Goal: Communication & Community: Share content

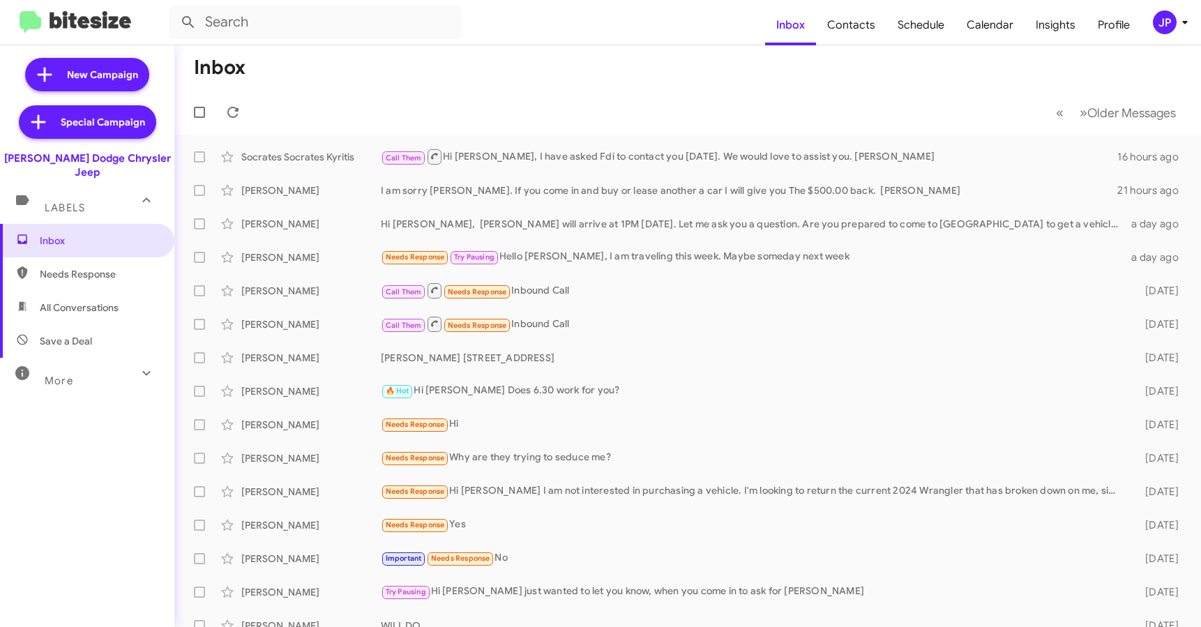
click at [1180, 31] on span "JP" at bounding box center [1173, 22] width 42 height 24
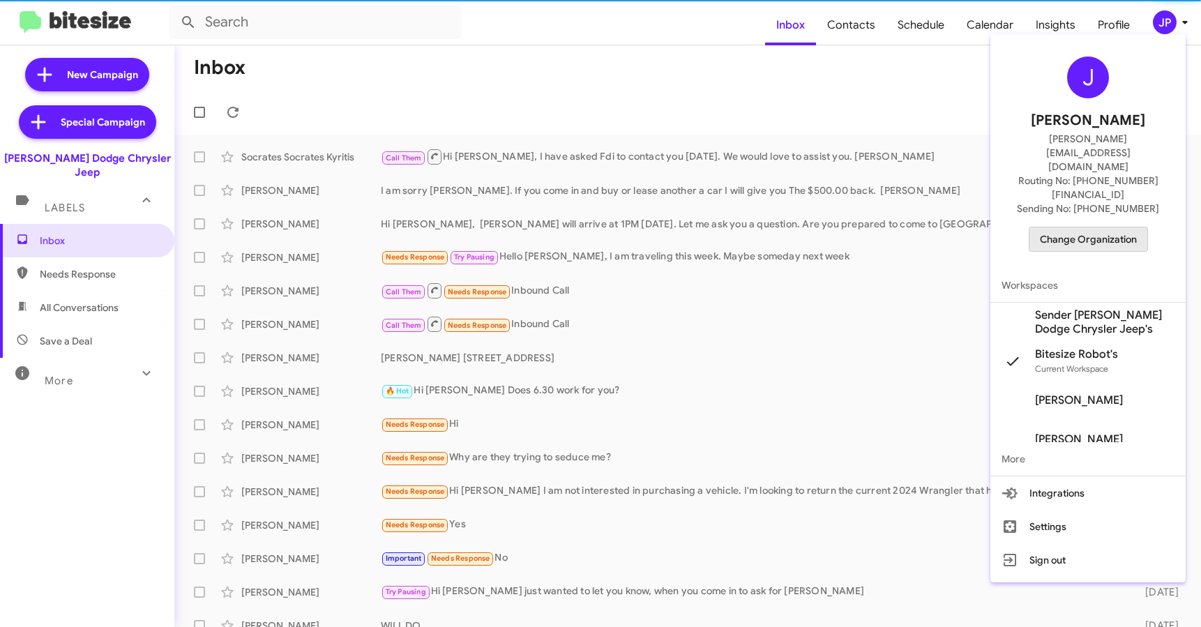
click at [1116, 227] on span "Change Organization" at bounding box center [1088, 239] width 97 height 24
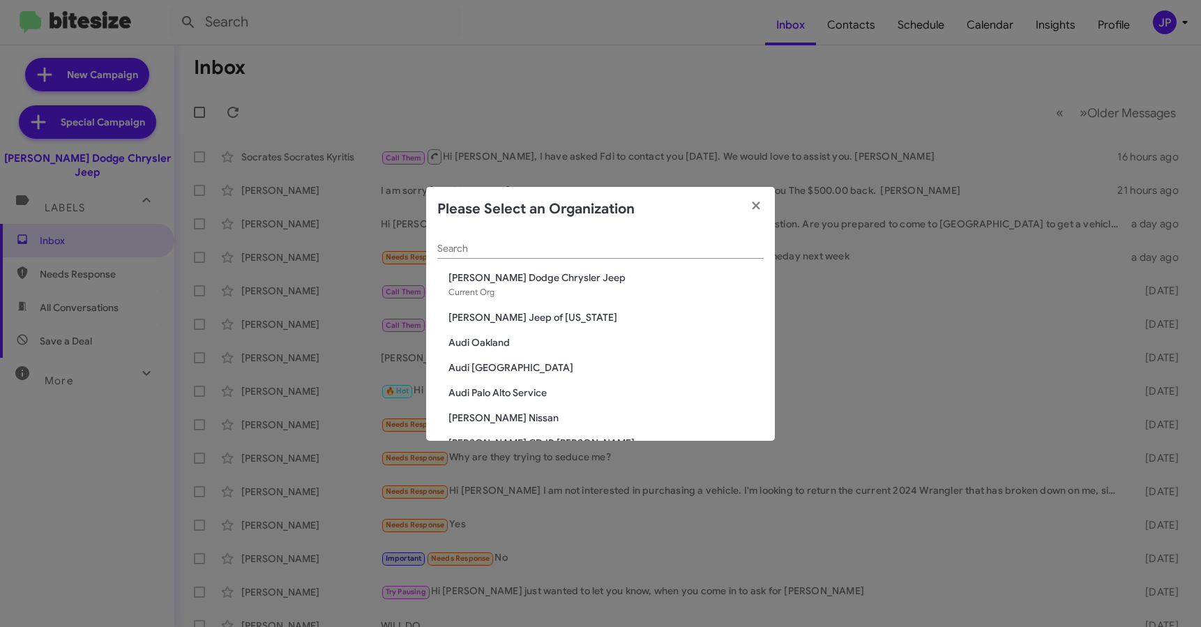
click at [567, 245] on input "Search" at bounding box center [600, 248] width 326 height 11
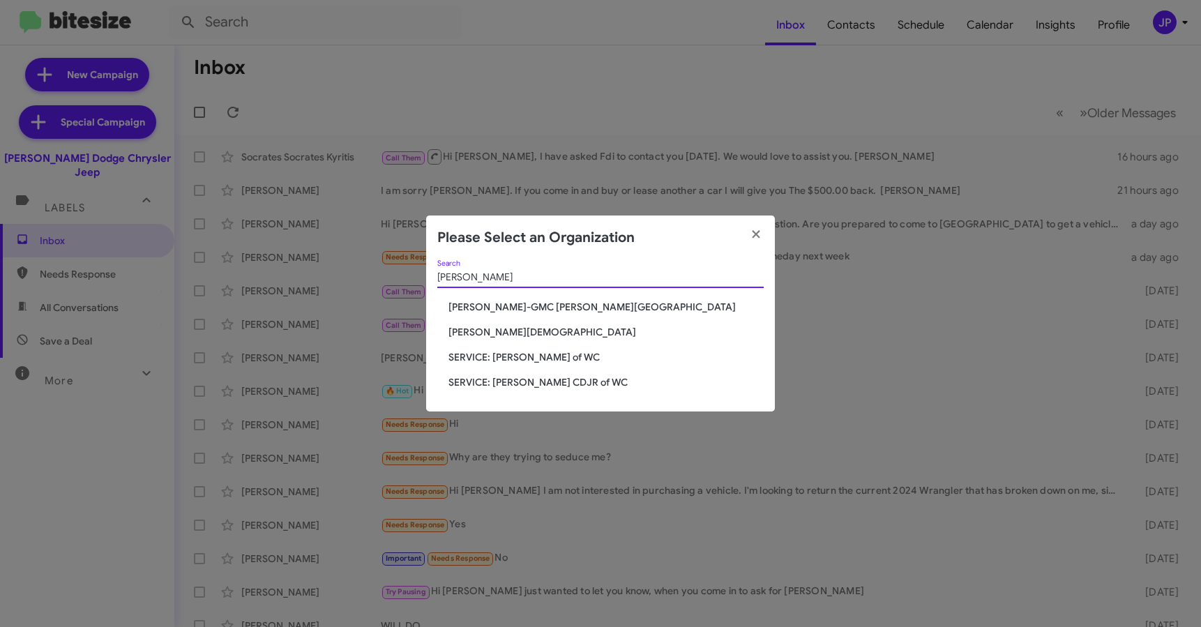
type input "Ferman"
click at [489, 328] on span "[PERSON_NAME][DEMOGRAPHIC_DATA]" at bounding box center [605, 332] width 315 height 14
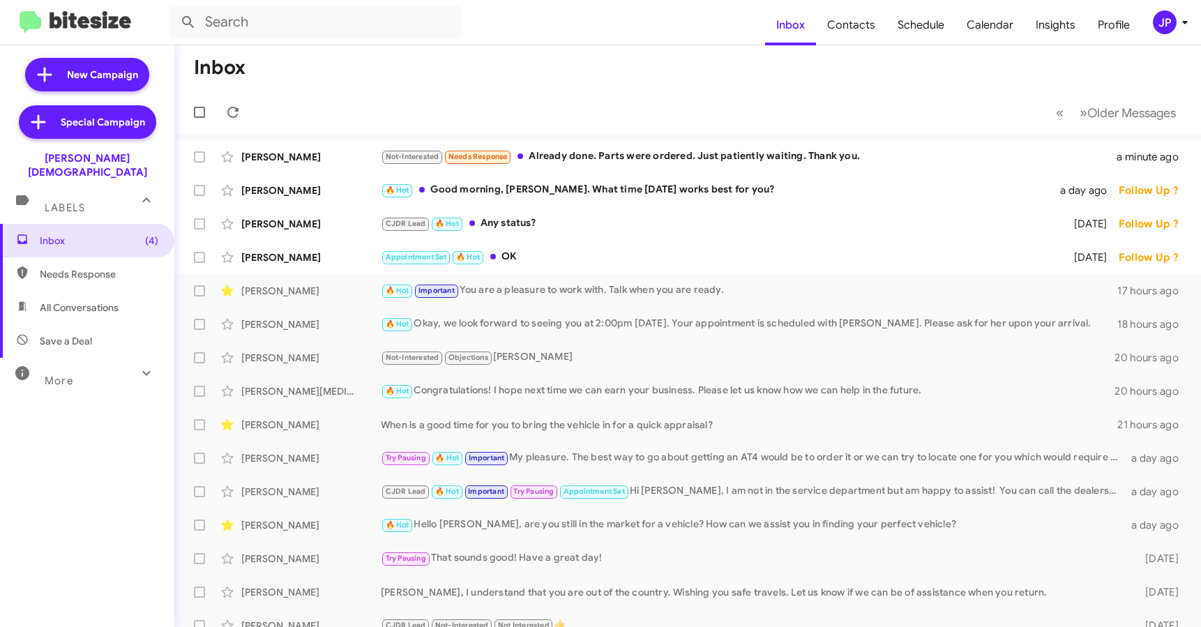
click at [1148, 31] on button "JP" at bounding box center [1163, 22] width 45 height 24
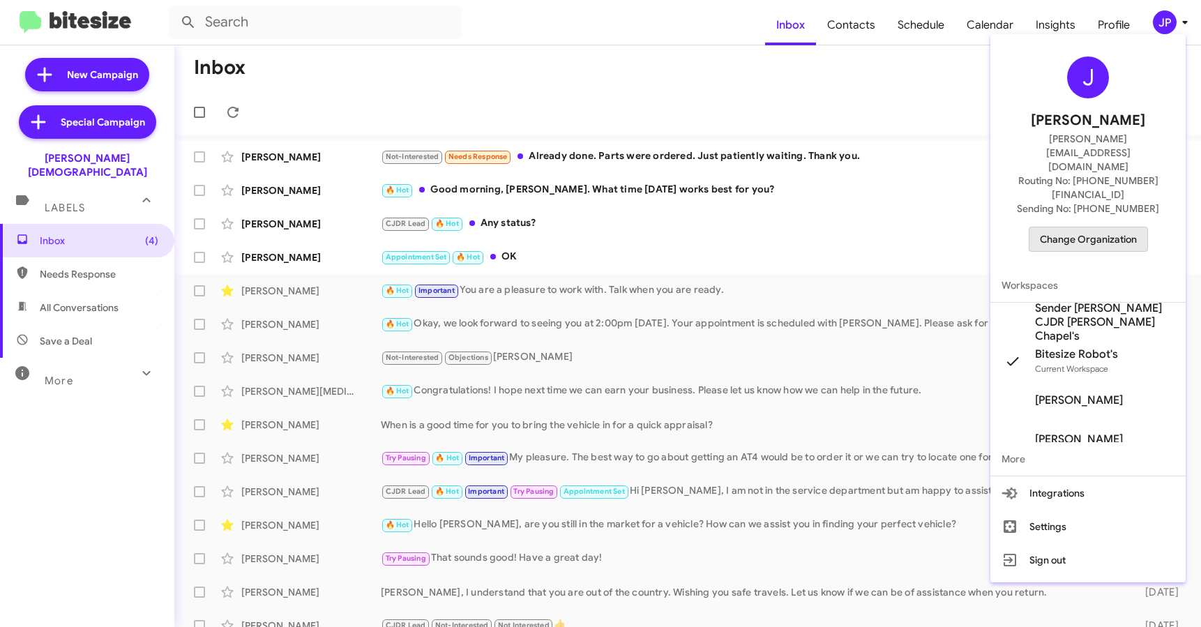
click at [1093, 227] on span "Change Organization" at bounding box center [1088, 239] width 97 height 24
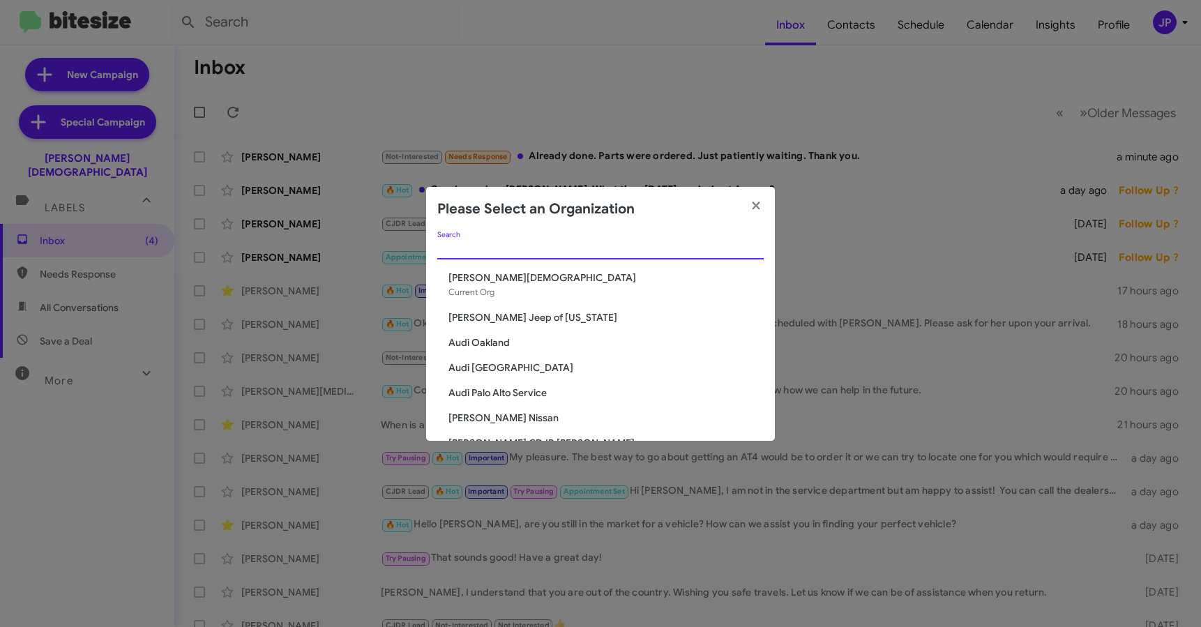
click at [518, 251] on input "Search" at bounding box center [600, 248] width 326 height 11
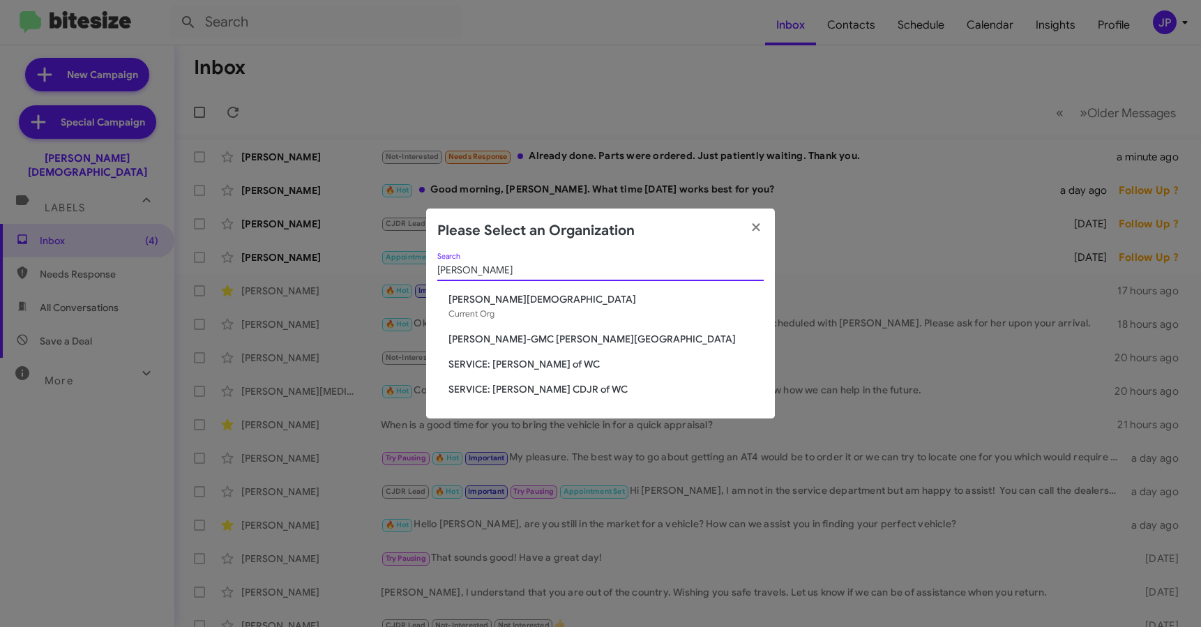
type input "ferman"
click at [524, 367] on span "SERVICE: [PERSON_NAME] of WC" at bounding box center [605, 364] width 315 height 14
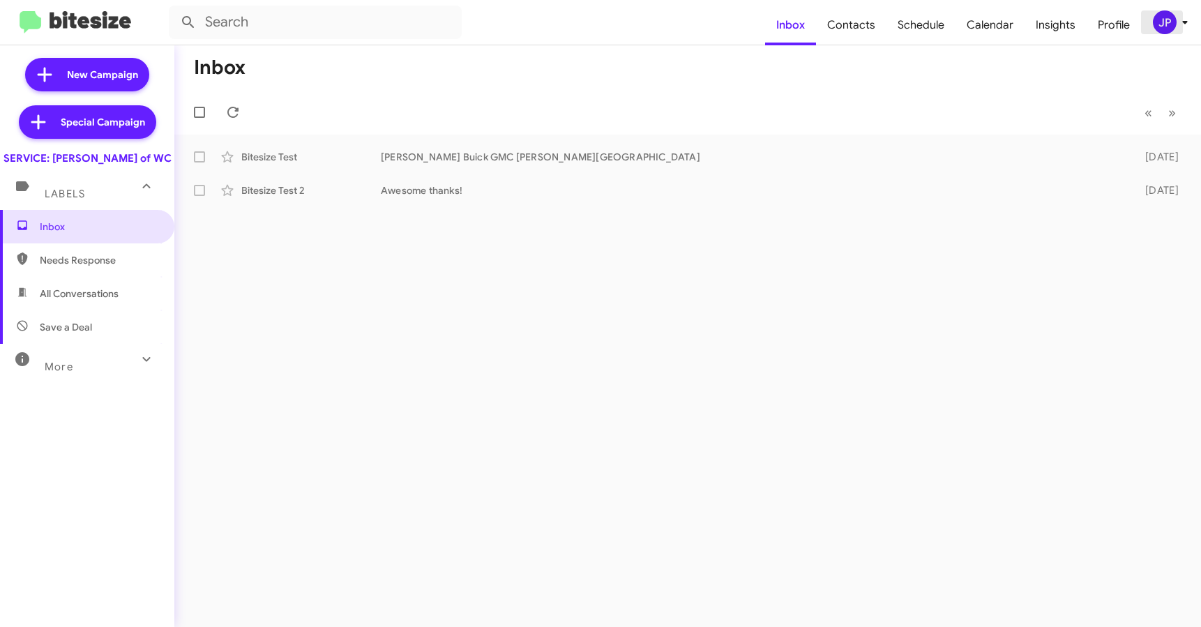
click at [1172, 22] on div "JP" at bounding box center [1165, 22] width 24 height 24
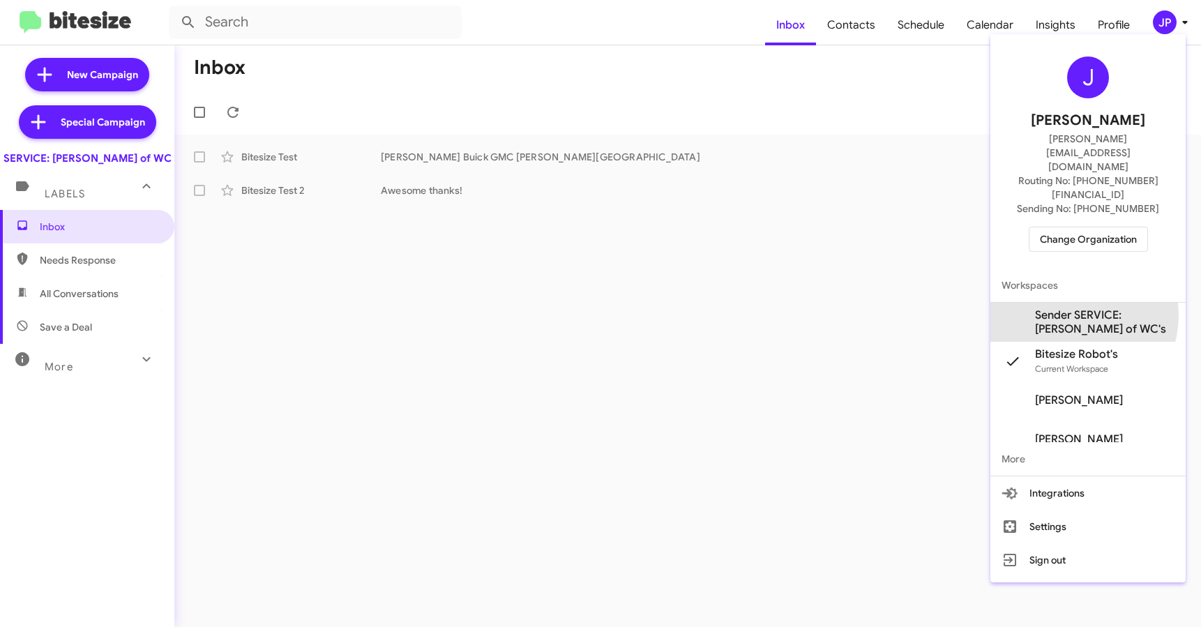
click at [1071, 308] on span "Sender SERVICE: Ferman BuickGMC of WC's" at bounding box center [1104, 322] width 139 height 28
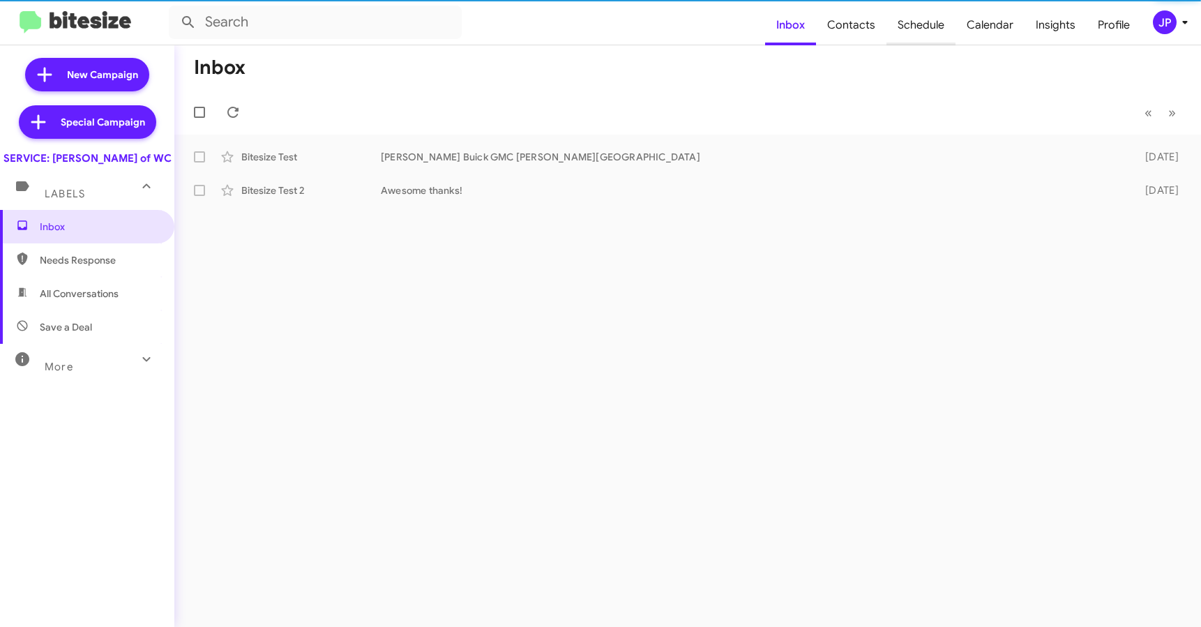
click at [945, 34] on span "Schedule" at bounding box center [920, 25] width 69 height 40
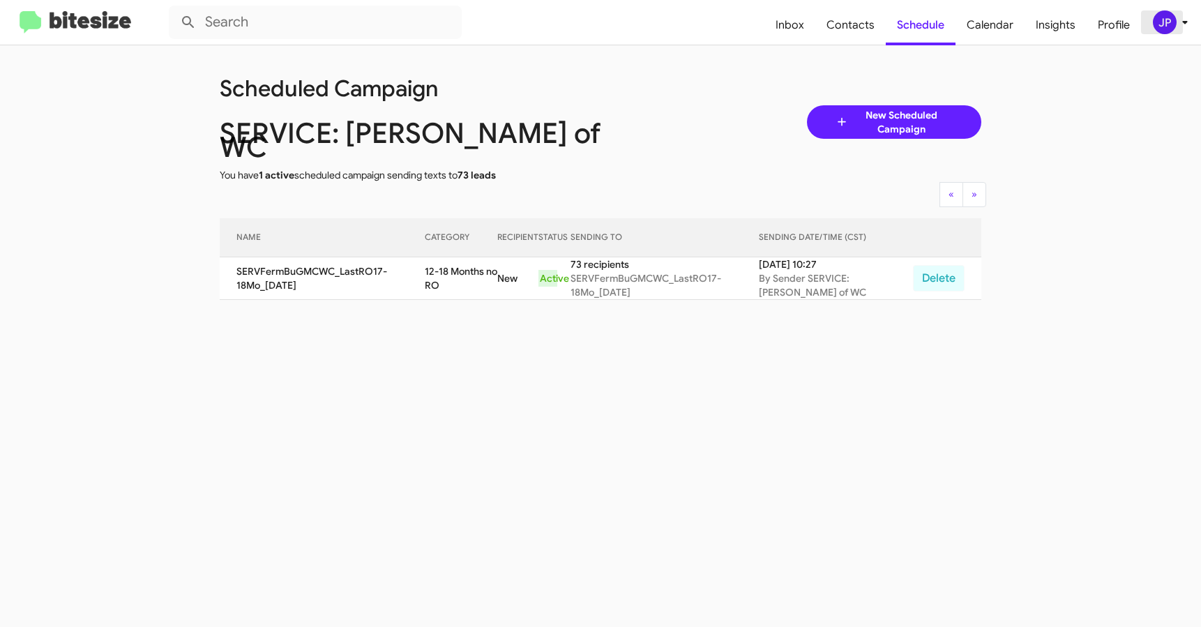
click at [1168, 31] on div "JP" at bounding box center [1165, 22] width 24 height 24
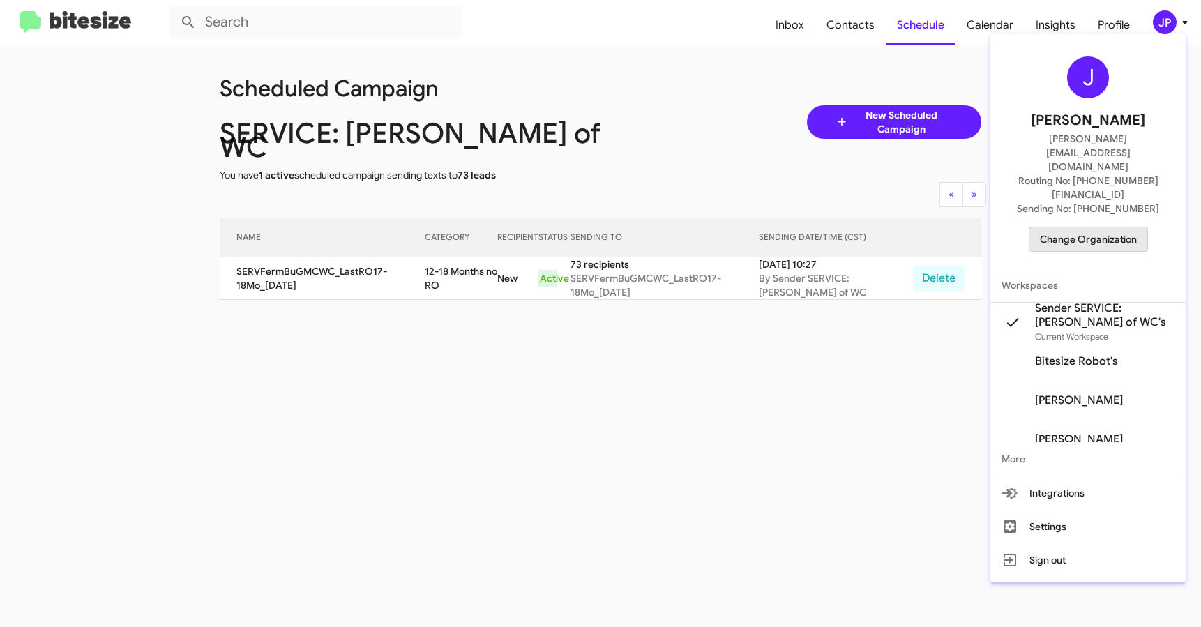
click at [1133, 227] on span "Change Organization" at bounding box center [1088, 239] width 97 height 24
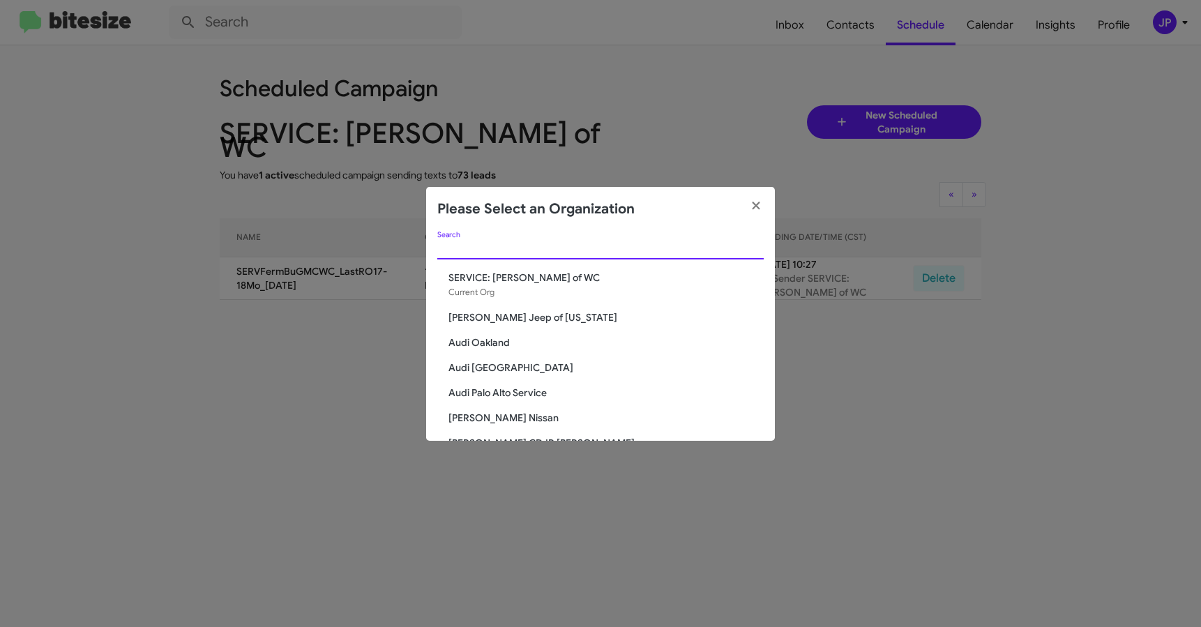
click at [623, 243] on input "Search" at bounding box center [600, 248] width 326 height 11
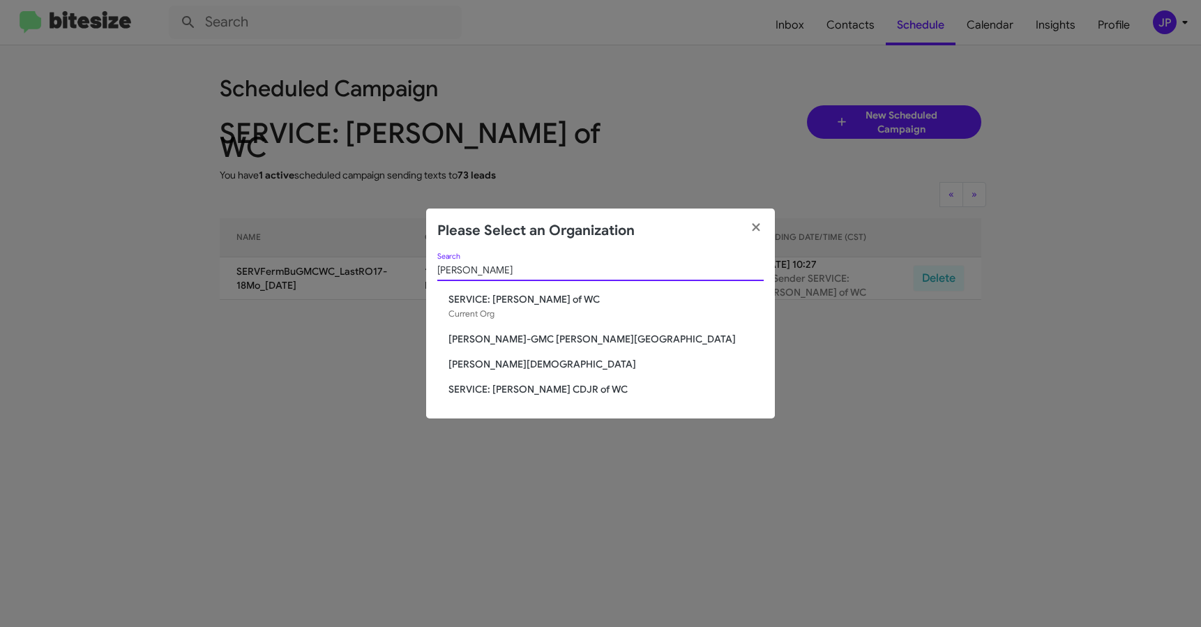
type input "ferman"
click at [561, 391] on span "SERVICE: [PERSON_NAME] CDJR of WC" at bounding box center [605, 389] width 315 height 14
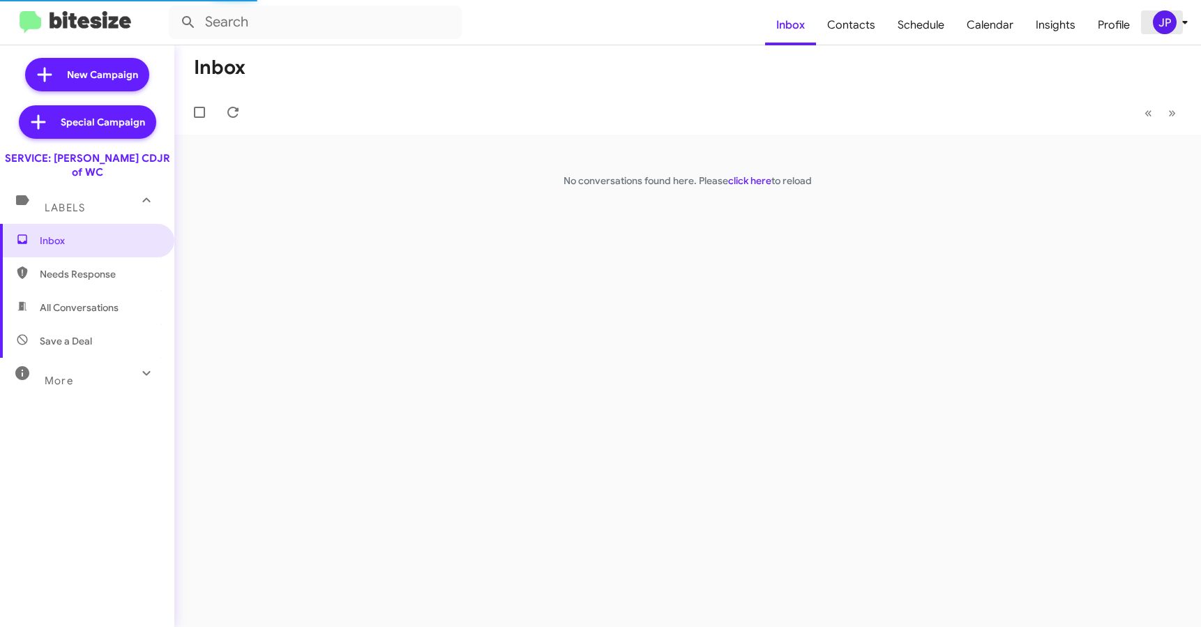
click at [1175, 28] on span "JP" at bounding box center [1173, 22] width 42 height 24
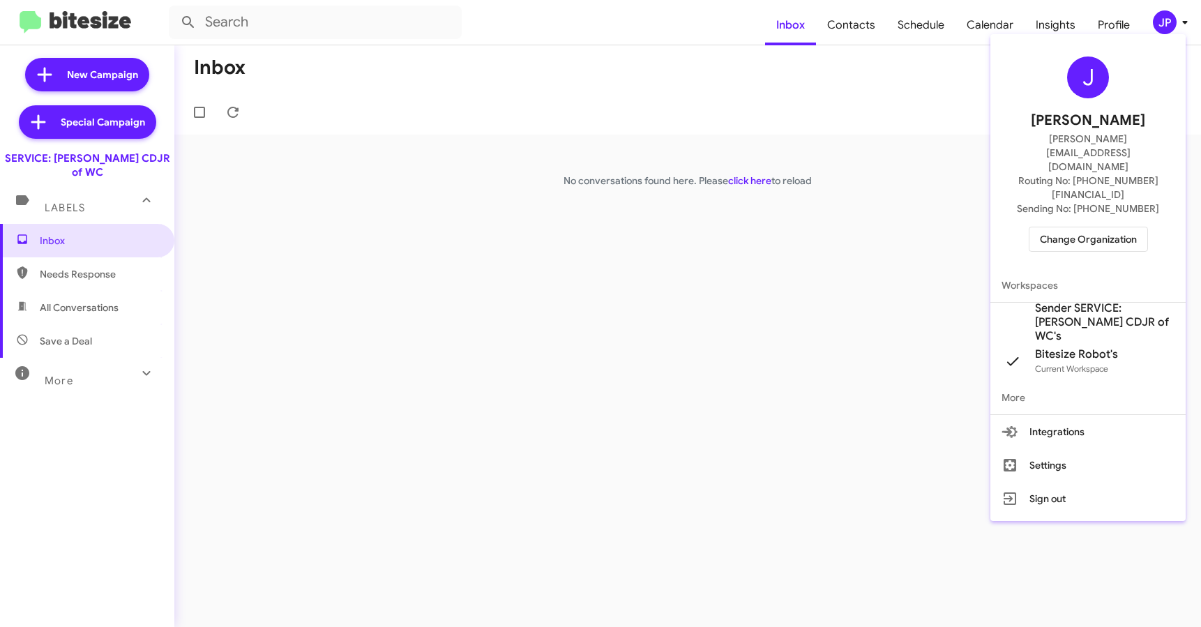
click at [1069, 301] on span "Sender SERVICE: Ferman CDJR of WC's" at bounding box center [1104, 322] width 139 height 42
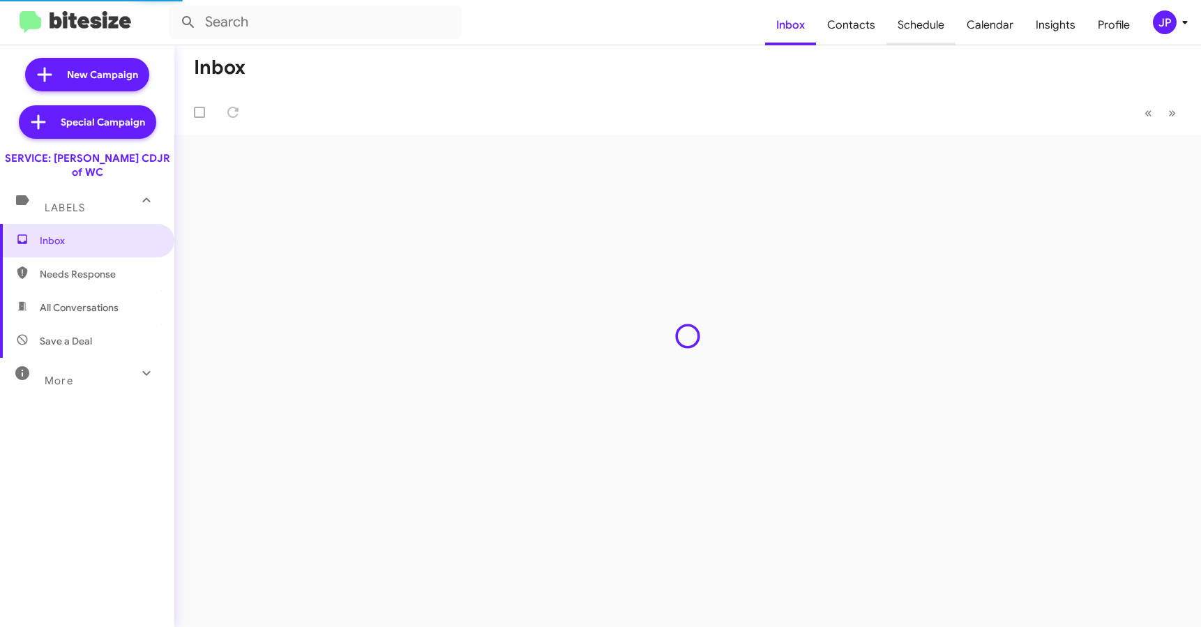
click at [930, 29] on span "Schedule" at bounding box center [920, 25] width 69 height 40
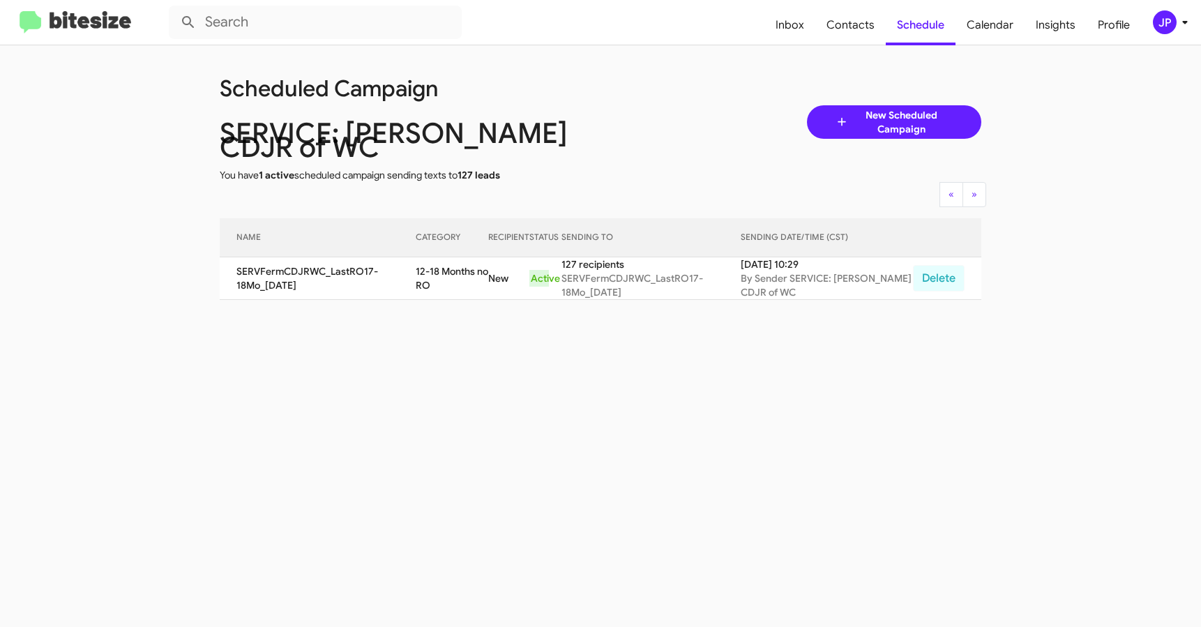
click at [99, 33] on img at bounding box center [76, 22] width 112 height 23
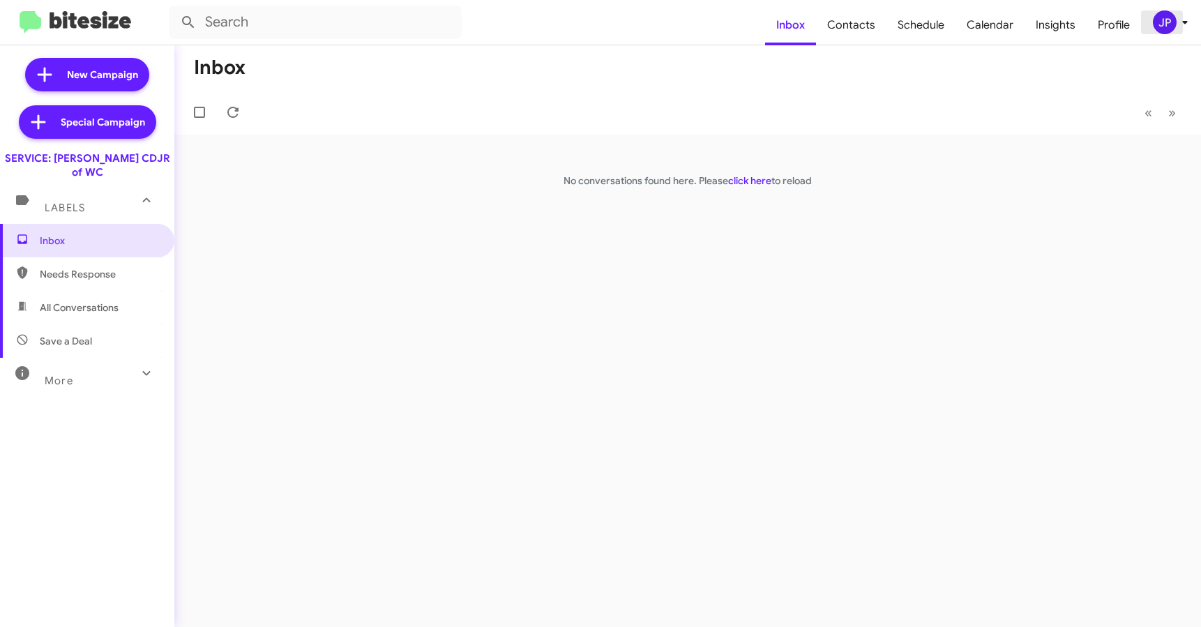
click at [1169, 23] on div "JP" at bounding box center [1165, 22] width 24 height 24
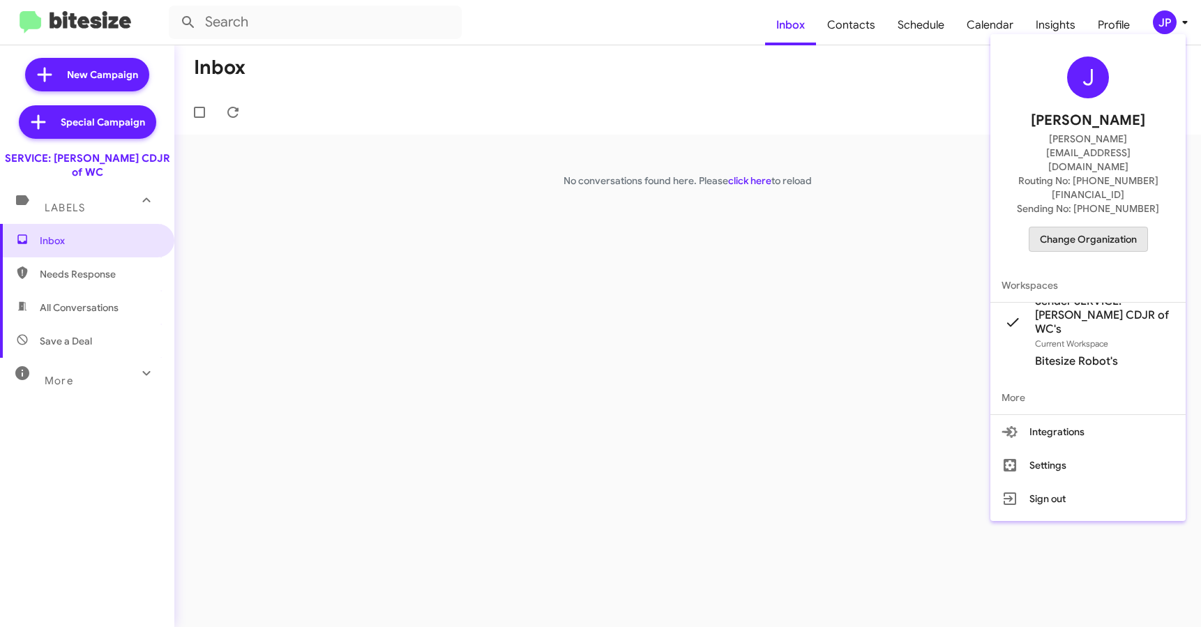
click at [1118, 227] on span "Change Organization" at bounding box center [1088, 239] width 97 height 24
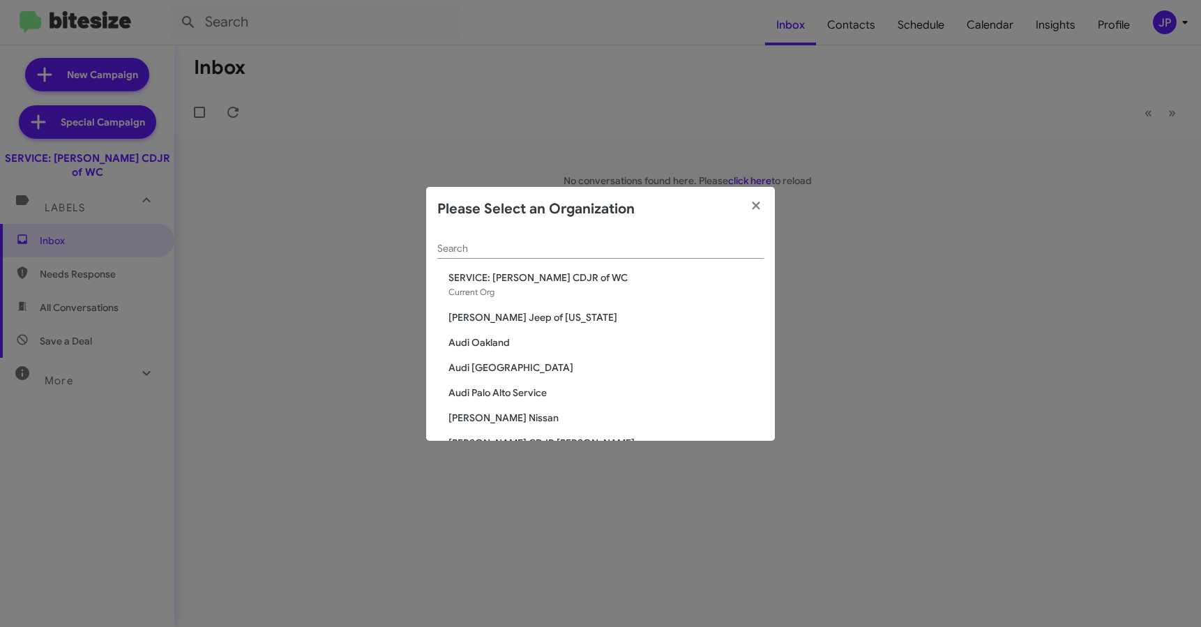
click at [627, 250] on input "Search" at bounding box center [600, 248] width 326 height 11
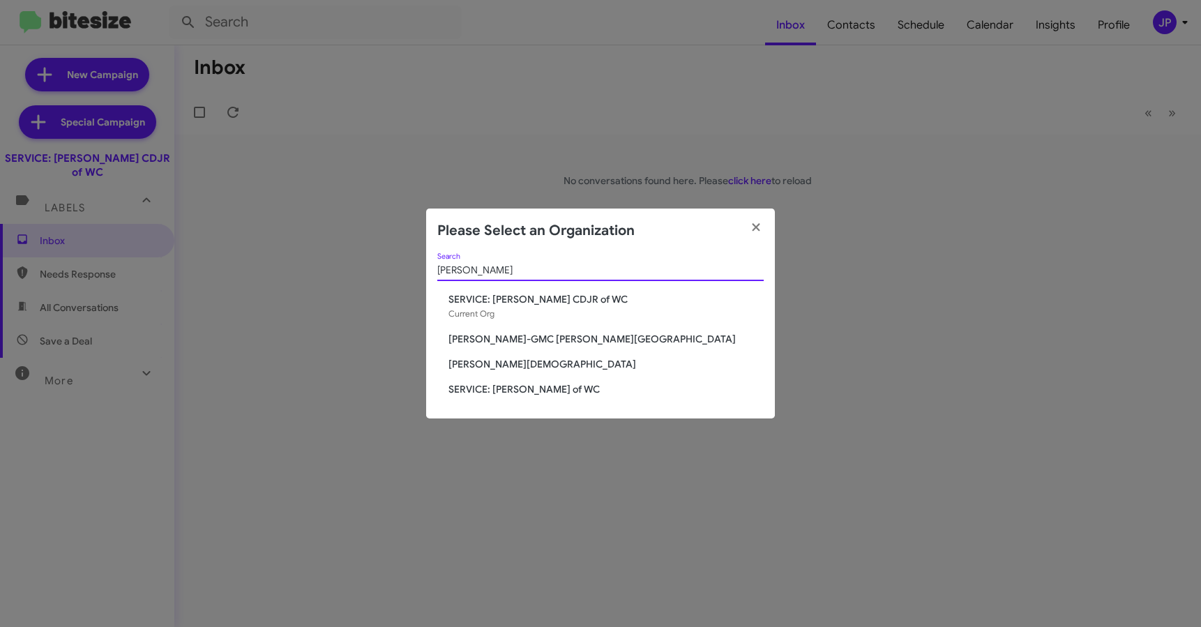
type input "Ferman"
click at [524, 368] on span "[PERSON_NAME][DEMOGRAPHIC_DATA]" at bounding box center [605, 364] width 315 height 14
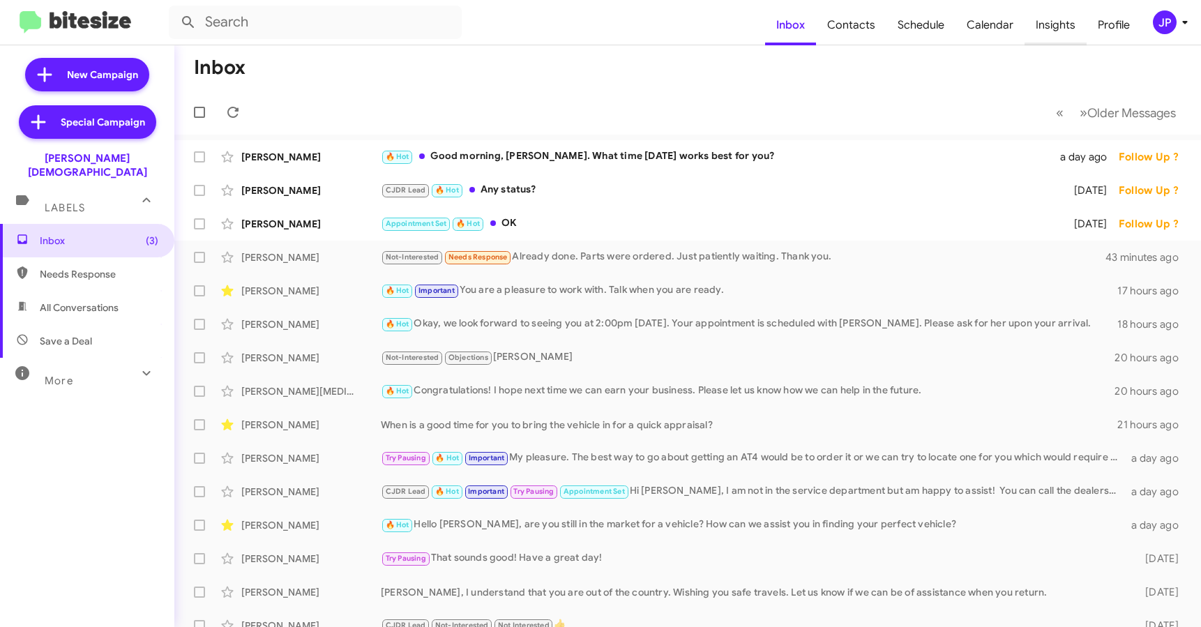
click at [1045, 31] on span "Insights" at bounding box center [1055, 25] width 62 height 40
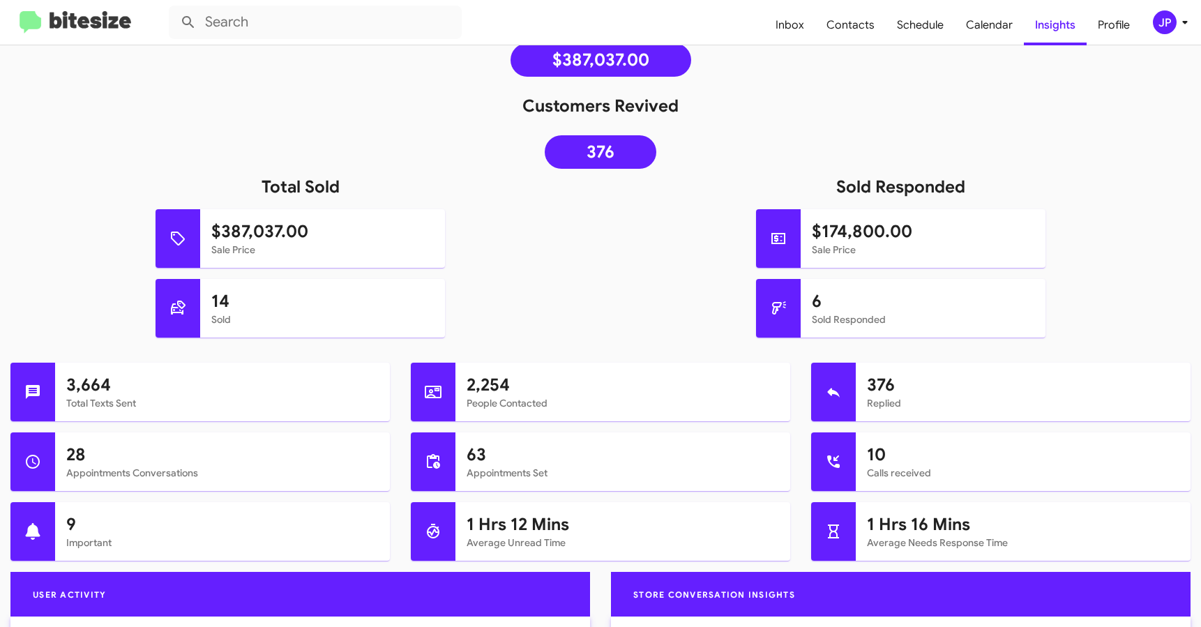
scroll to position [95, 0]
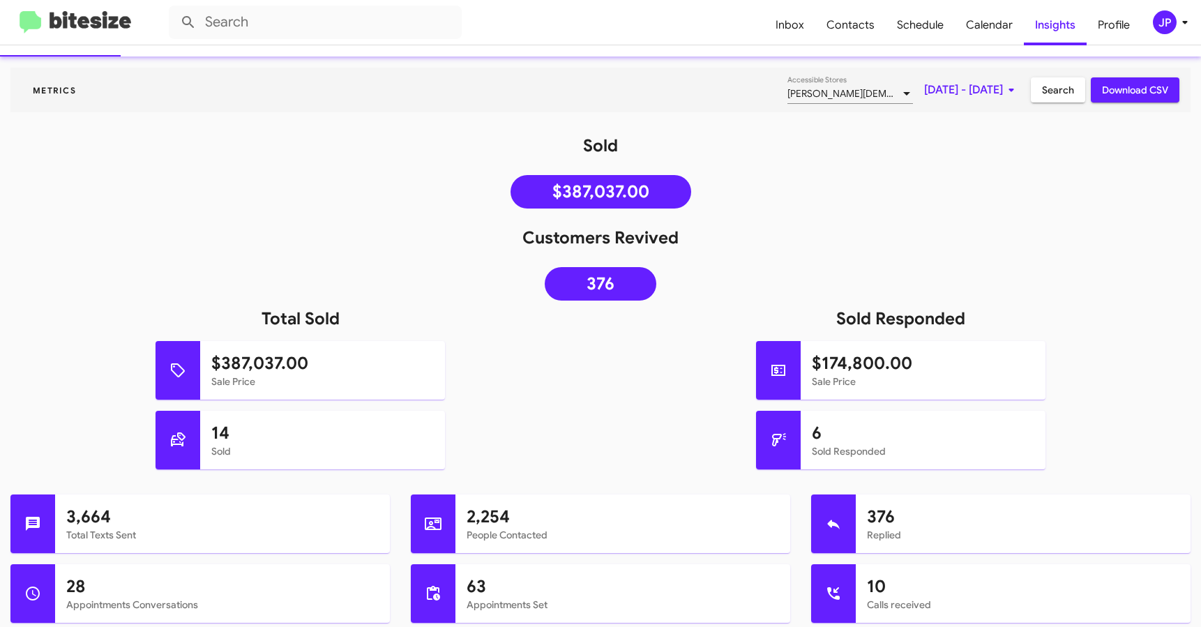
click at [976, 93] on span "[DATE] - [DATE]" at bounding box center [972, 89] width 96 height 25
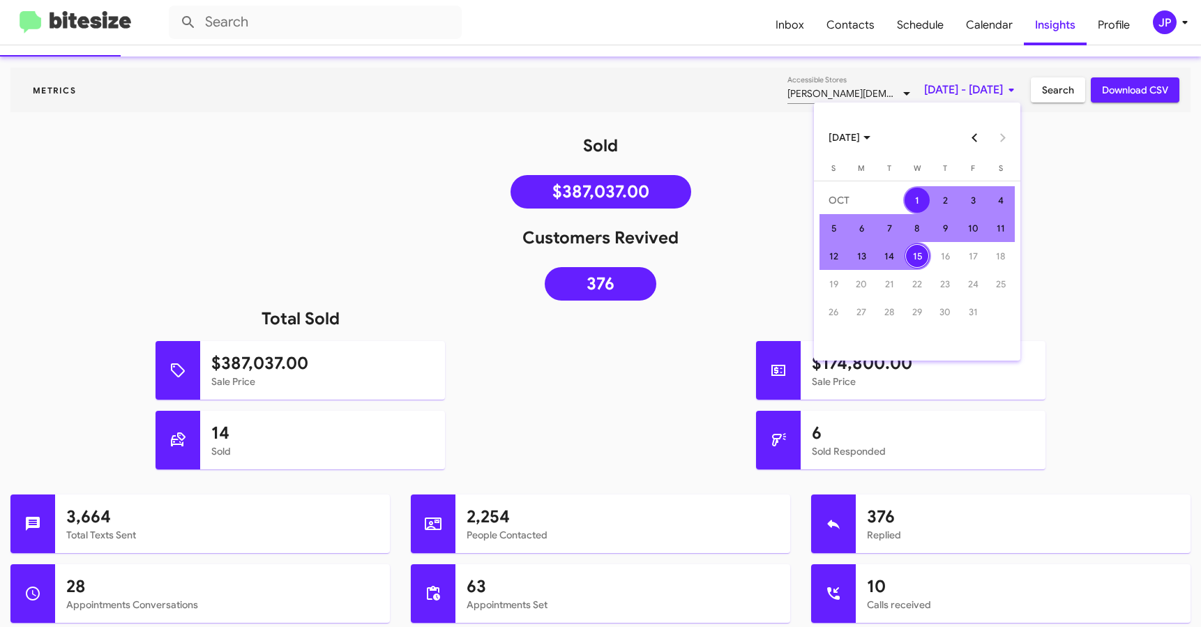
click at [975, 139] on button "Previous month" at bounding box center [975, 137] width 28 height 28
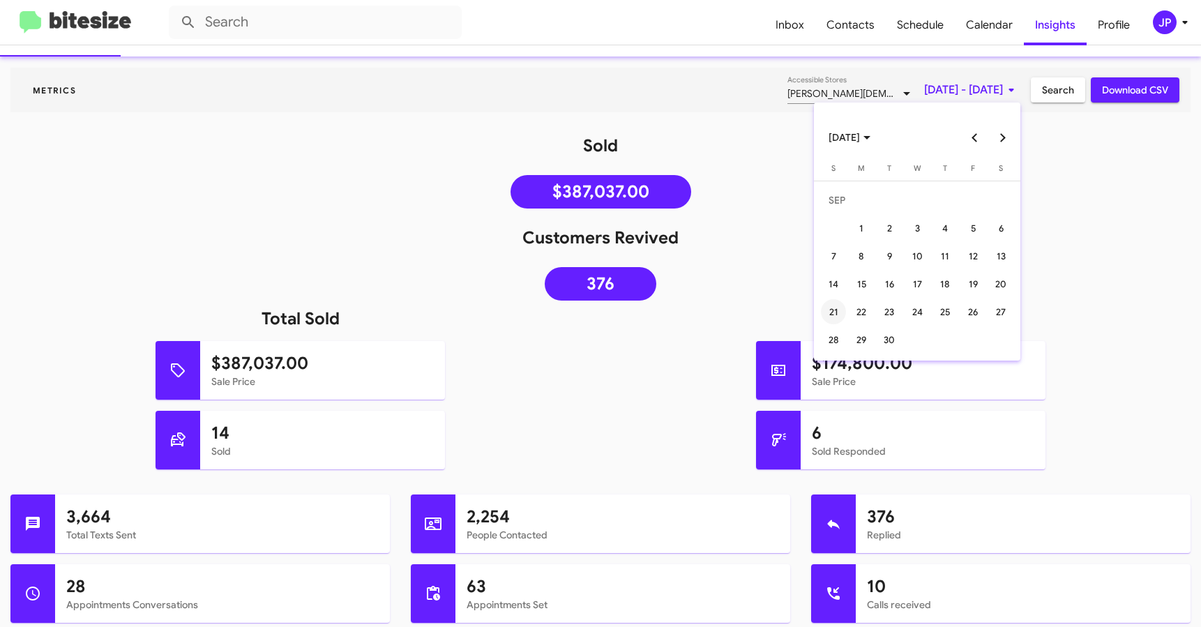
click at [827, 308] on div "21" at bounding box center [833, 311] width 25 height 25
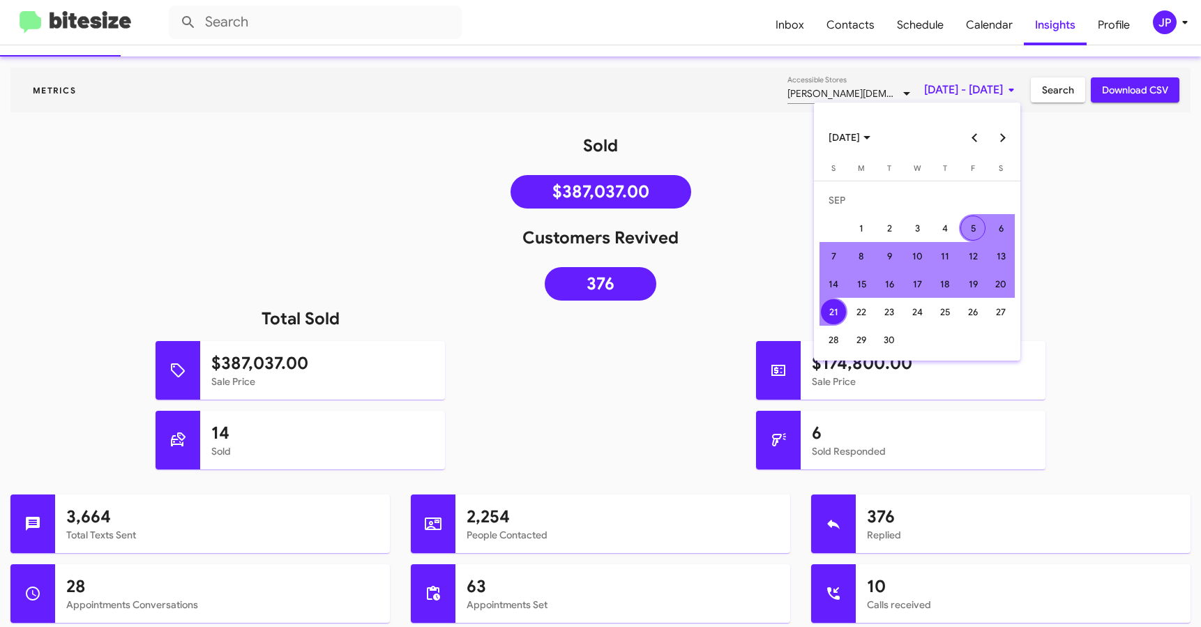
click at [1006, 135] on button "Next month" at bounding box center [1003, 137] width 28 height 28
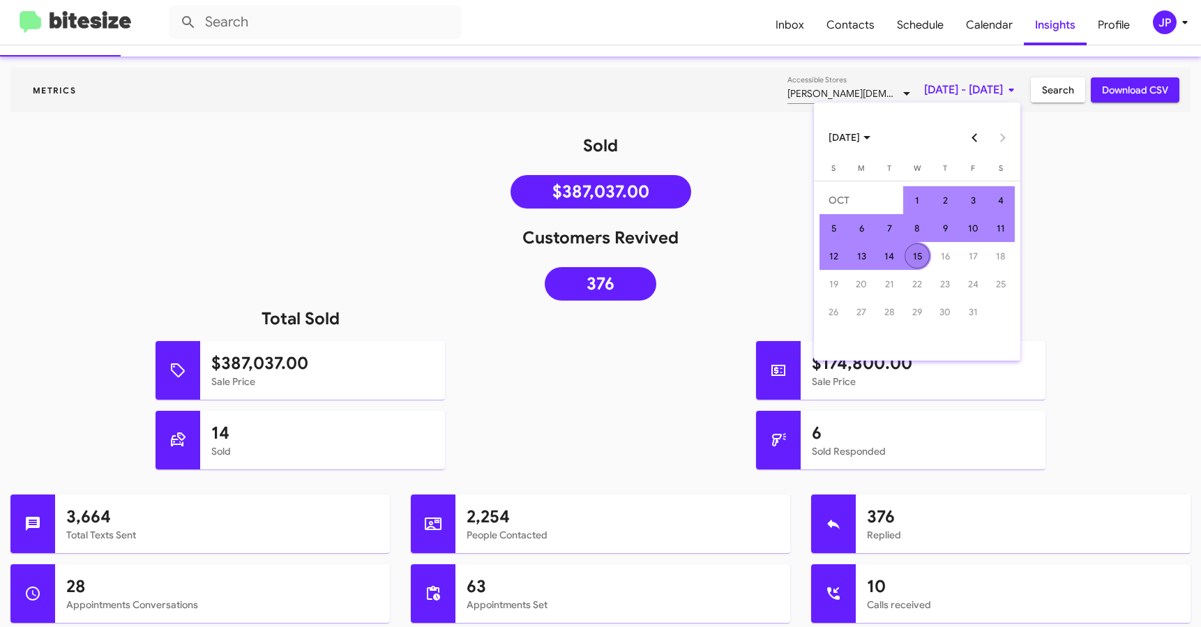
click at [911, 253] on div "15" at bounding box center [916, 255] width 25 height 25
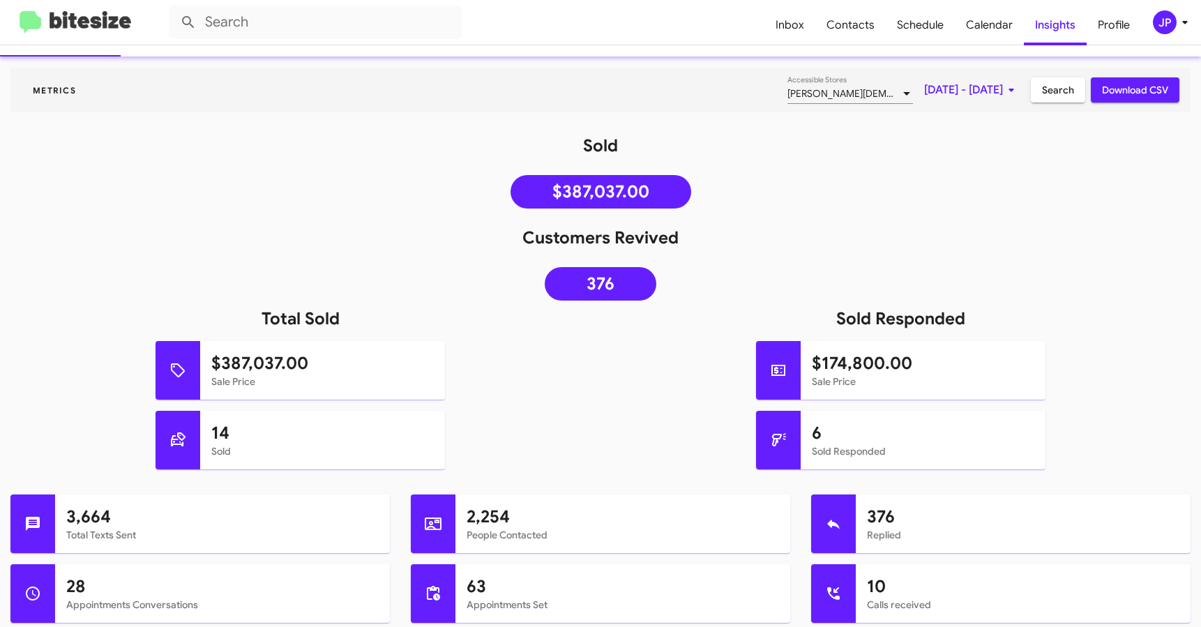
click at [1049, 95] on span "Search" at bounding box center [1058, 89] width 32 height 25
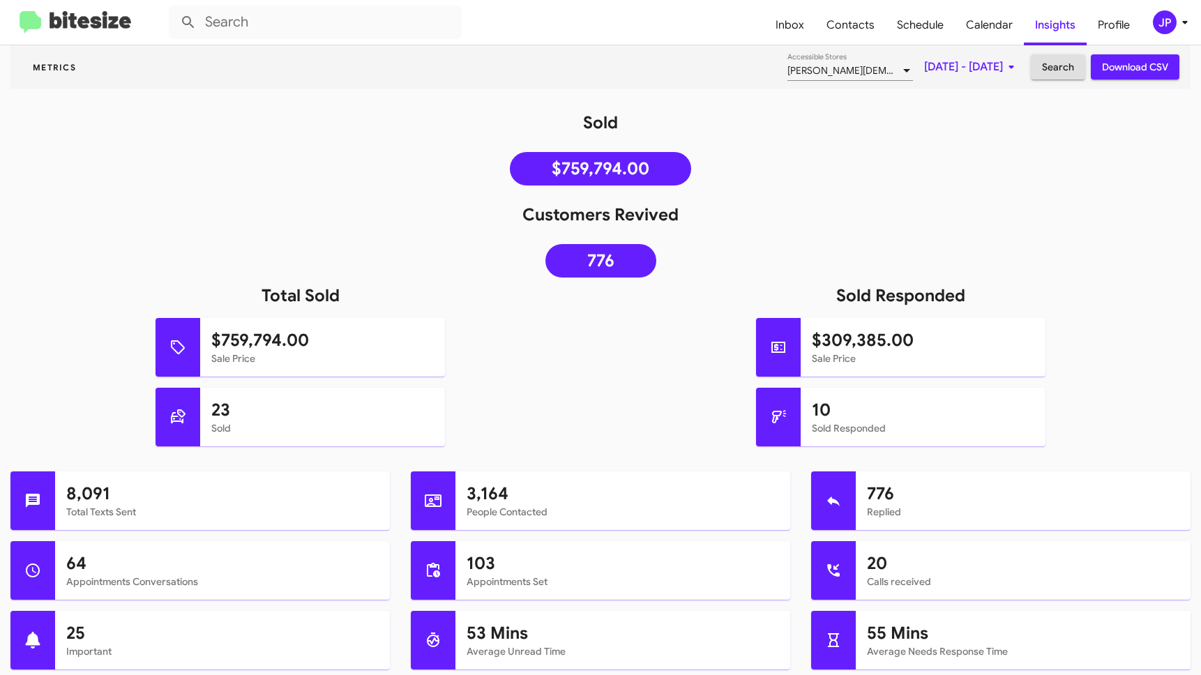
scroll to position [118, 0]
click at [390, 23] on input "text" at bounding box center [315, 22] width 293 height 33
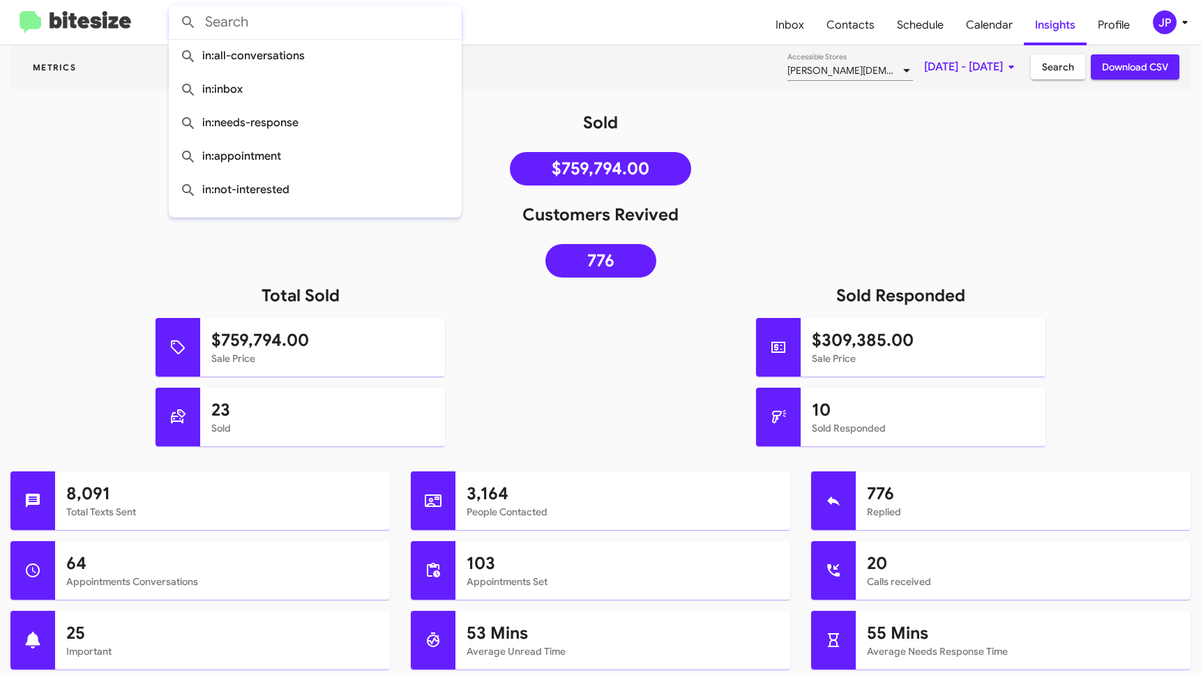
click at [102, 77] on mat-toolbar "Metrics Ferman Wesley Chapel Accessible Stores Sep 21, 2025 - Oct 15, 2025 Sear…" at bounding box center [600, 67] width 1180 height 45
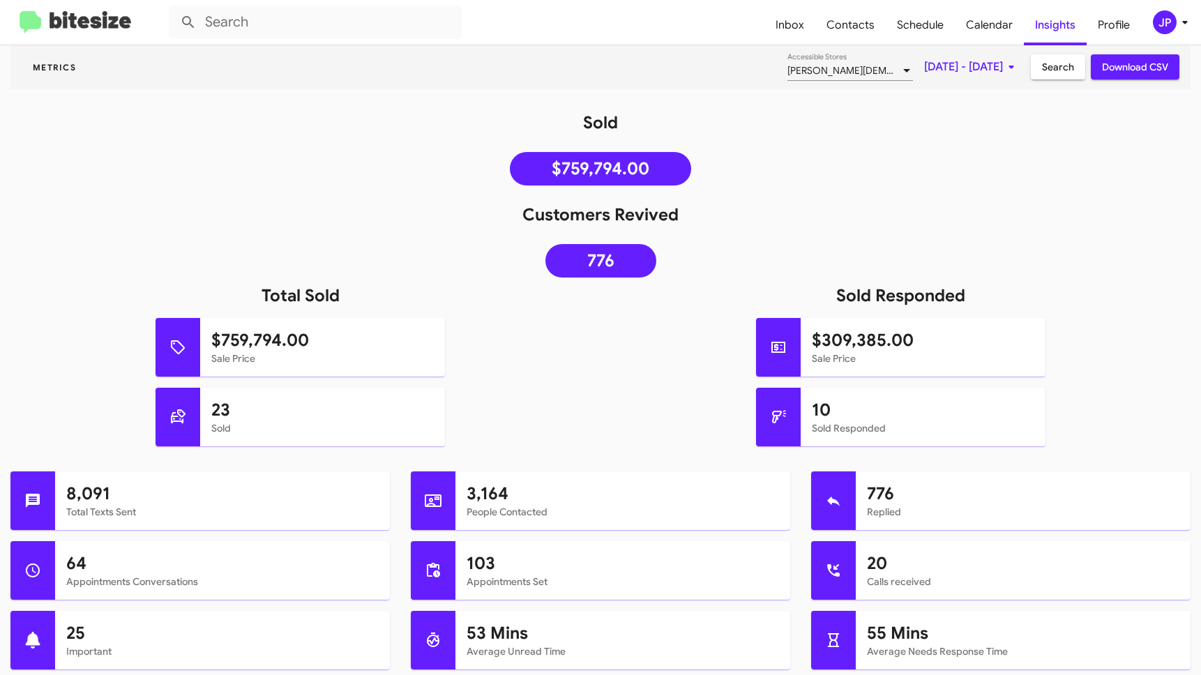
click at [229, 158] on div "Sold $759,794.00" at bounding box center [600, 152] width 1201 height 81
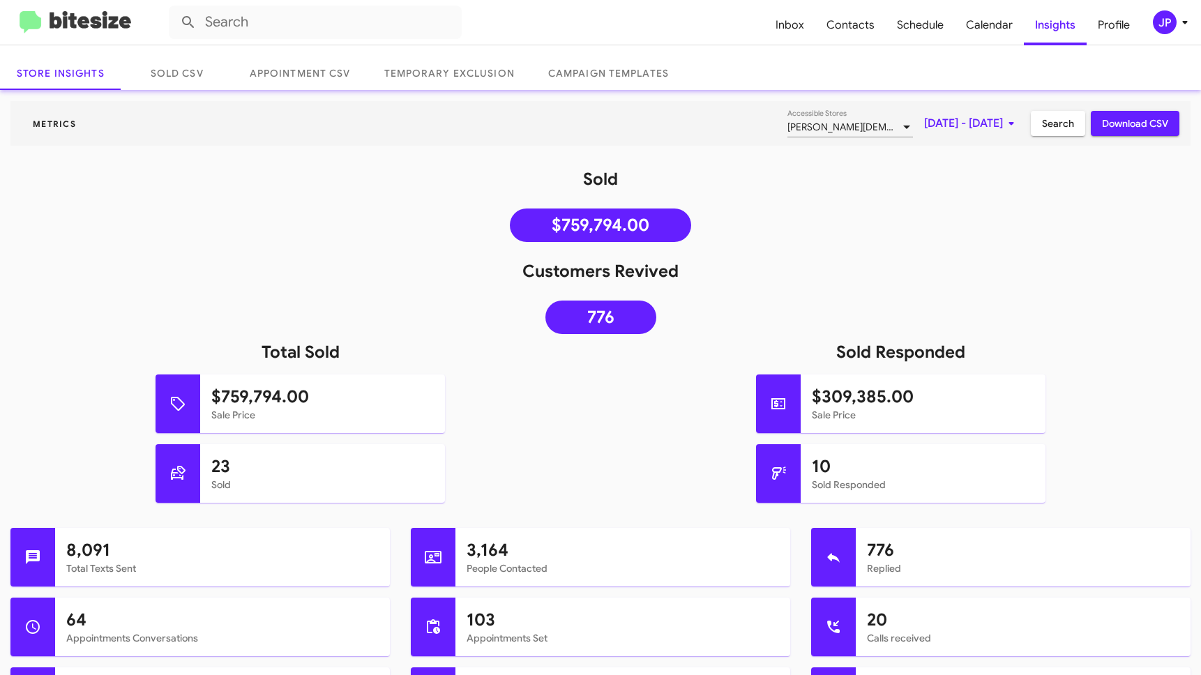
scroll to position [0, 0]
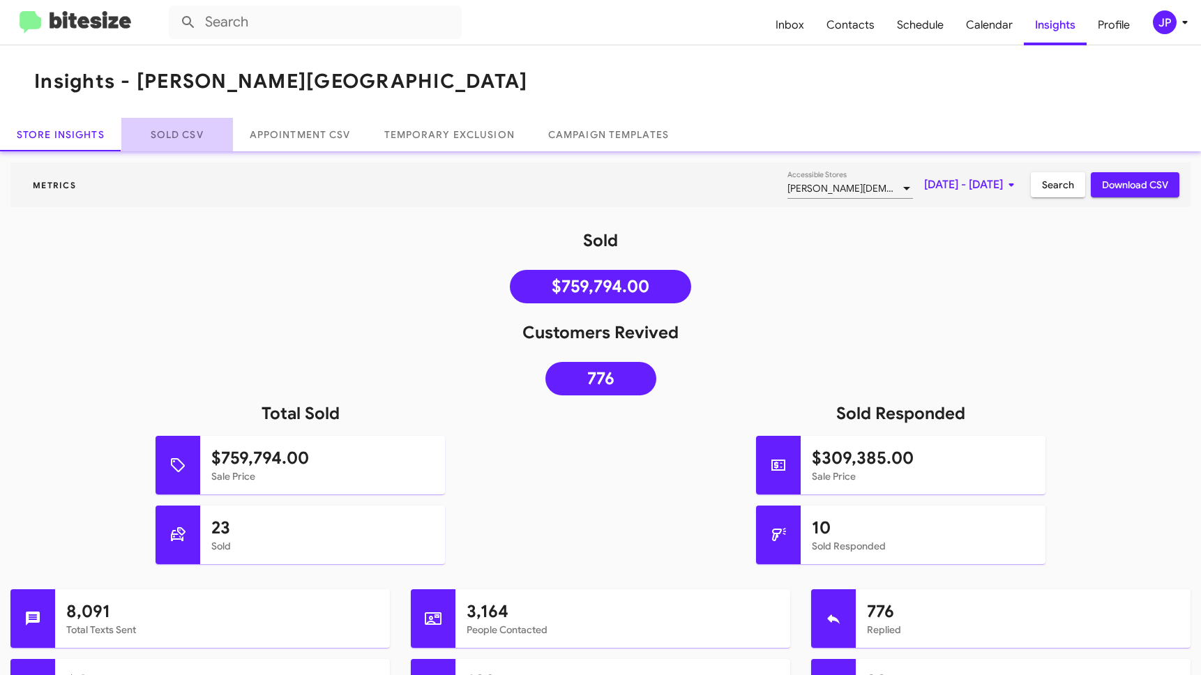
click at [184, 144] on link "Sold CSV" at bounding box center [177, 134] width 112 height 33
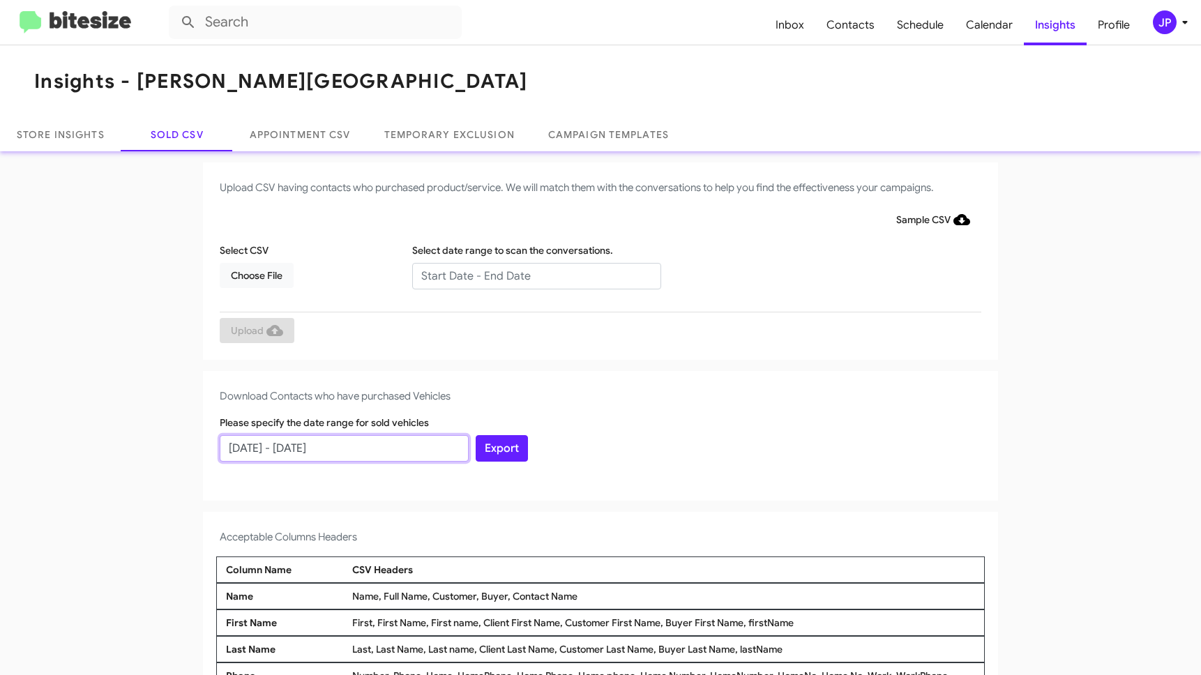
click at [373, 442] on input "09/15/2025 - 10/15/2025" at bounding box center [344, 448] width 249 height 26
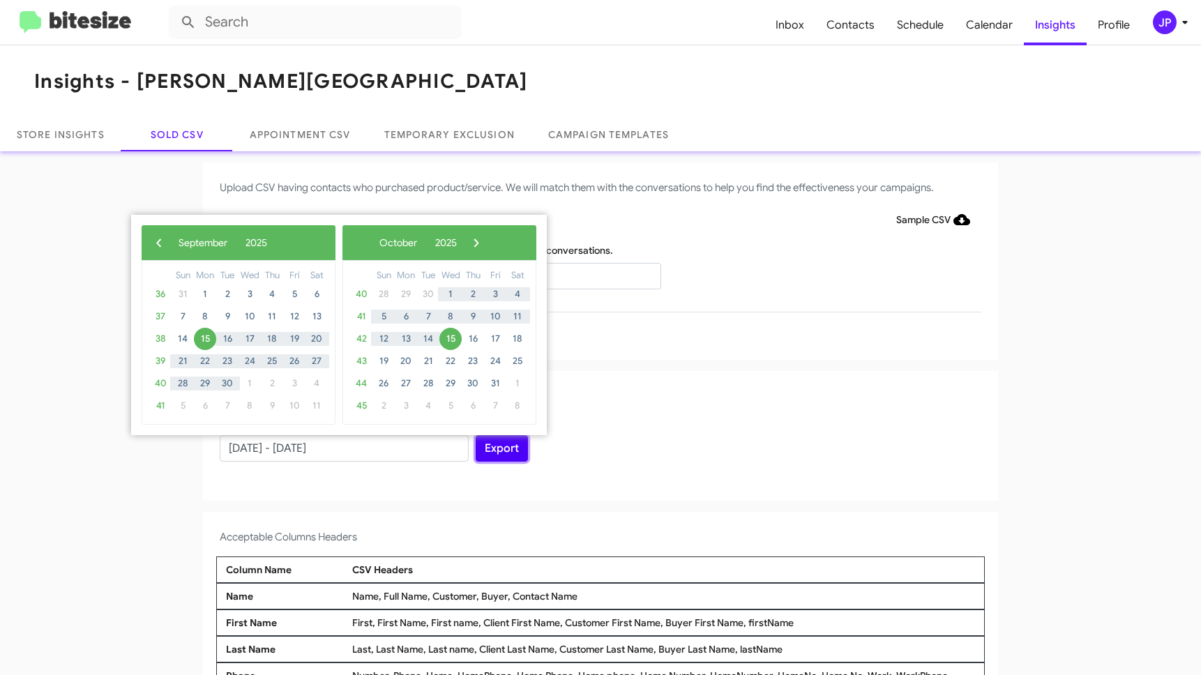
click at [489, 459] on button "Export" at bounding box center [502, 448] width 52 height 26
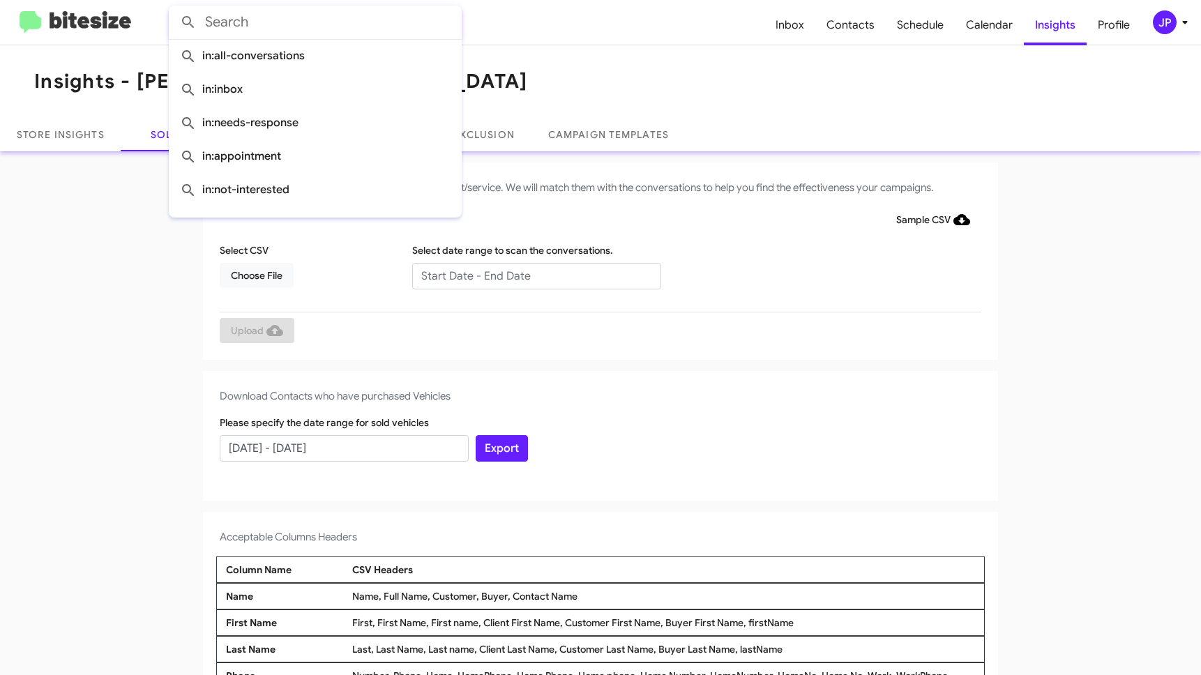
click at [279, 19] on input "text" at bounding box center [315, 22] width 293 height 33
paste input "16317930089"
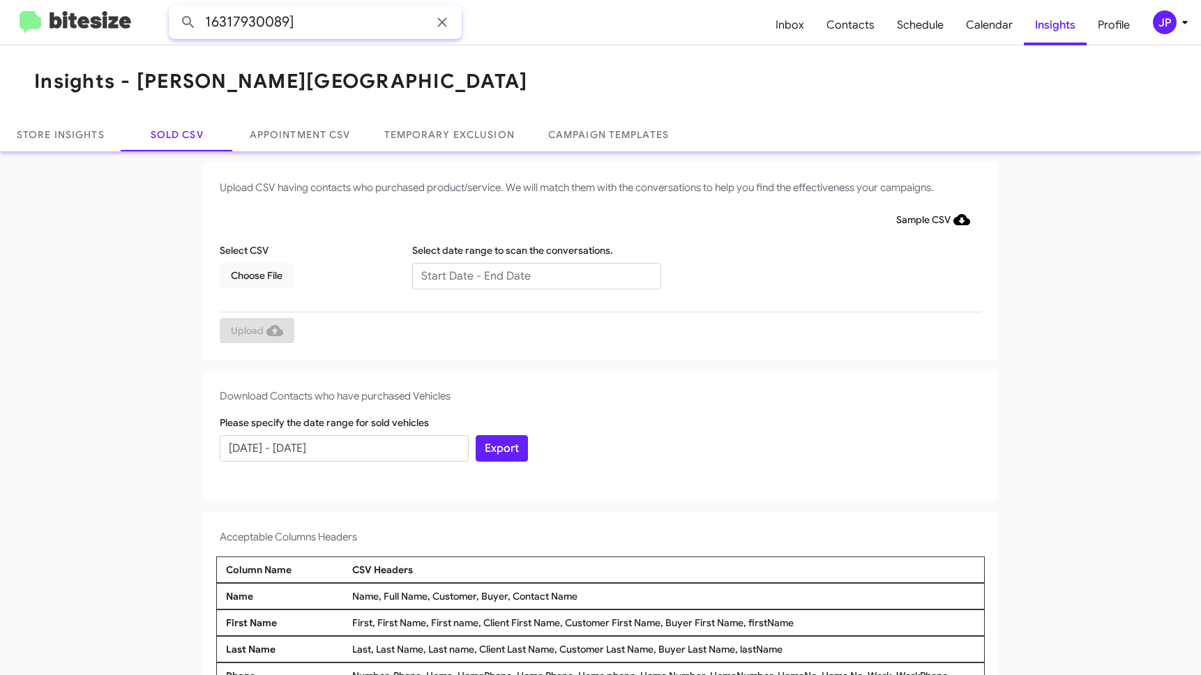
click at [174, 8] on button at bounding box center [188, 22] width 28 height 28
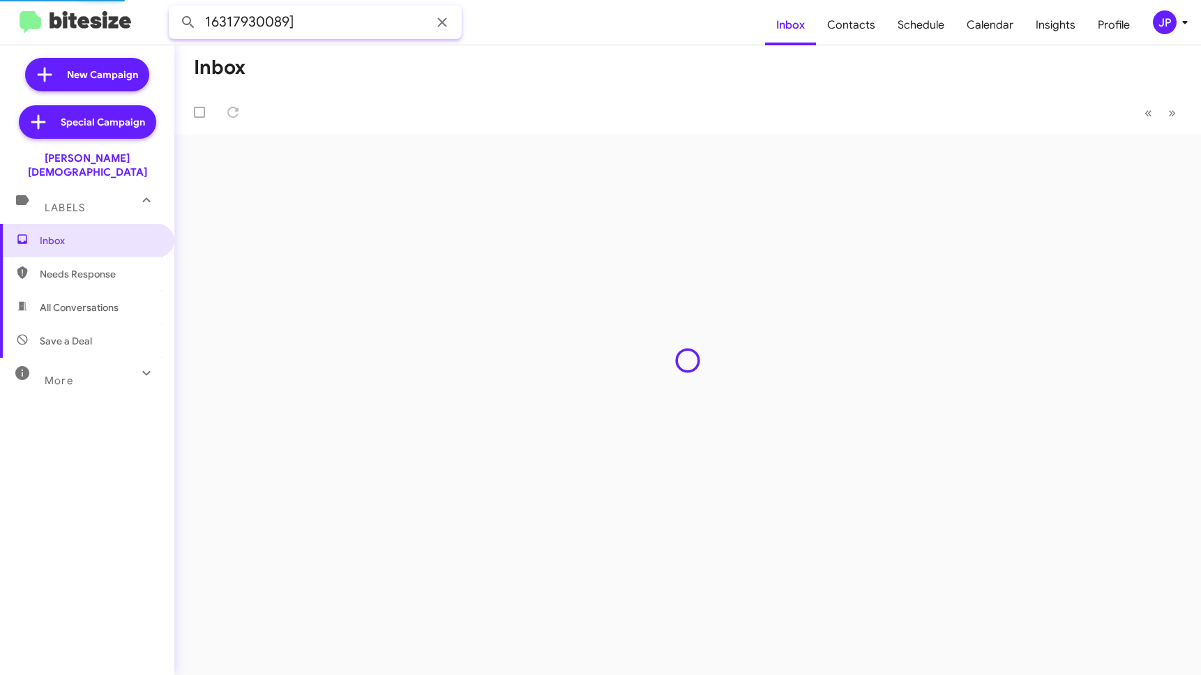
click at [308, 24] on input "16317930089]" at bounding box center [315, 22] width 293 height 33
click at [174, 8] on button at bounding box center [188, 22] width 28 height 28
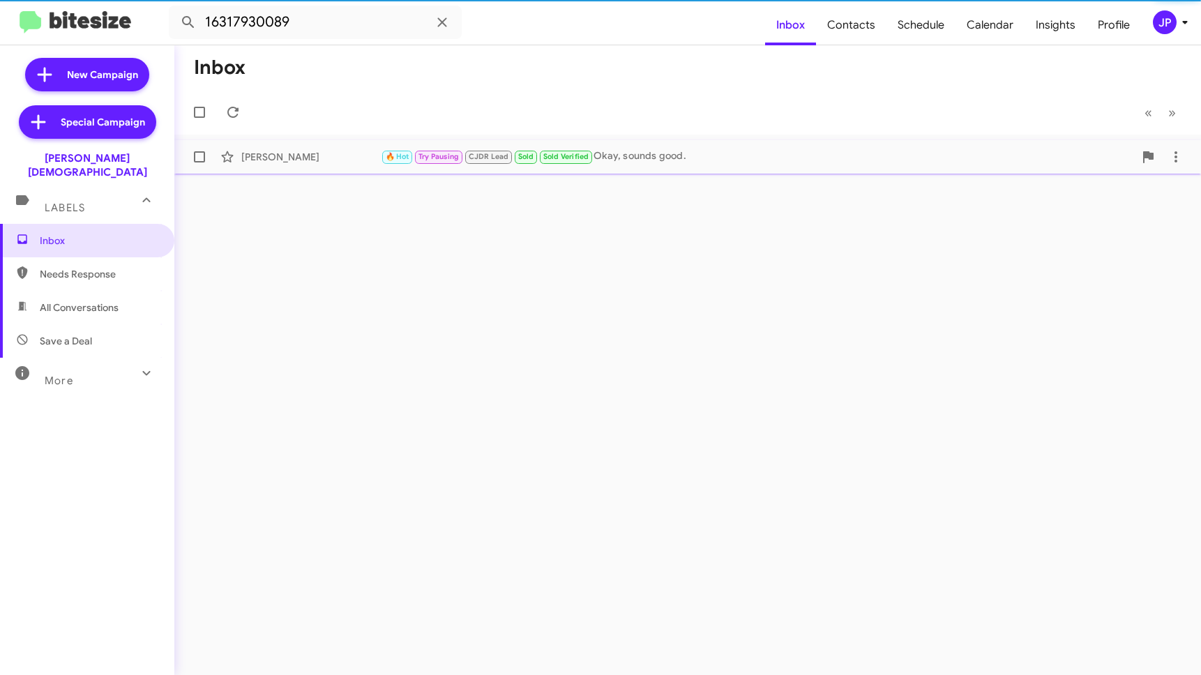
click at [353, 173] on span "Marisa Colacino 🔥 Hot Try Pausing CJDR Lead Sold Sold Verified Okay, sounds goo…" at bounding box center [687, 156] width 1026 height 33
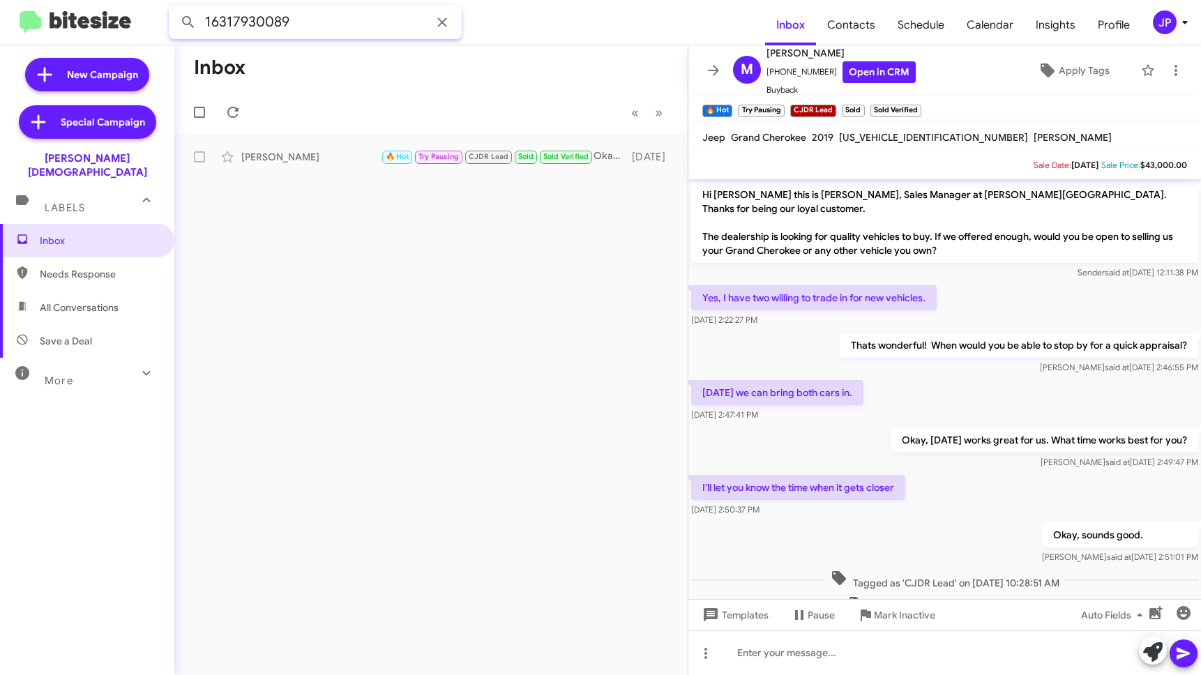
click at [306, 21] on input "16317930089" at bounding box center [315, 22] width 293 height 33
paste input "8139951724"
click at [174, 8] on button at bounding box center [188, 22] width 28 height 28
click at [319, 162] on div "Chad Theriault" at bounding box center [310, 157] width 139 height 14
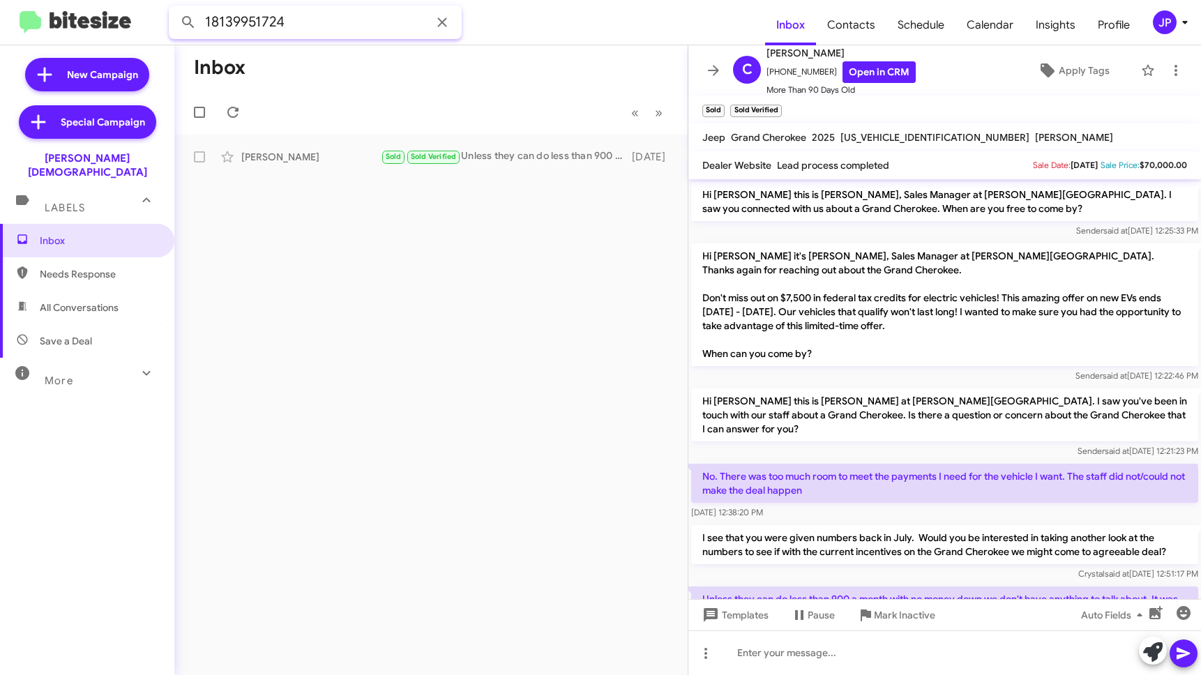
click at [273, 33] on input "18139951724" at bounding box center [315, 22] width 293 height 33
drag, startPoint x: 272, startPoint y: 33, endPoint x: 264, endPoint y: 32, distance: 7.8
click at [271, 33] on input "18139951724" at bounding box center [315, 22] width 293 height 33
paste input "3214804830"
click at [174, 8] on button at bounding box center [188, 22] width 28 height 28
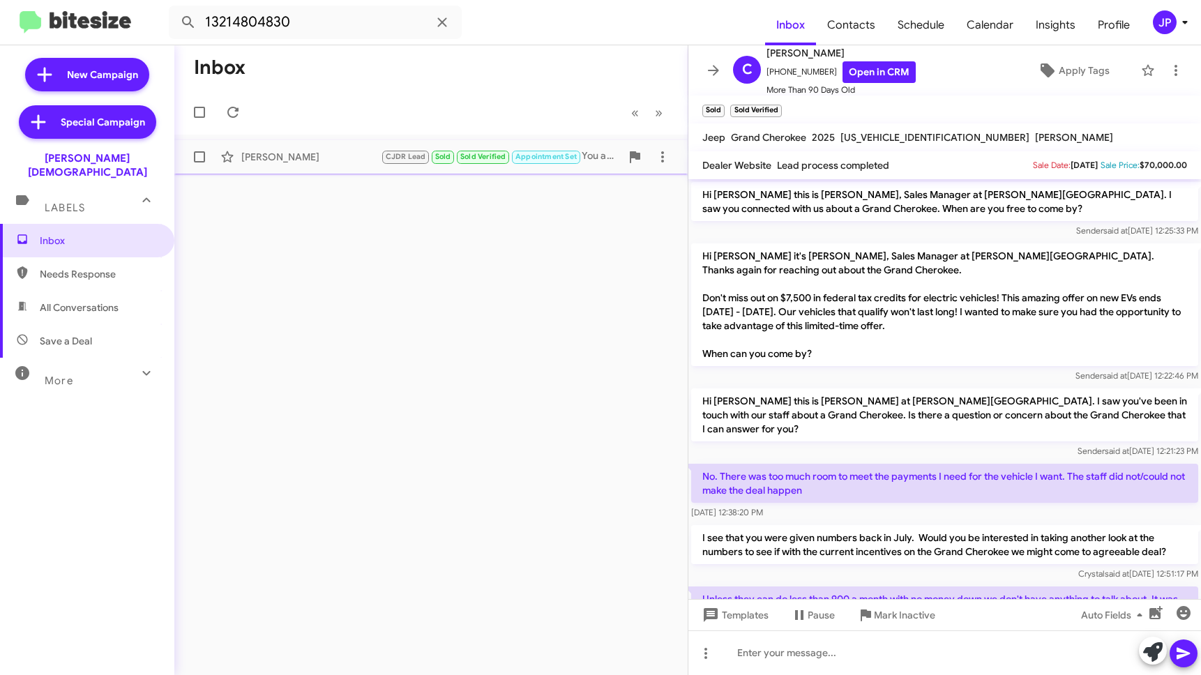
click at [347, 167] on div "Jason Raley CJDR Lead Sold Sold Verified Appointment Set You are welcome! Thank…" at bounding box center [430, 157] width 491 height 28
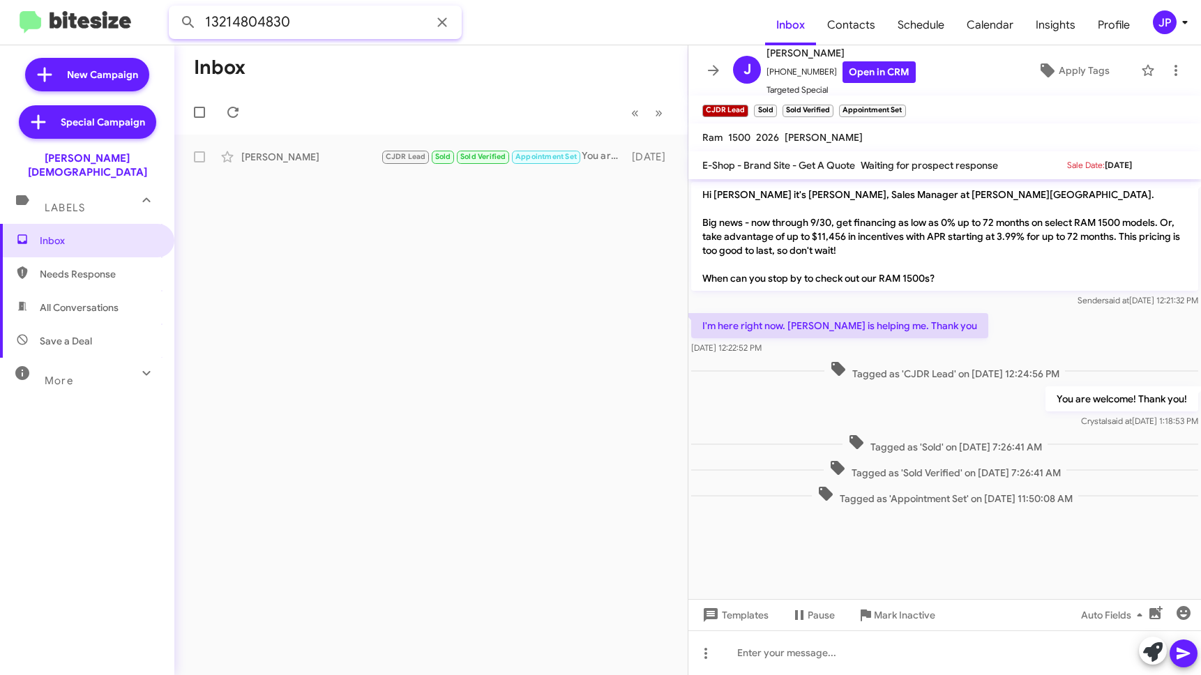
click at [251, 14] on input "13214804830" at bounding box center [315, 22] width 293 height 33
click at [249, 15] on input "13214804830" at bounding box center [315, 22] width 293 height 33
click at [234, 24] on input "13214804830" at bounding box center [315, 22] width 293 height 33
paste input "8133590306"
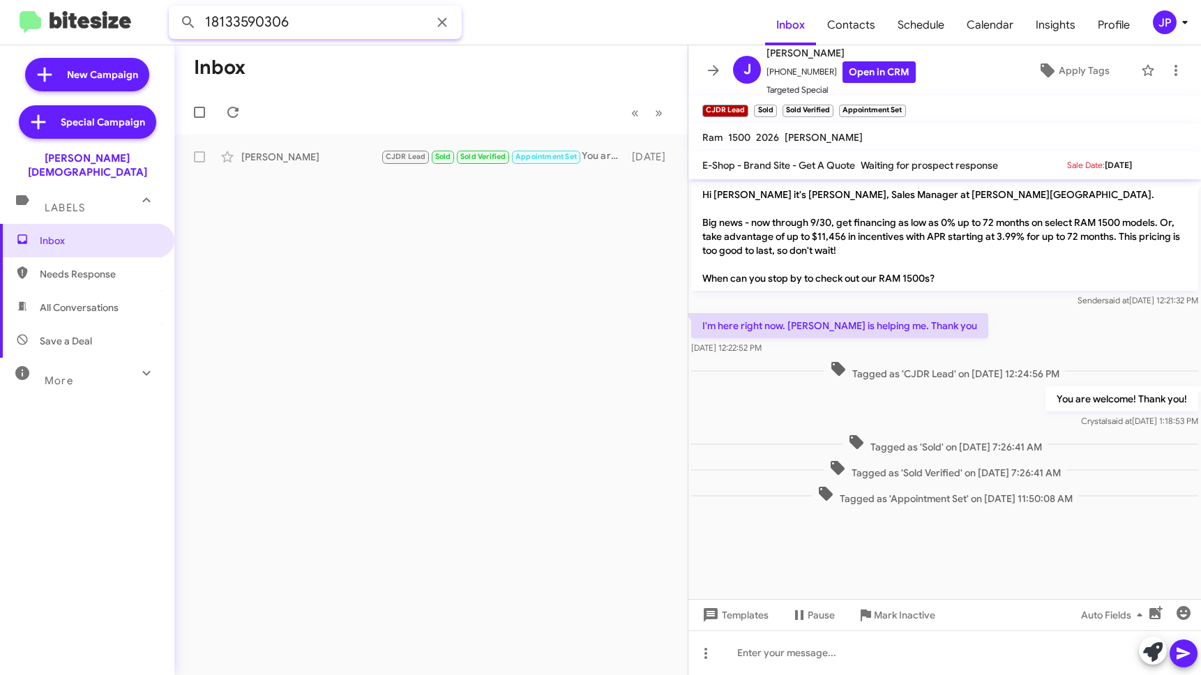
type input "18133590306"
click at [174, 8] on button at bounding box center [188, 22] width 28 height 28
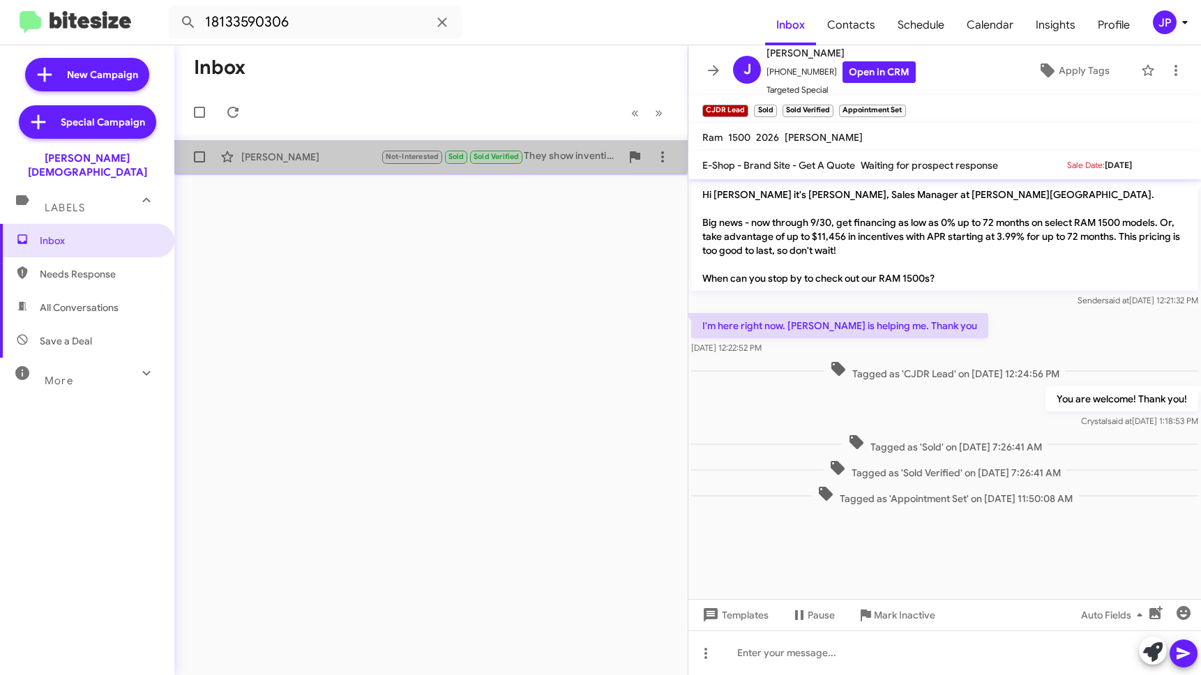
drag, startPoint x: 305, startPoint y: 148, endPoint x: 416, endPoint y: 127, distance: 112.8
click at [305, 148] on div "Vitaly Vogel Not-Interested Sold Sold Verified They show inventive that most pe…" at bounding box center [430, 157] width 491 height 28
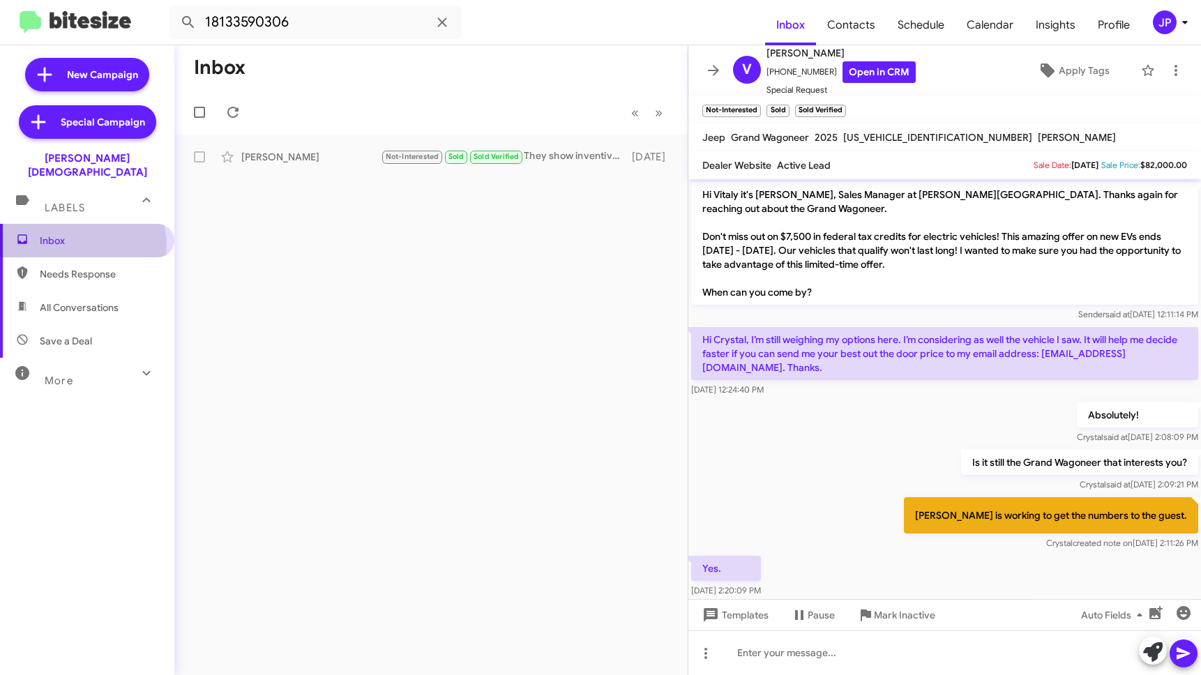
click at [77, 234] on span "Inbox" at bounding box center [99, 241] width 119 height 14
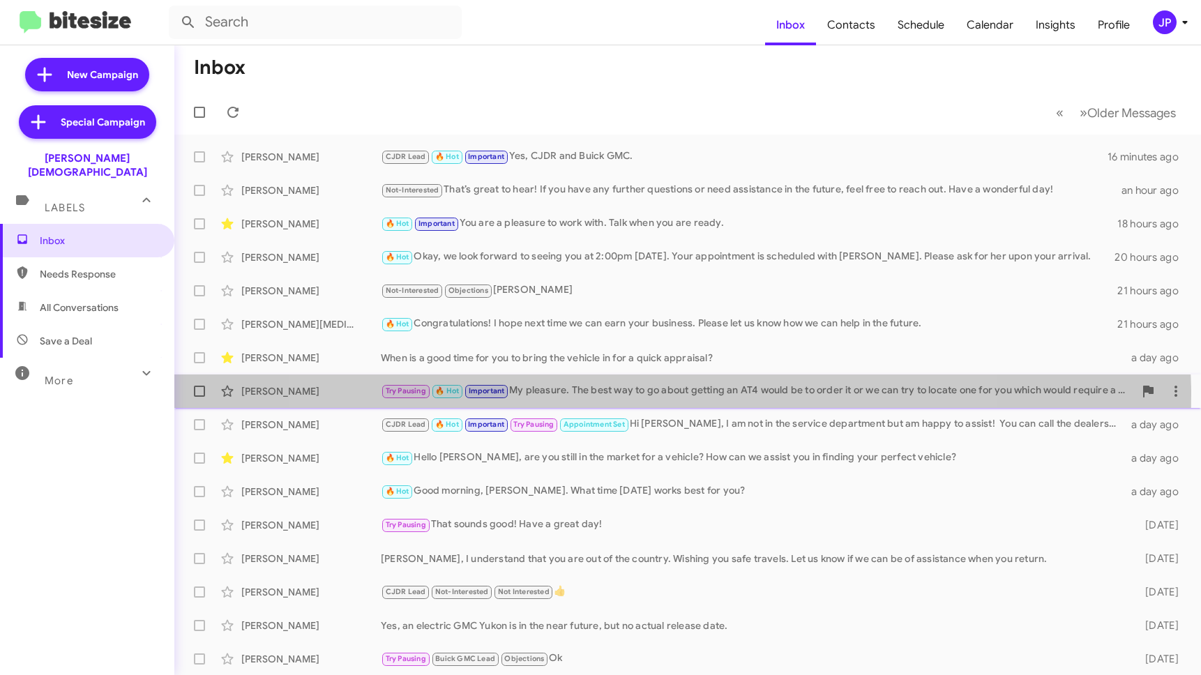
click at [651, 394] on div "Try Pausing 🔥 Hot Important My pleasure. The best way to go about getting an AT…" at bounding box center [757, 391] width 753 height 16
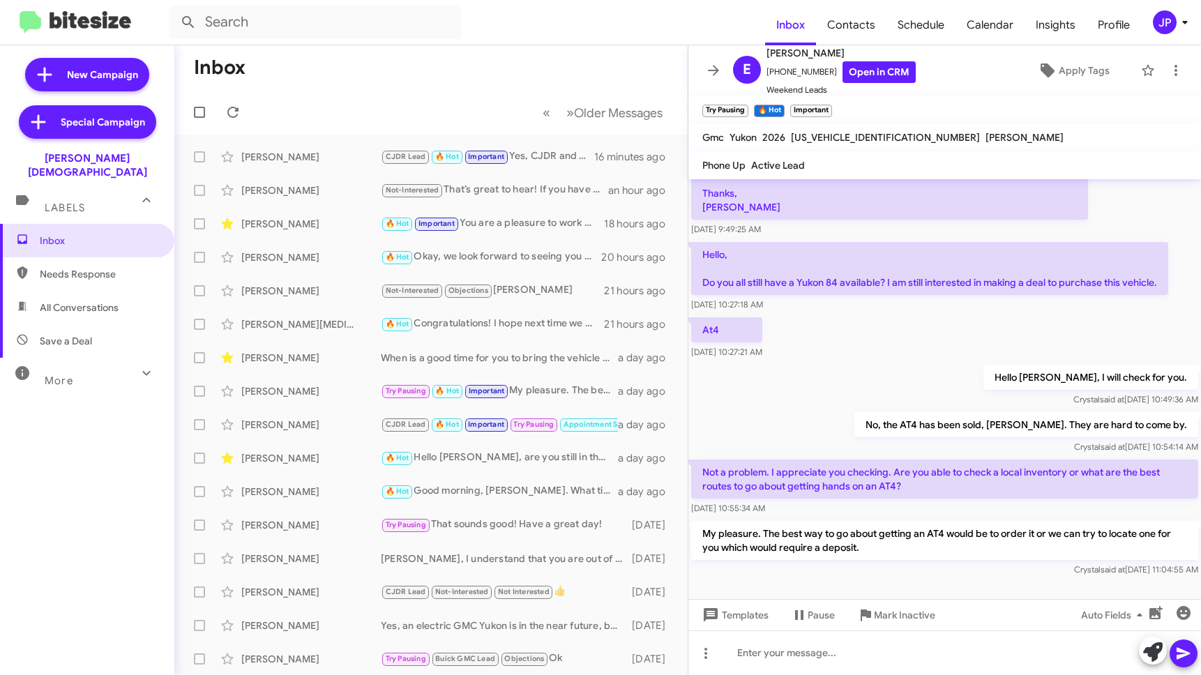
scroll to position [99, 0]
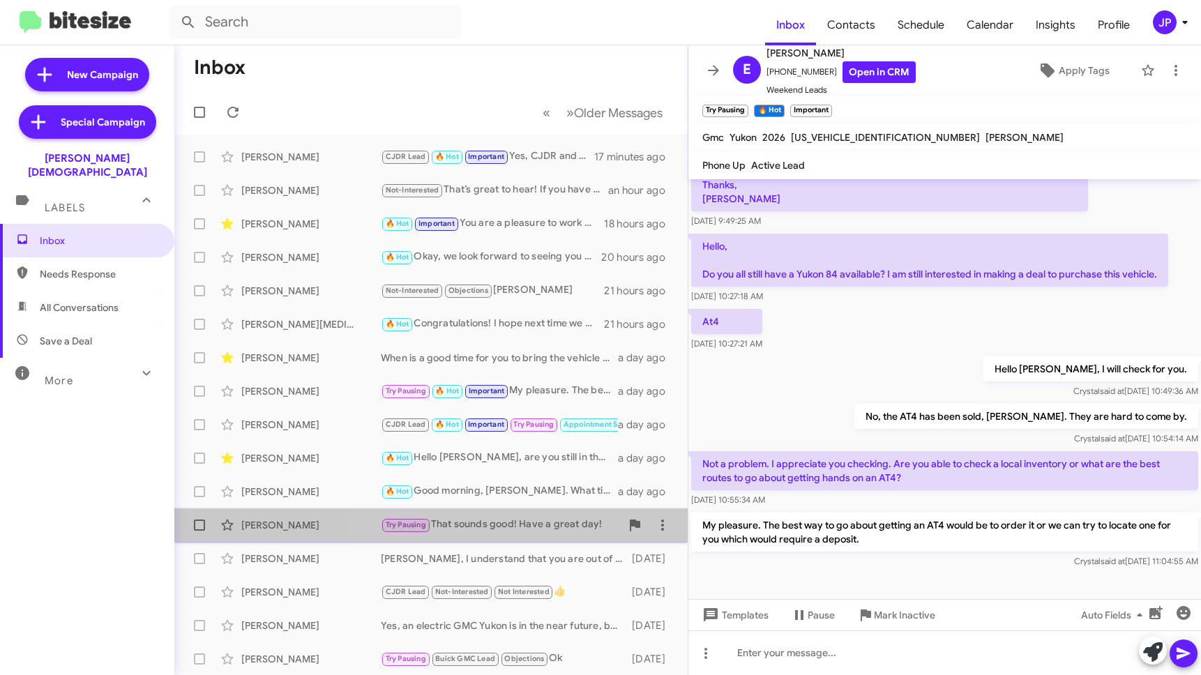
click at [453, 509] on span "Norma Toomey Try Pausing That sounds good! Have a great day! 2 days ago" at bounding box center [430, 524] width 513 height 33
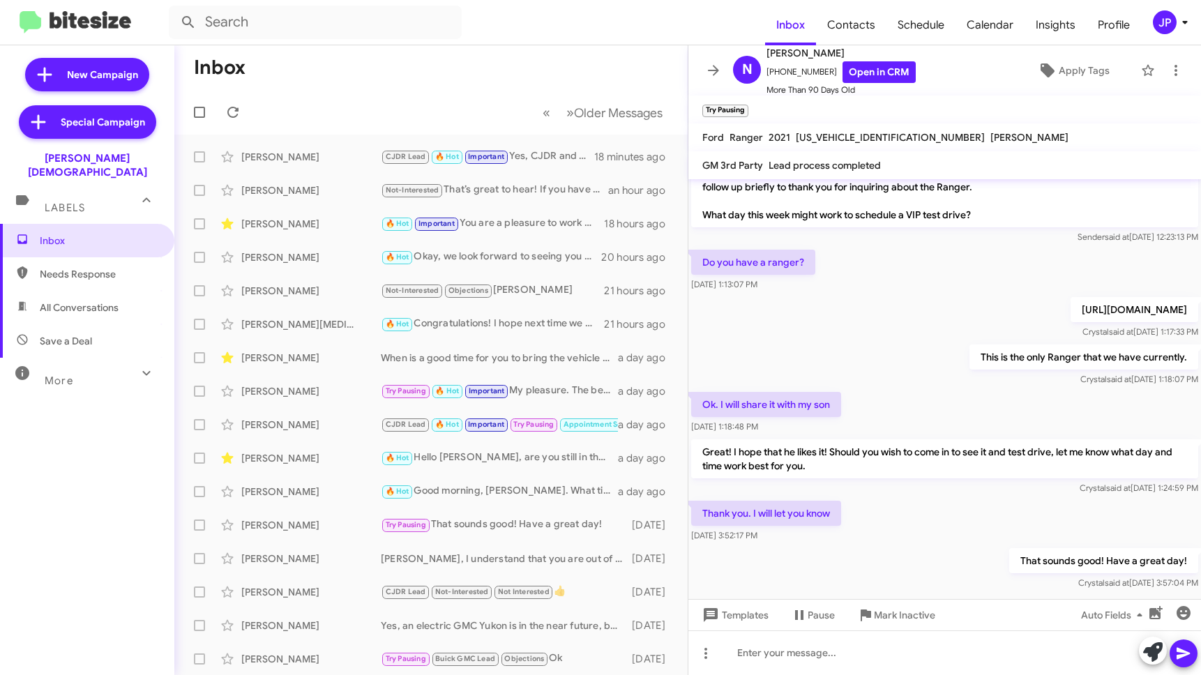
scroll to position [231, 0]
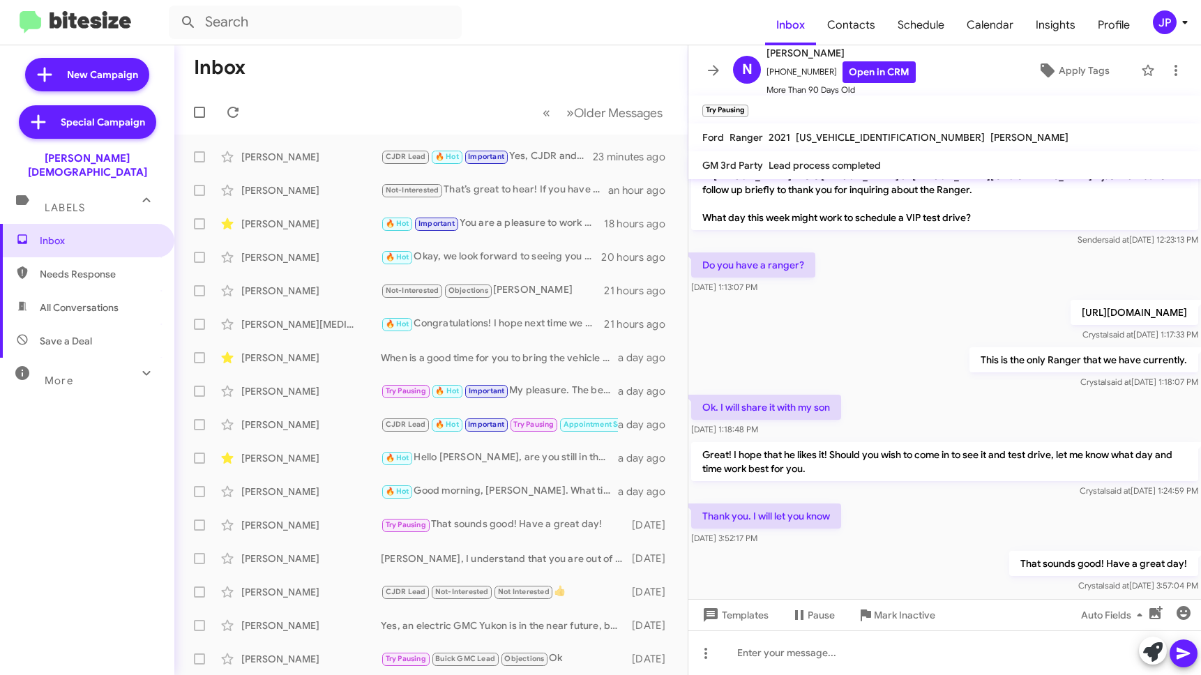
click at [75, 334] on span "Save a Deal" at bounding box center [66, 341] width 52 height 14
type input "in:not-interested"
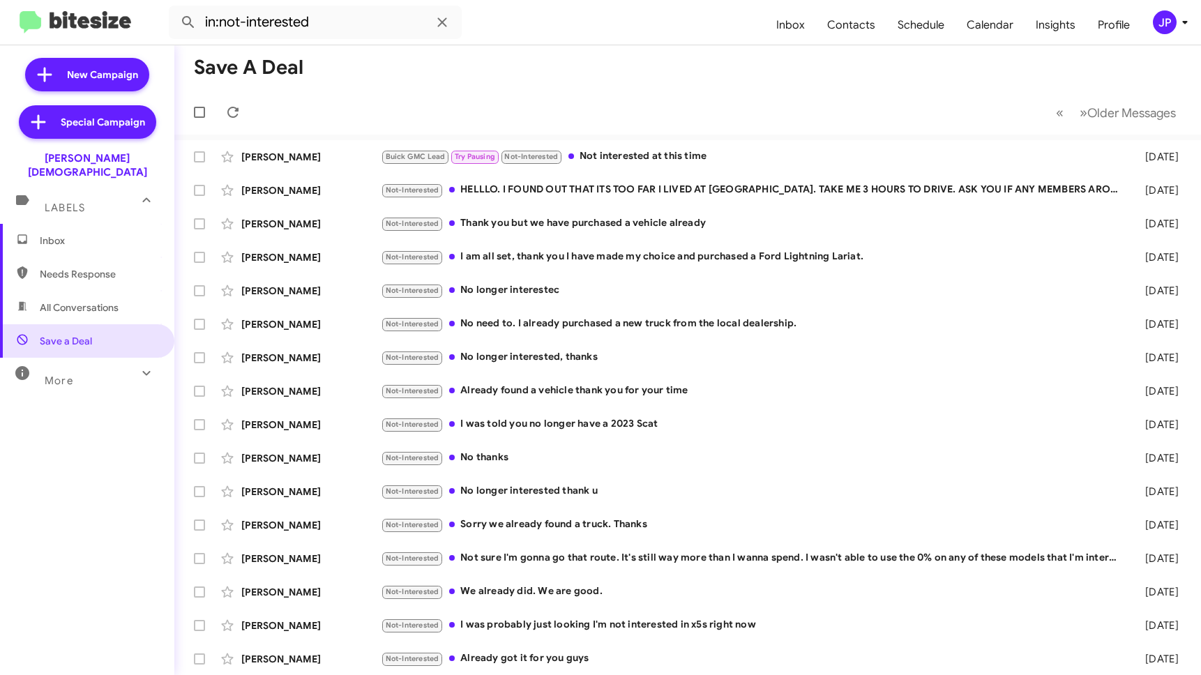
click at [1171, 24] on div "JP" at bounding box center [1165, 22] width 24 height 24
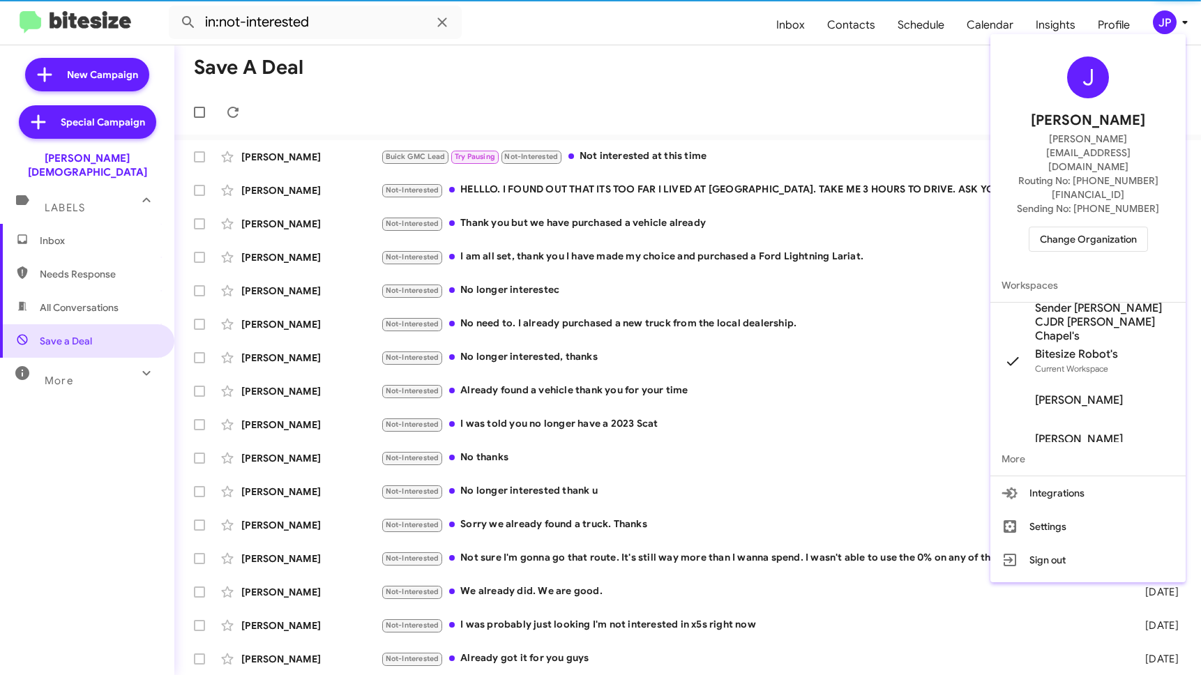
click at [1104, 227] on span "Change Organization" at bounding box center [1088, 239] width 97 height 24
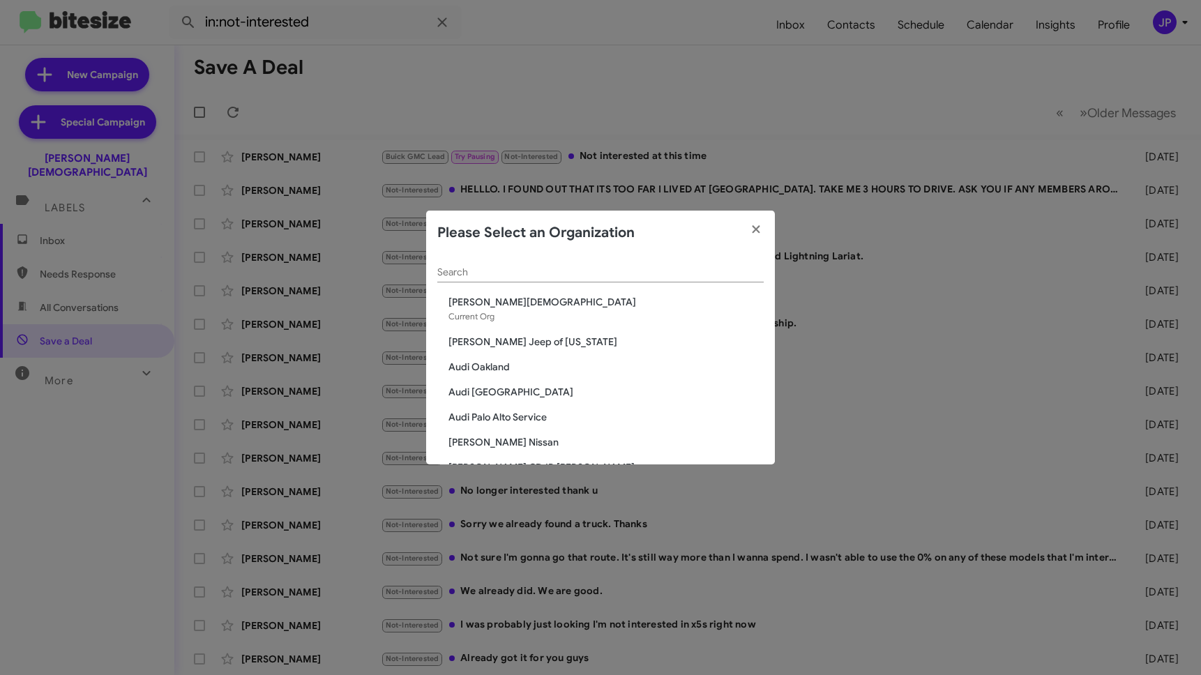
click at [561, 267] on input "Search" at bounding box center [600, 272] width 326 height 11
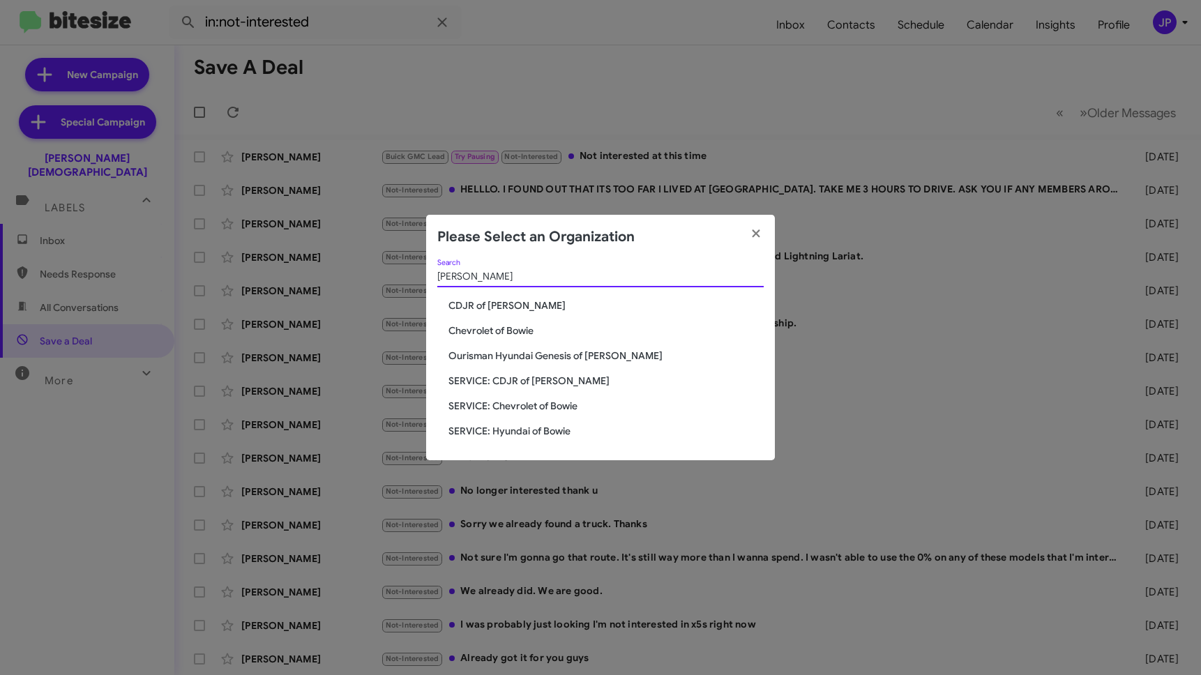
type input "bowie"
click at [520, 326] on span "Chevrolet of Bowie" at bounding box center [605, 331] width 315 height 14
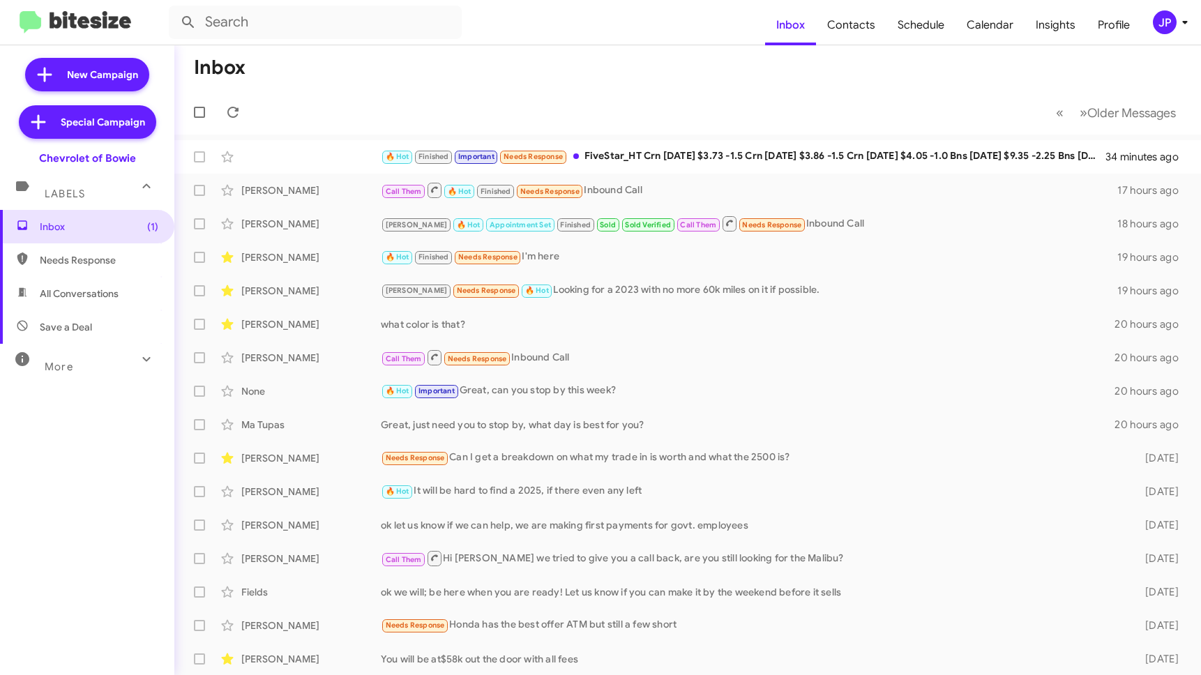
click at [1148, 29] on button "JP" at bounding box center [1163, 22] width 45 height 24
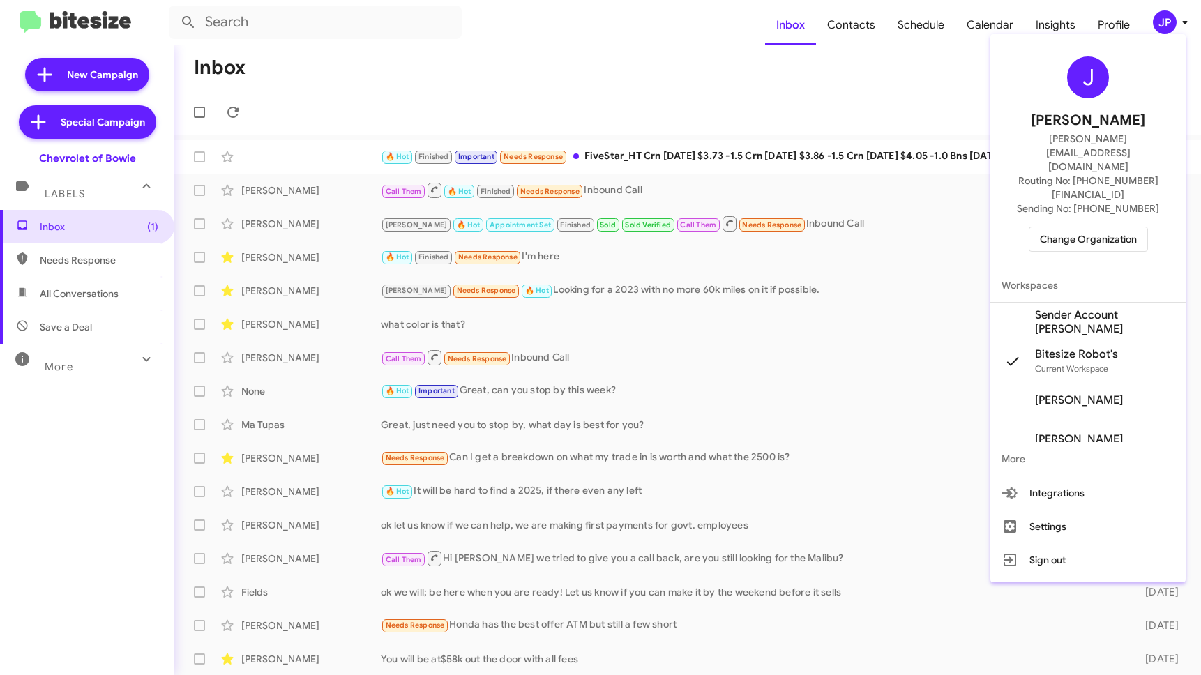
click at [1107, 211] on div "J Jamie Payton jamie@bitesize.co Routing No: +1 (240) 245-1011 Sending No: +1 (…" at bounding box center [1087, 154] width 195 height 229
click at [1029, 227] on button "Change Organization" at bounding box center [1087, 239] width 119 height 25
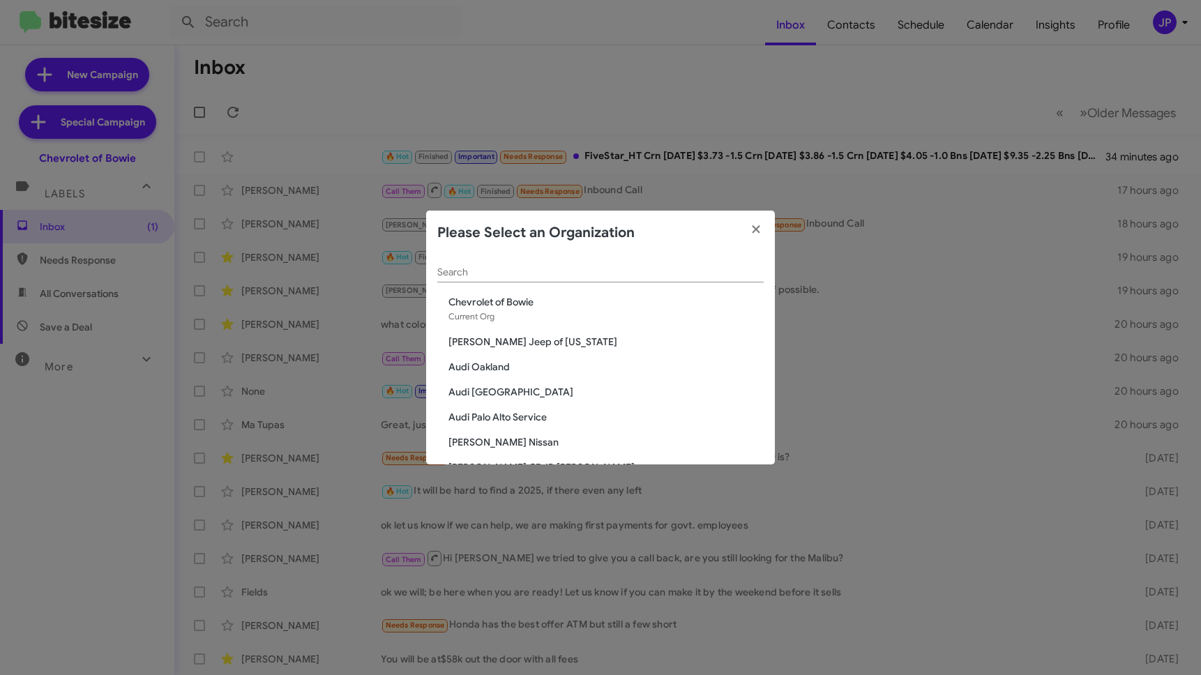
click at [653, 264] on div "Search" at bounding box center [600, 268] width 326 height 27
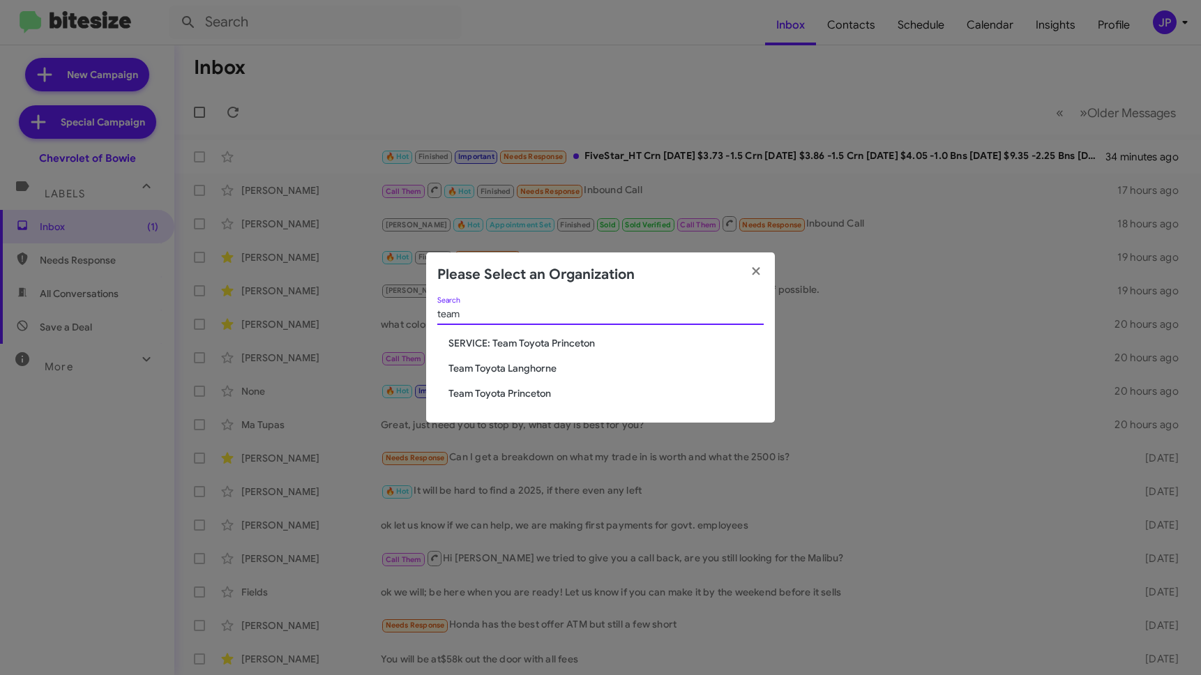
type input "team"
click at [526, 390] on span "Team Toyota Princeton" at bounding box center [605, 393] width 315 height 14
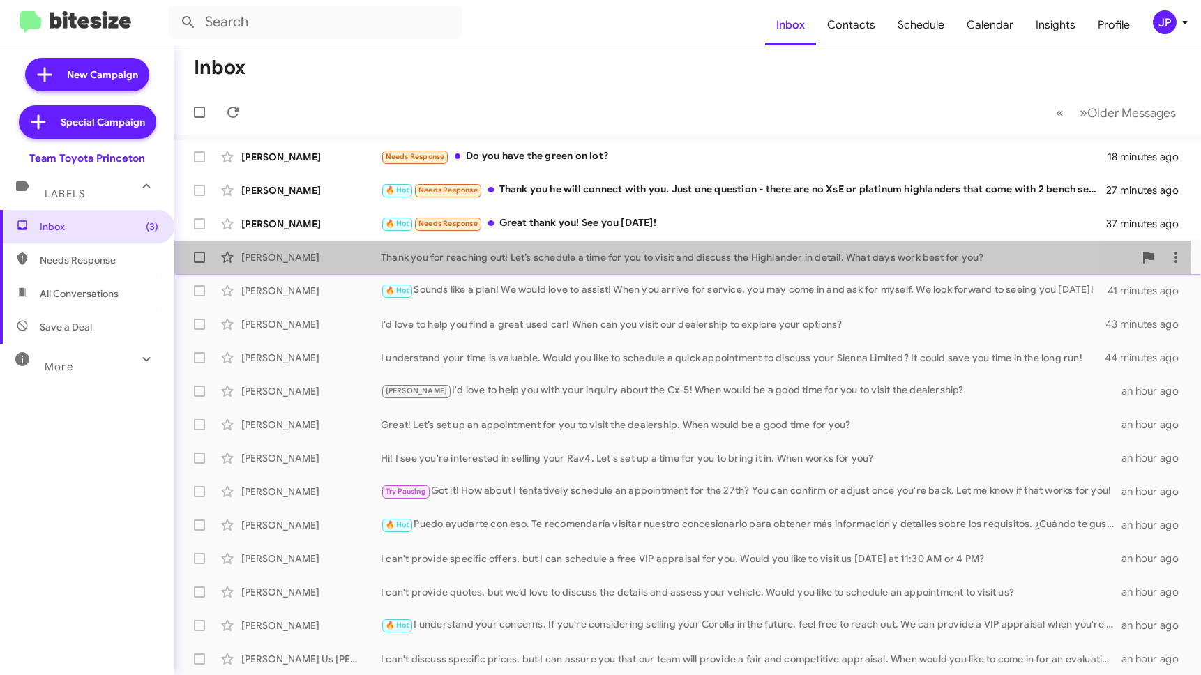
click at [526, 267] on div "[PERSON_NAME] Thank you for reaching out! Let’s schedule a time for you to visi…" at bounding box center [687, 257] width 1004 height 28
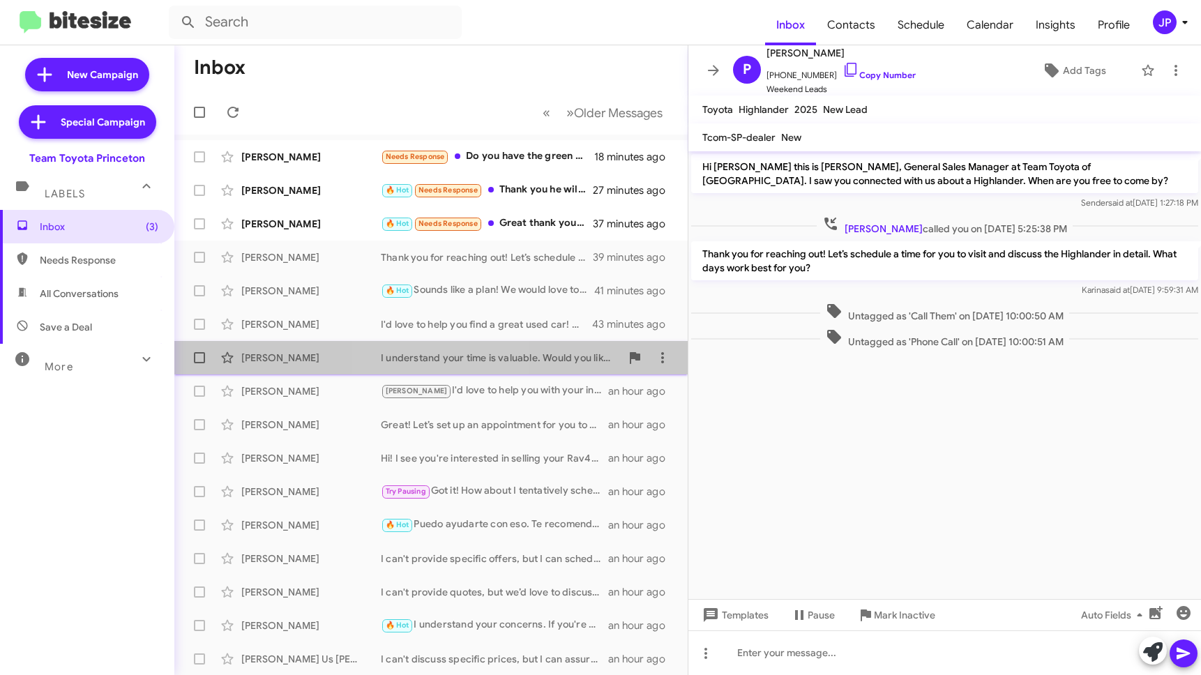
click at [443, 356] on div "I understand your time is valuable. Would you like to schedule a quick appointm…" at bounding box center [501, 358] width 240 height 14
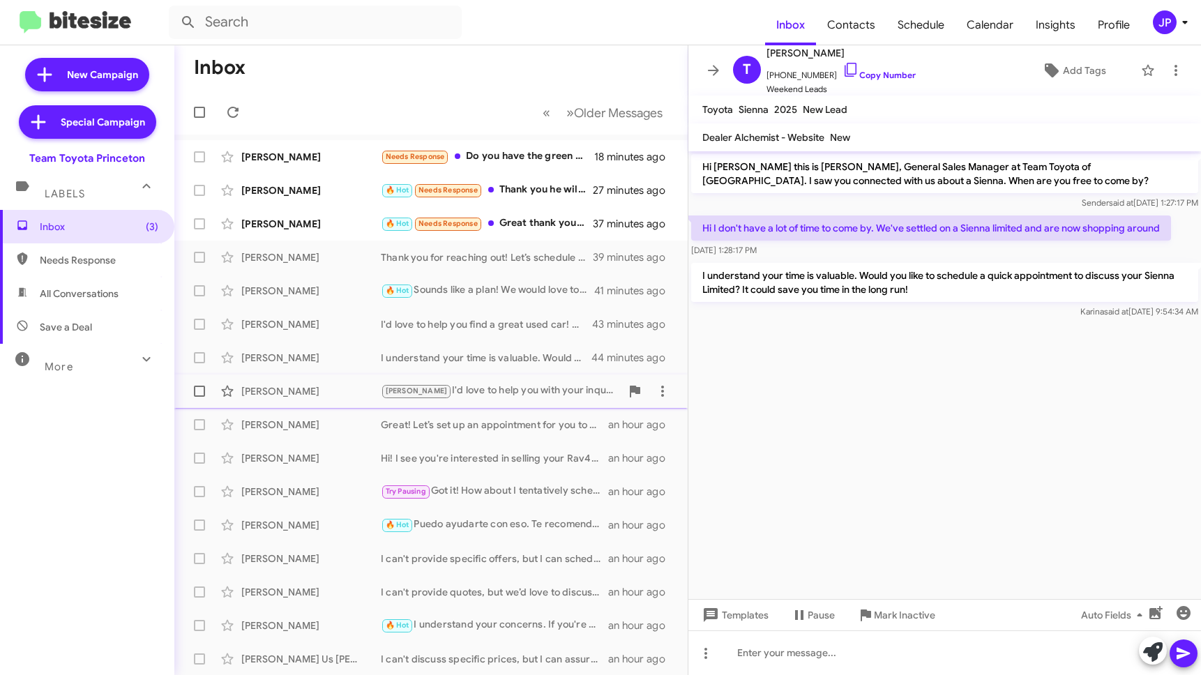
click at [456, 405] on span "[PERSON_NAME] I'd love to help you with your inquiry about the Cx-5! When would…" at bounding box center [430, 390] width 513 height 33
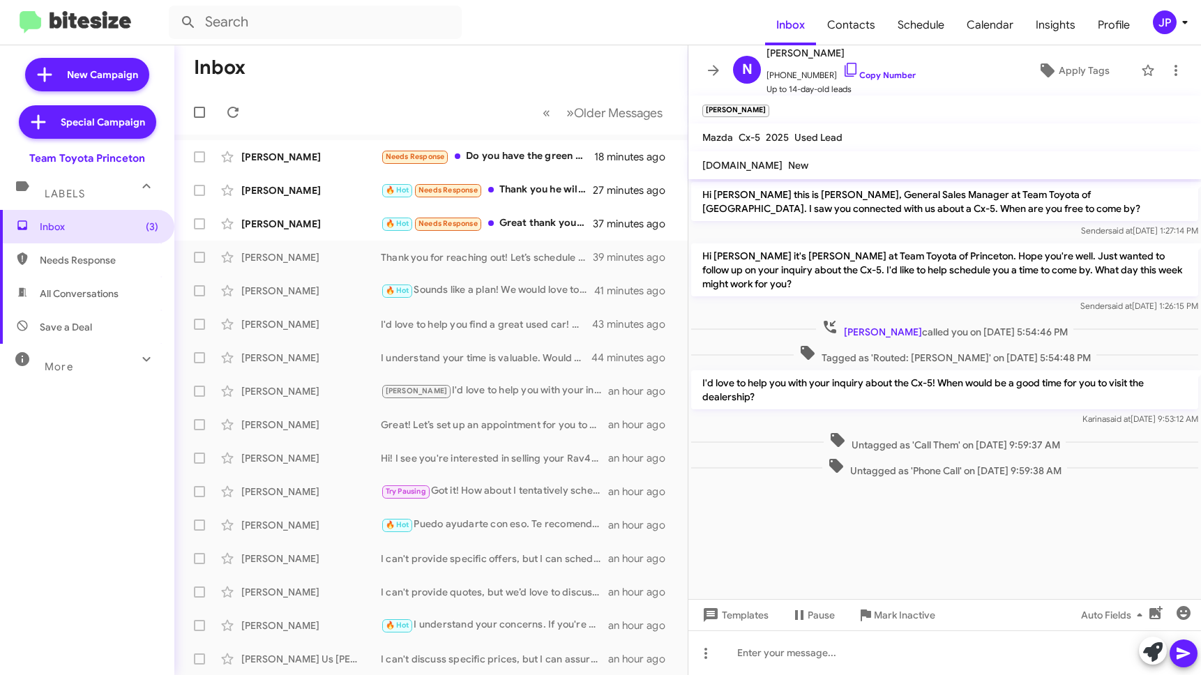
click at [1168, 22] on div "JP" at bounding box center [1165, 22] width 24 height 24
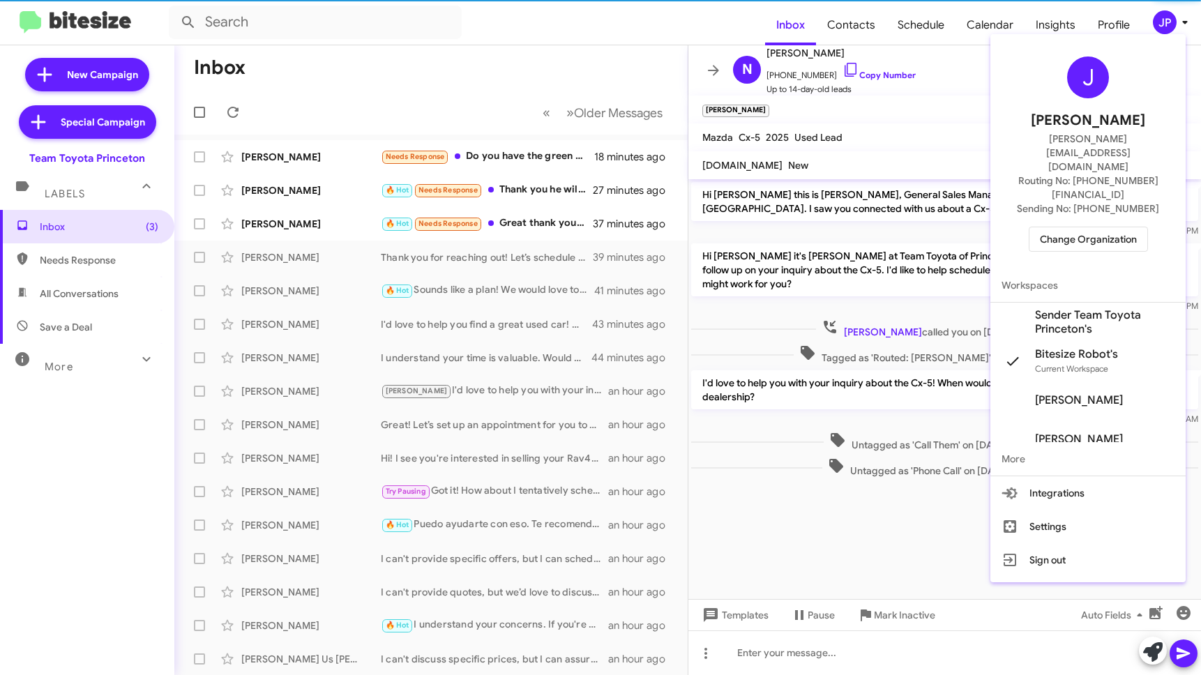
click at [1116, 227] on span "Change Organization" at bounding box center [1088, 239] width 97 height 24
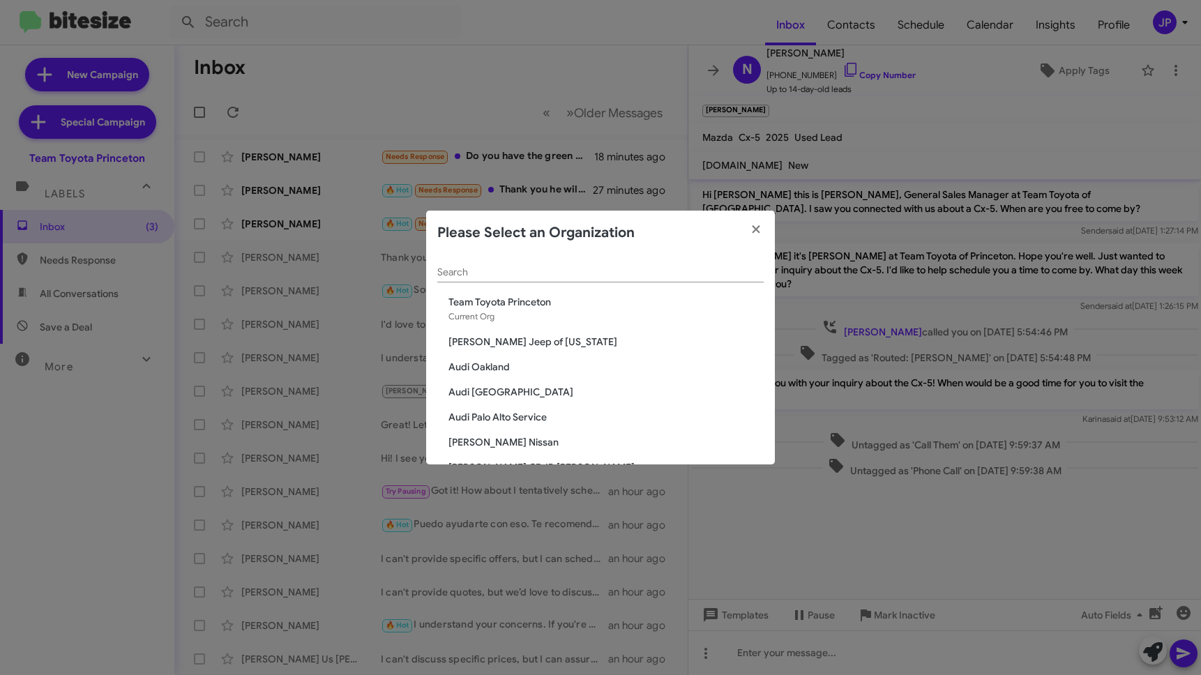
click at [620, 286] on div "Search" at bounding box center [600, 275] width 326 height 40
click at [620, 274] on input "Search" at bounding box center [600, 272] width 326 height 11
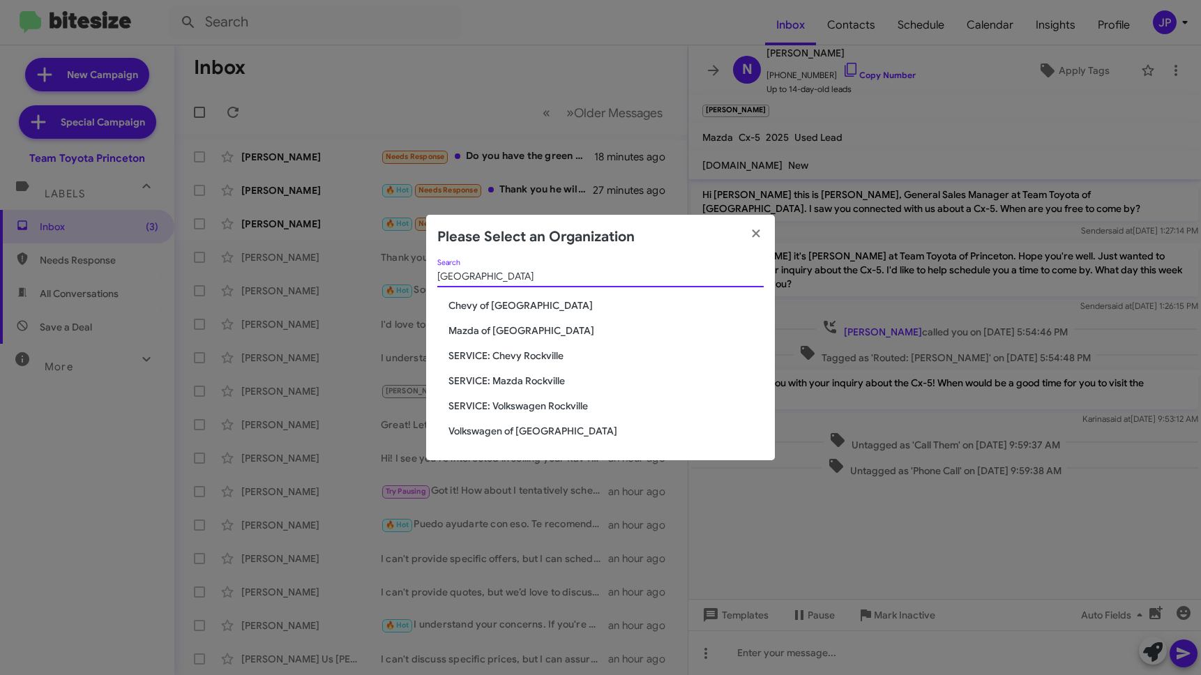
type input "Rockville"
click at [531, 430] on span "Volkswagen of [GEOGRAPHIC_DATA]" at bounding box center [605, 431] width 315 height 14
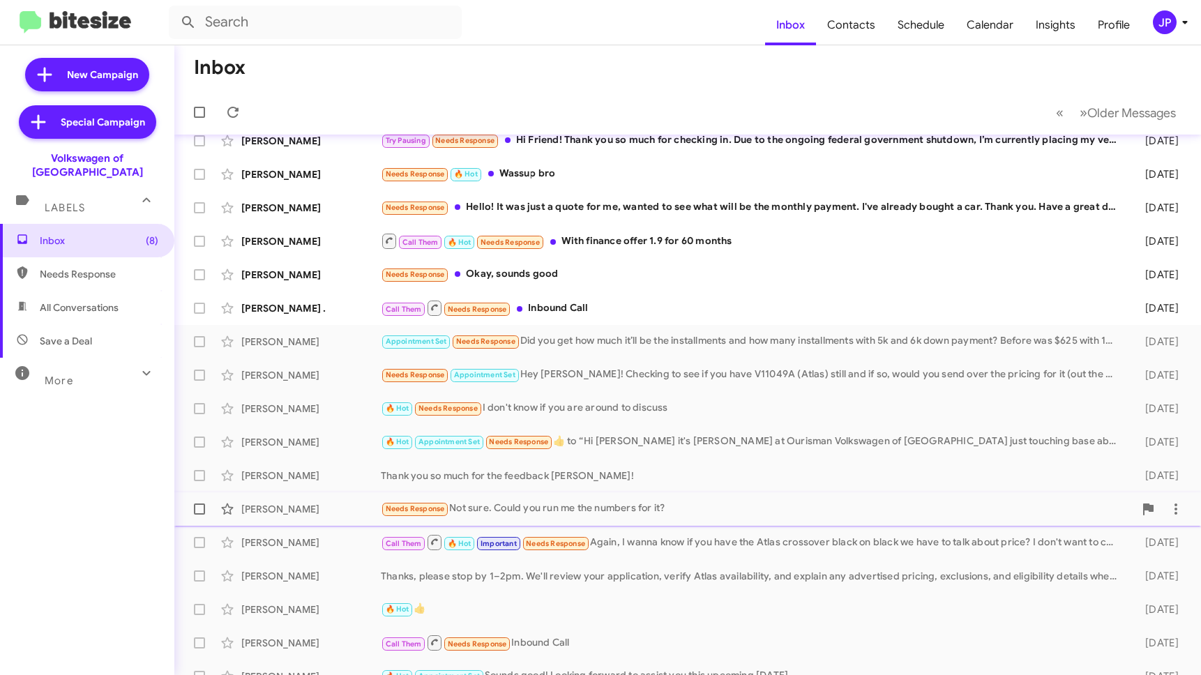
scroll to position [135, 0]
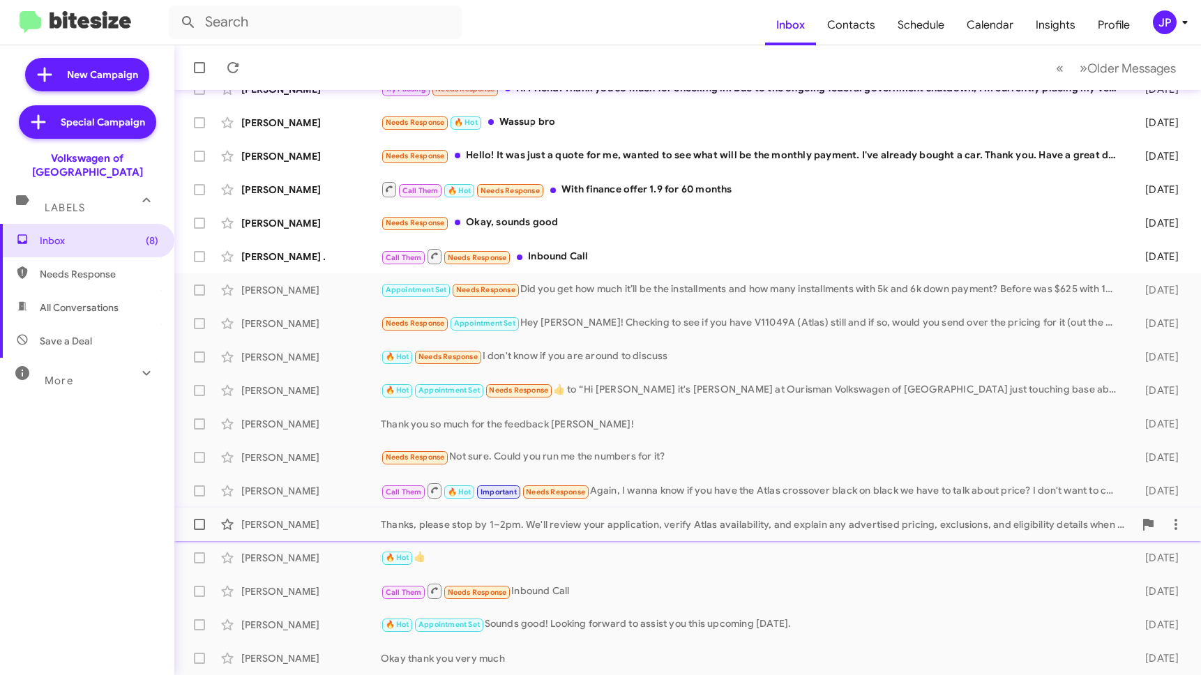
click at [584, 526] on div "Thanks, please stop by 1–2pm. We'll review your application, verify Atlas avail…" at bounding box center [757, 524] width 753 height 14
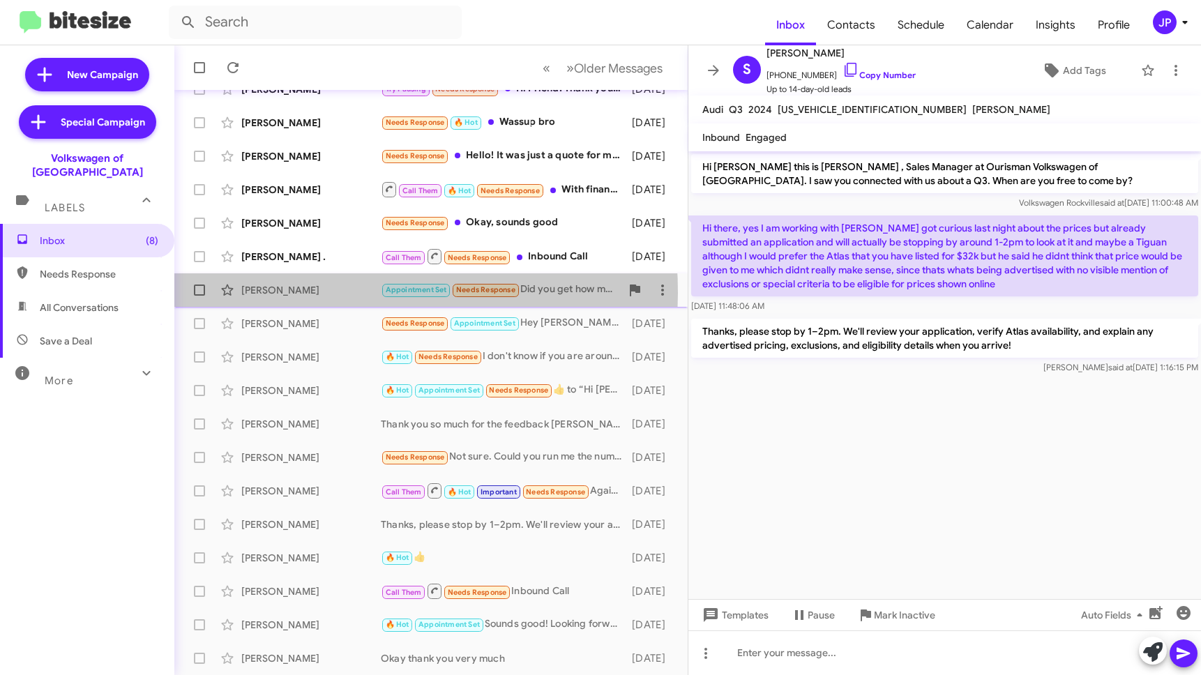
click at [294, 293] on div "Phillip Rodrigues Madureira" at bounding box center [310, 290] width 139 height 14
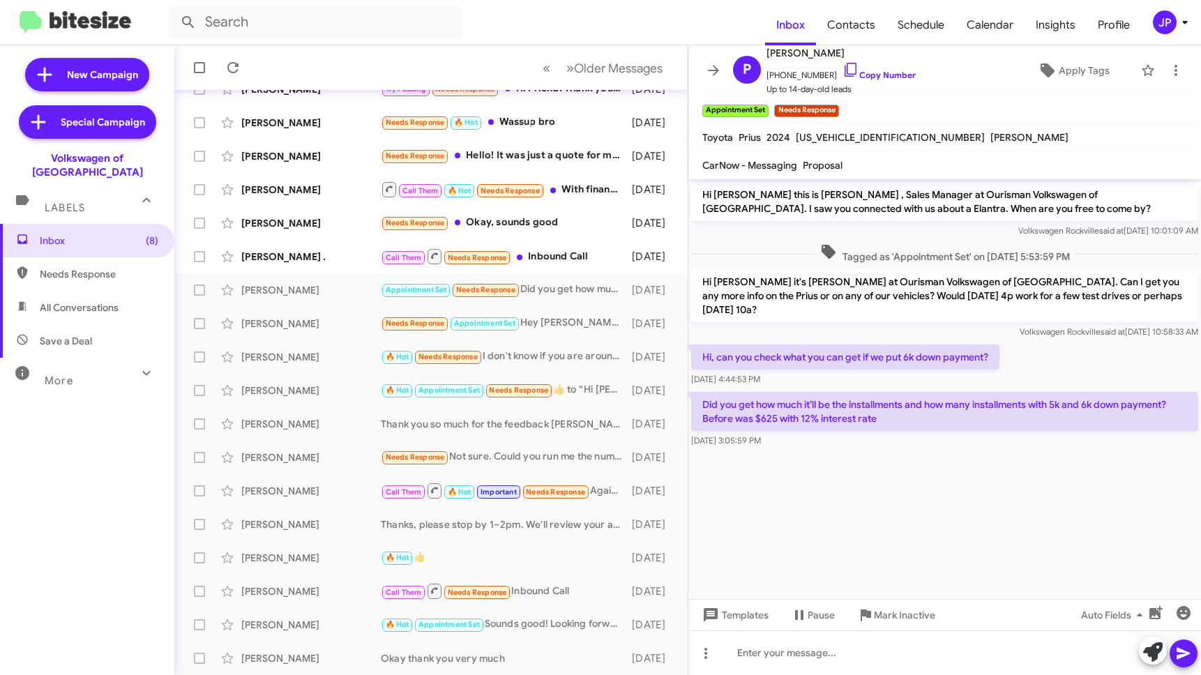
click at [1176, 20] on icon at bounding box center [1184, 22] width 17 height 17
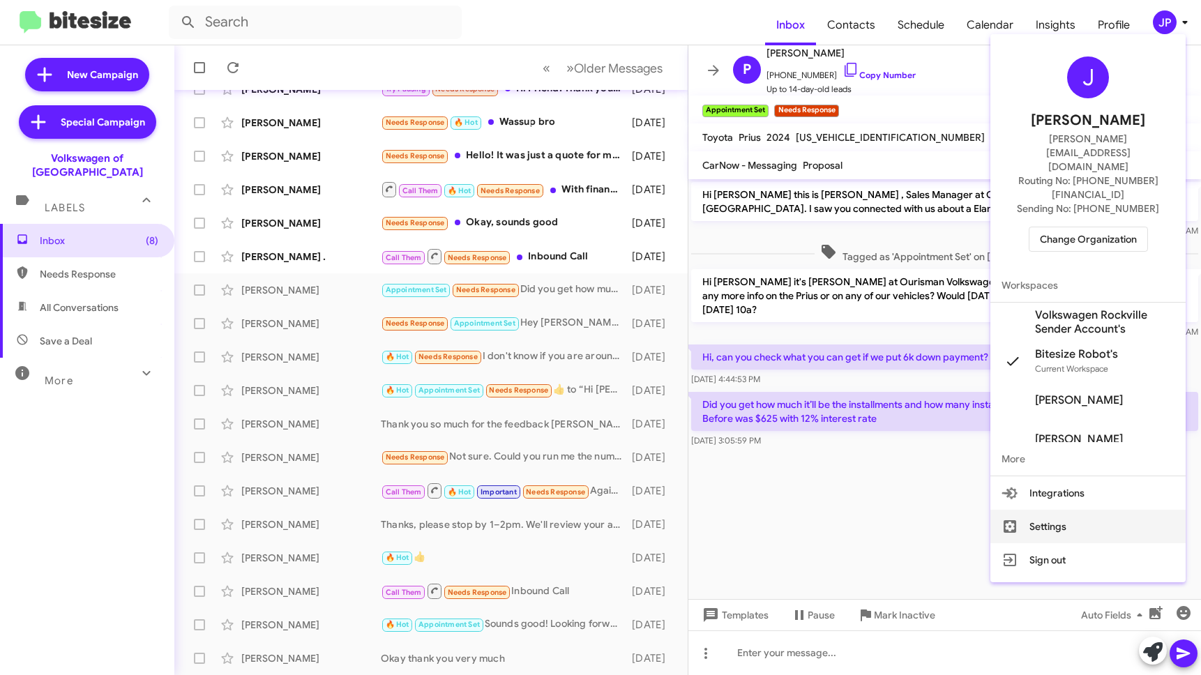
click at [1033, 510] on button "Settings" at bounding box center [1087, 526] width 195 height 33
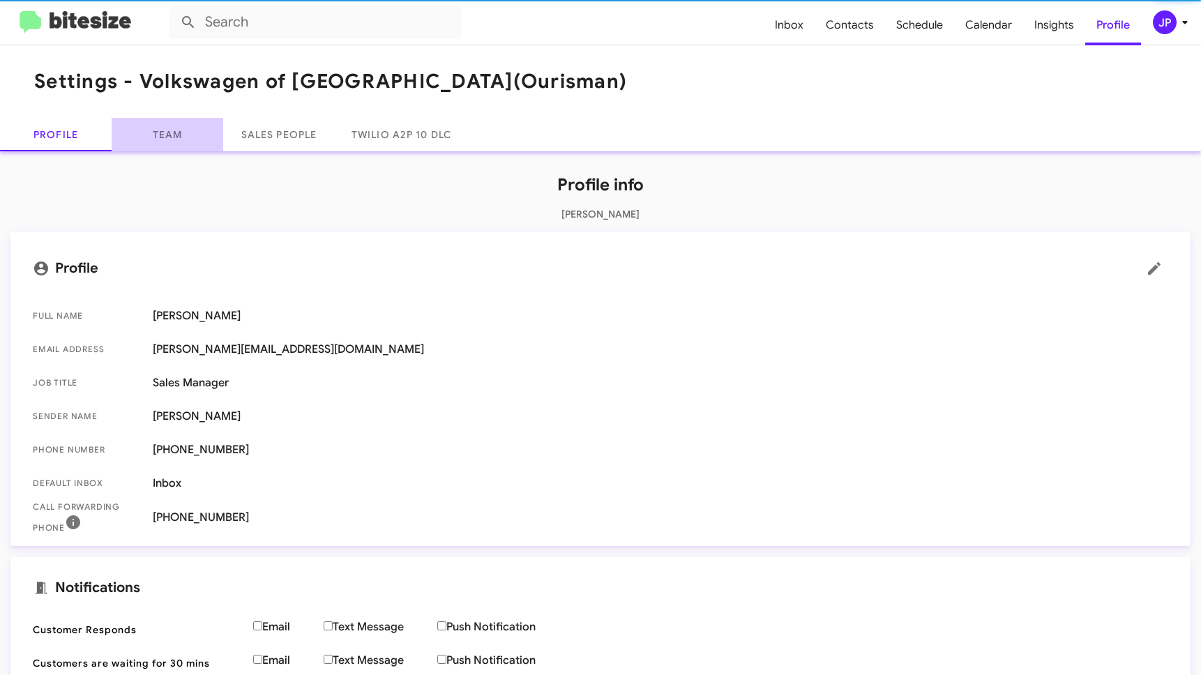
click at [203, 148] on link "Team" at bounding box center [168, 134] width 112 height 33
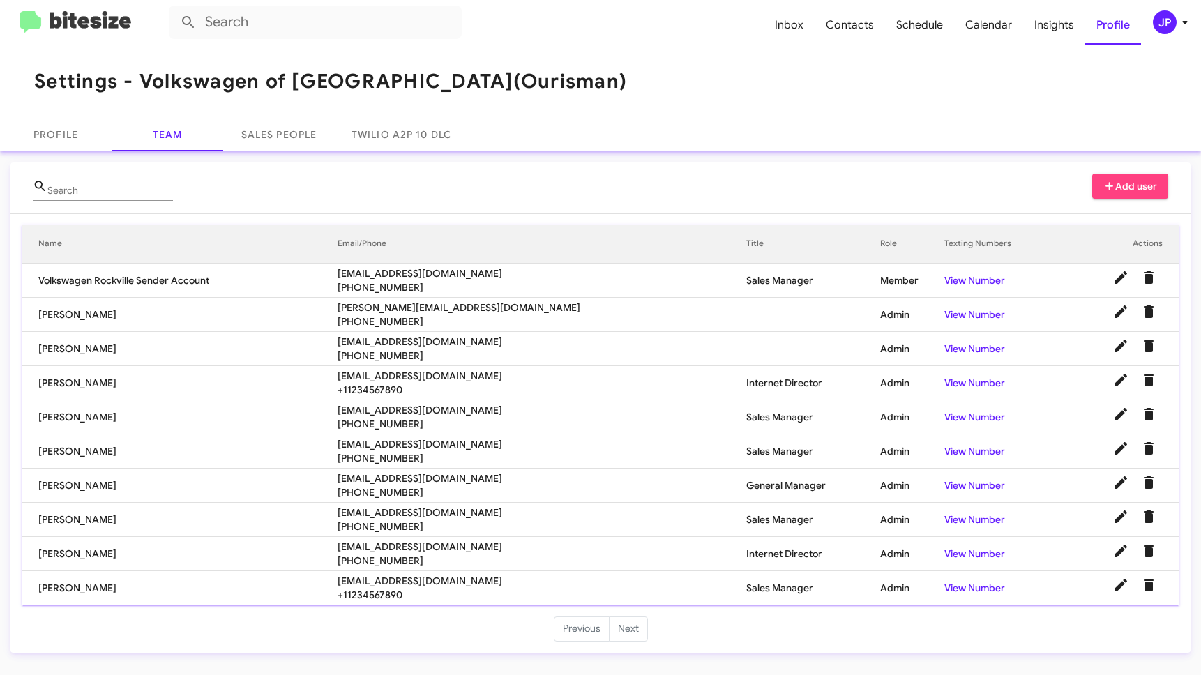
click at [54, 16] on img at bounding box center [76, 22] width 112 height 23
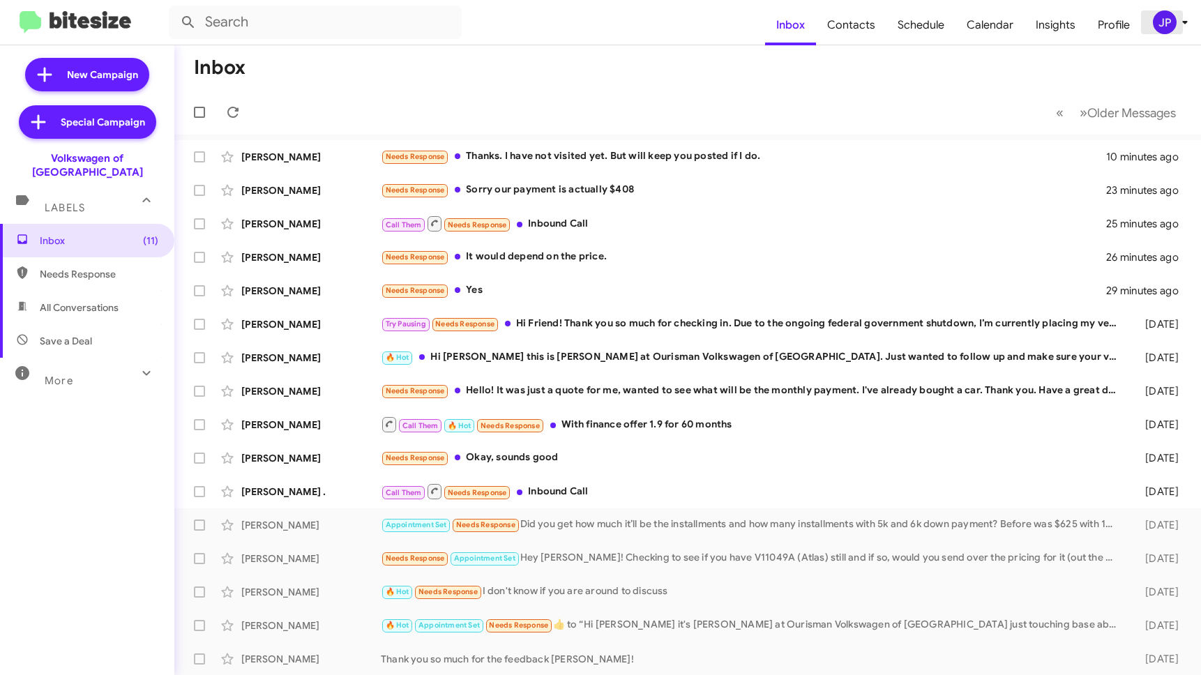
click at [1174, 18] on div "JP" at bounding box center [1165, 22] width 24 height 24
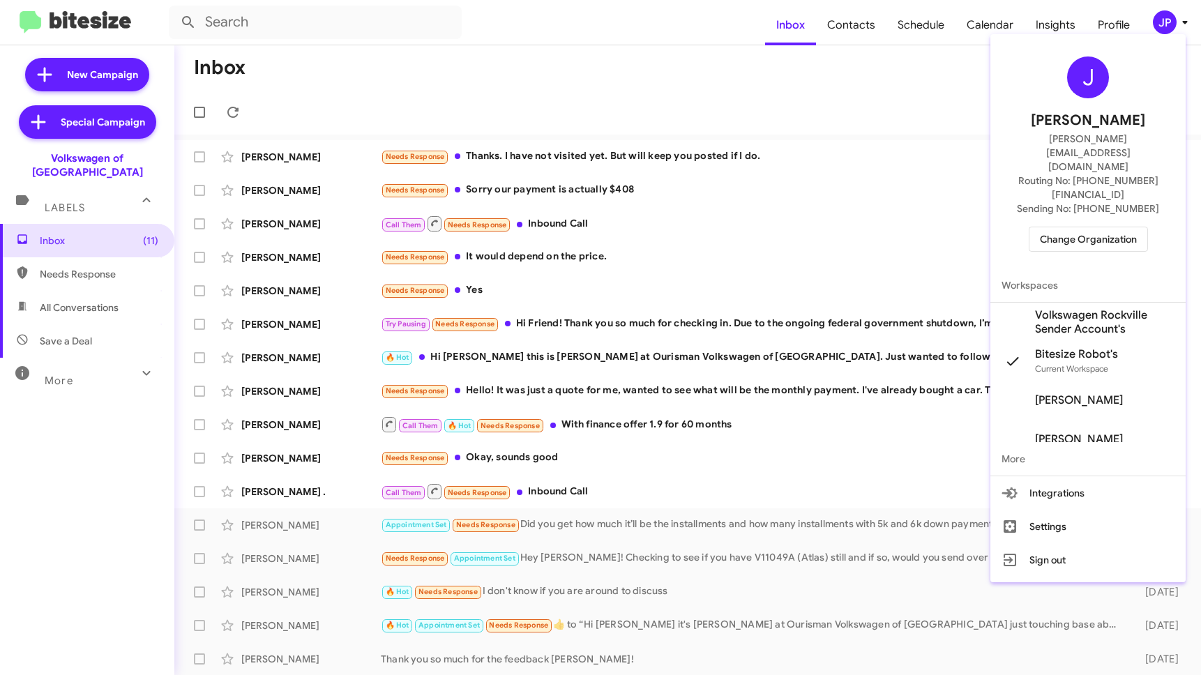
click at [1116, 227] on span "Change Organization" at bounding box center [1088, 239] width 97 height 24
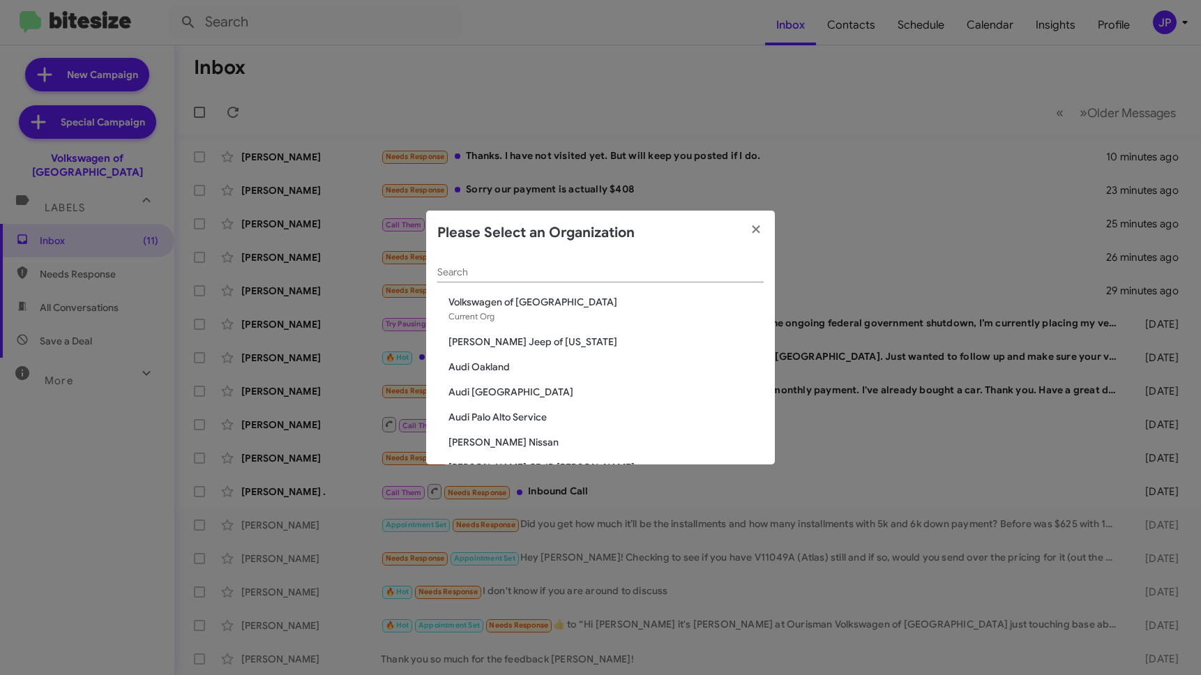
click at [483, 268] on input "Search" at bounding box center [600, 272] width 326 height 11
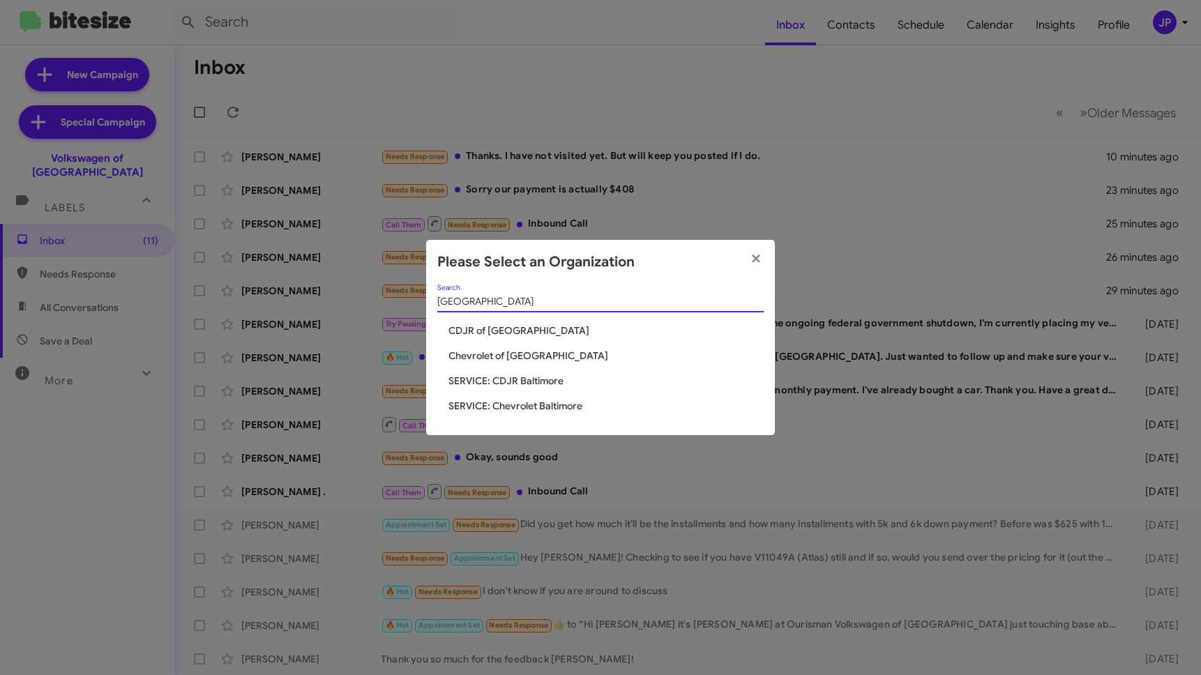
type input "baltimore"
click at [459, 353] on span "Chevrolet of Baltimore" at bounding box center [605, 356] width 315 height 14
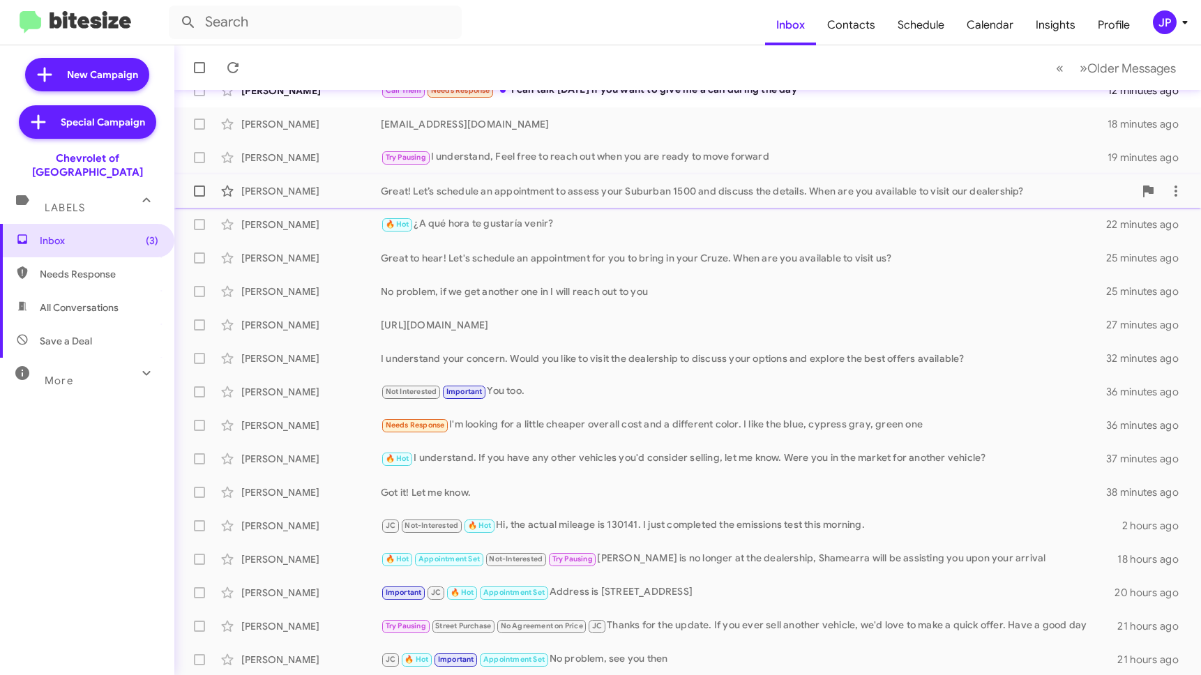
scroll to position [135, 0]
click at [284, 29] on input "text" at bounding box center [315, 22] width 293 height 33
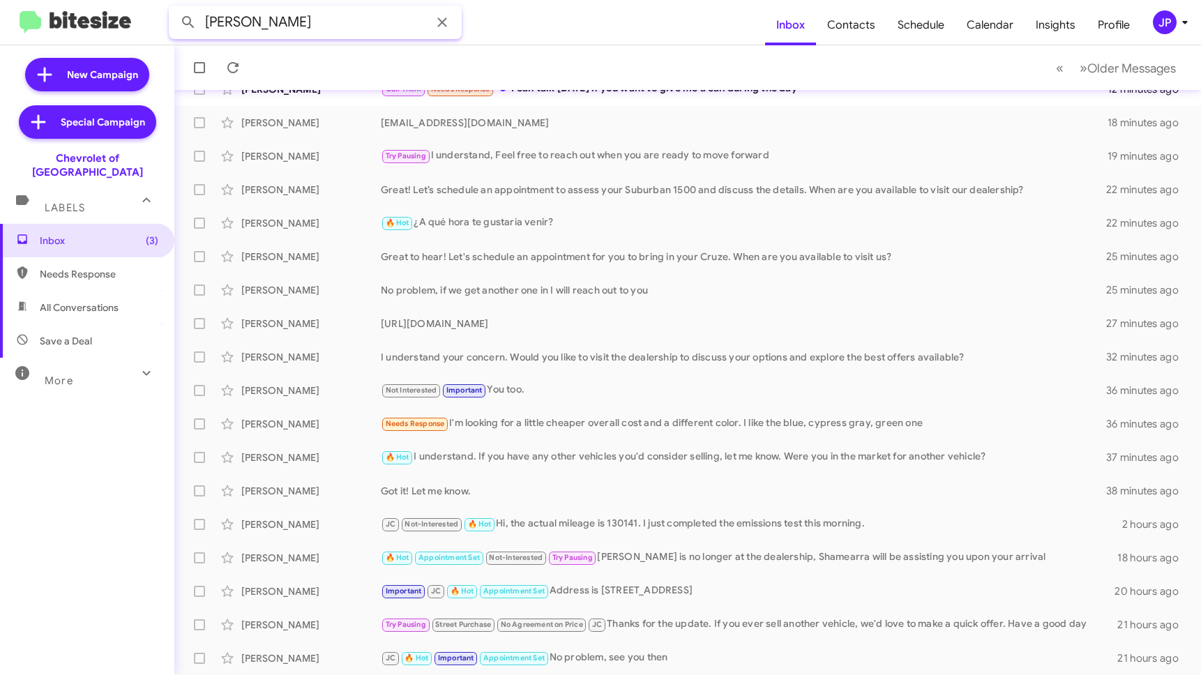
type input "[PERSON_NAME]"
click at [174, 8] on button at bounding box center [188, 22] width 28 height 28
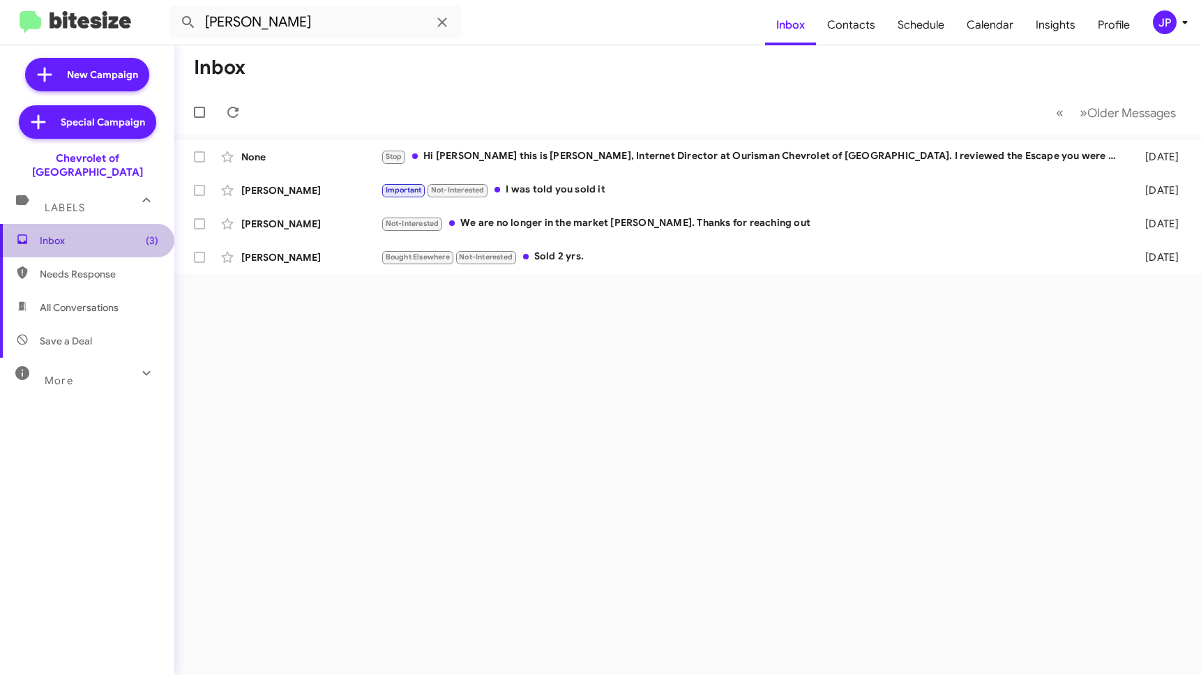
click at [93, 234] on span "Inbox (3)" at bounding box center [99, 241] width 119 height 14
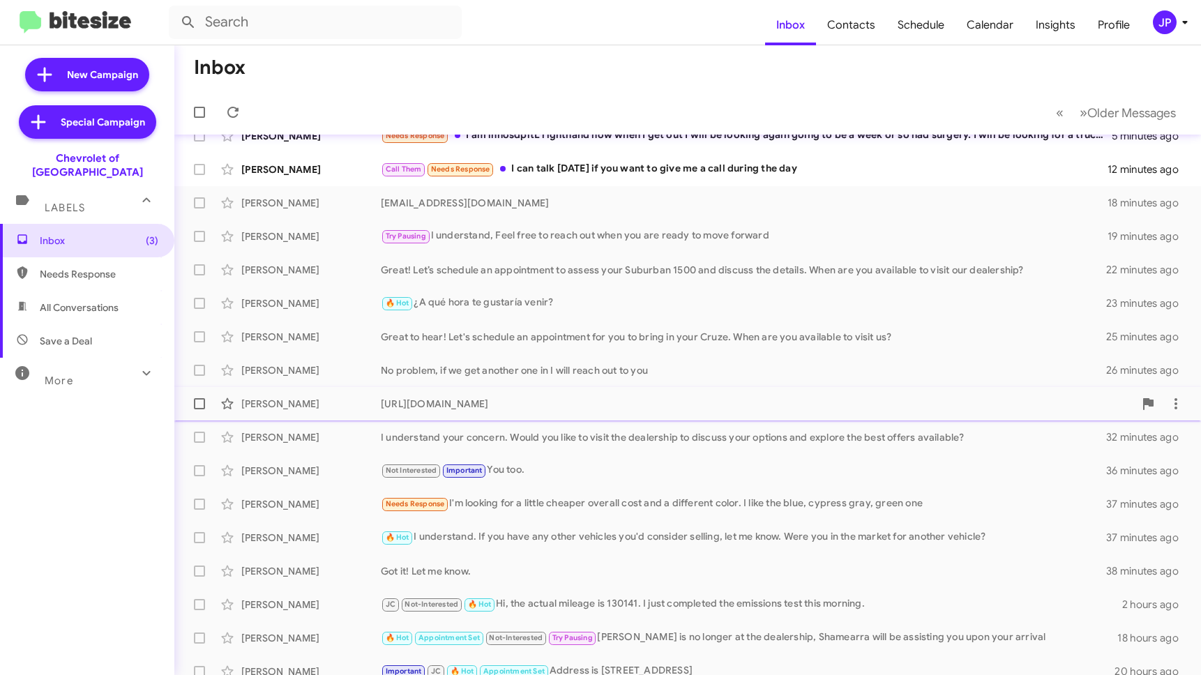
scroll to position [135, 0]
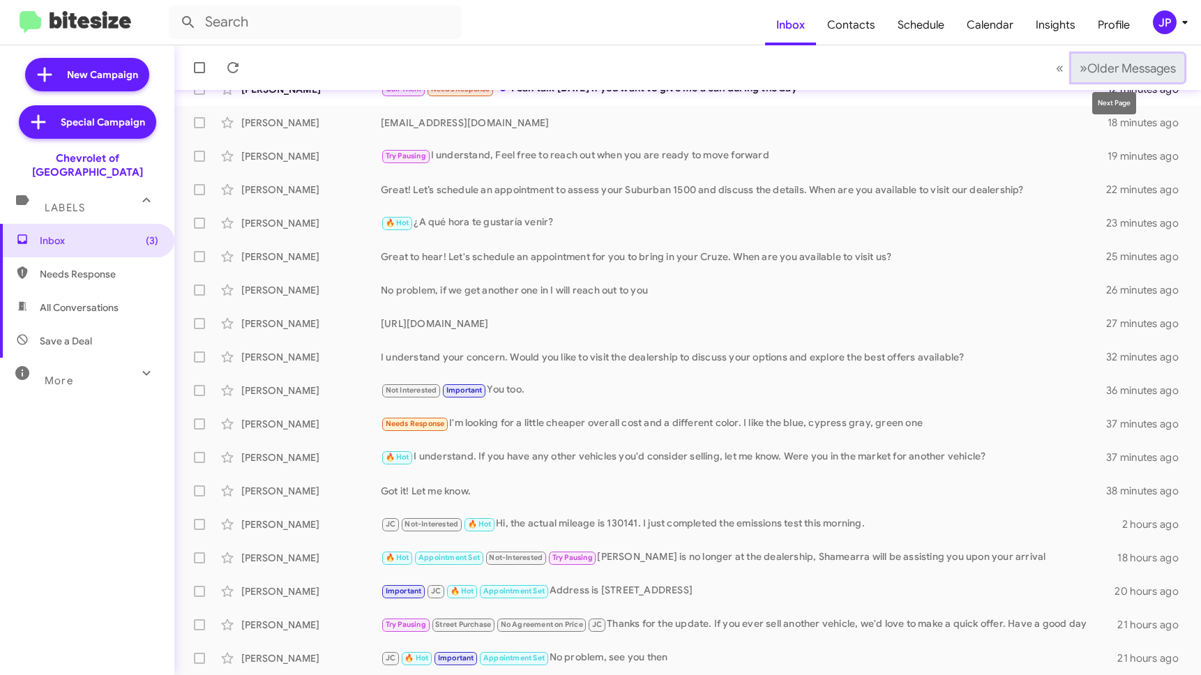
click at [1114, 68] on span "Older Messages" at bounding box center [1131, 68] width 89 height 15
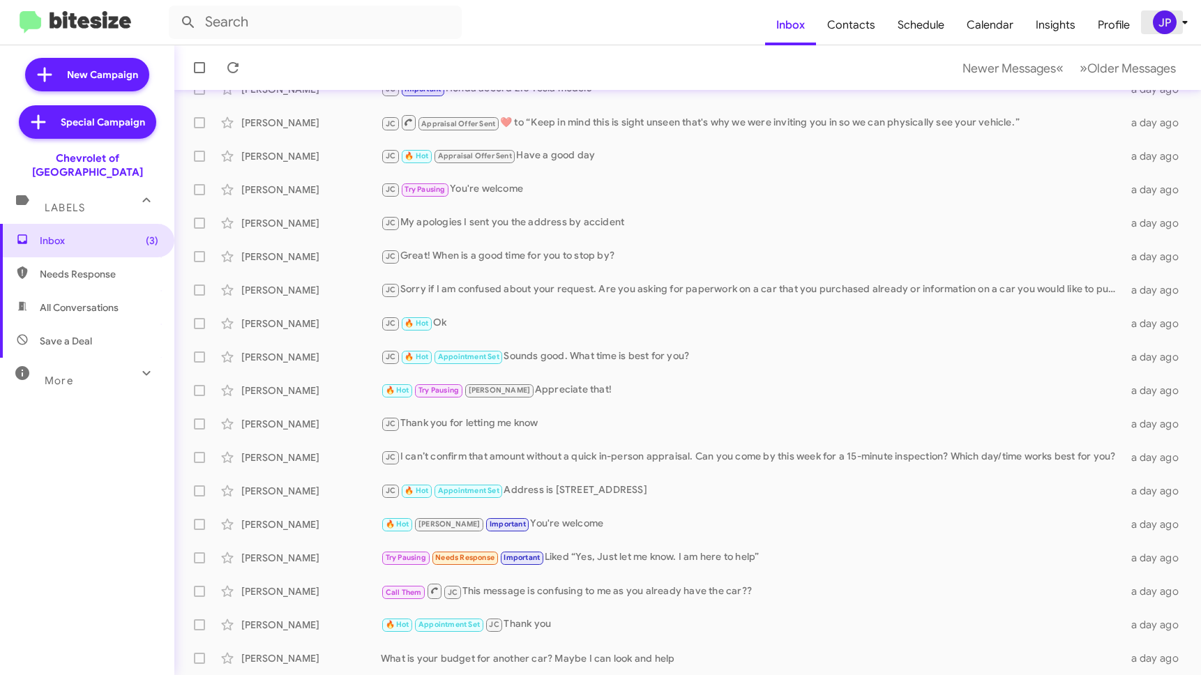
click at [1167, 25] on div "JP" at bounding box center [1165, 22] width 24 height 24
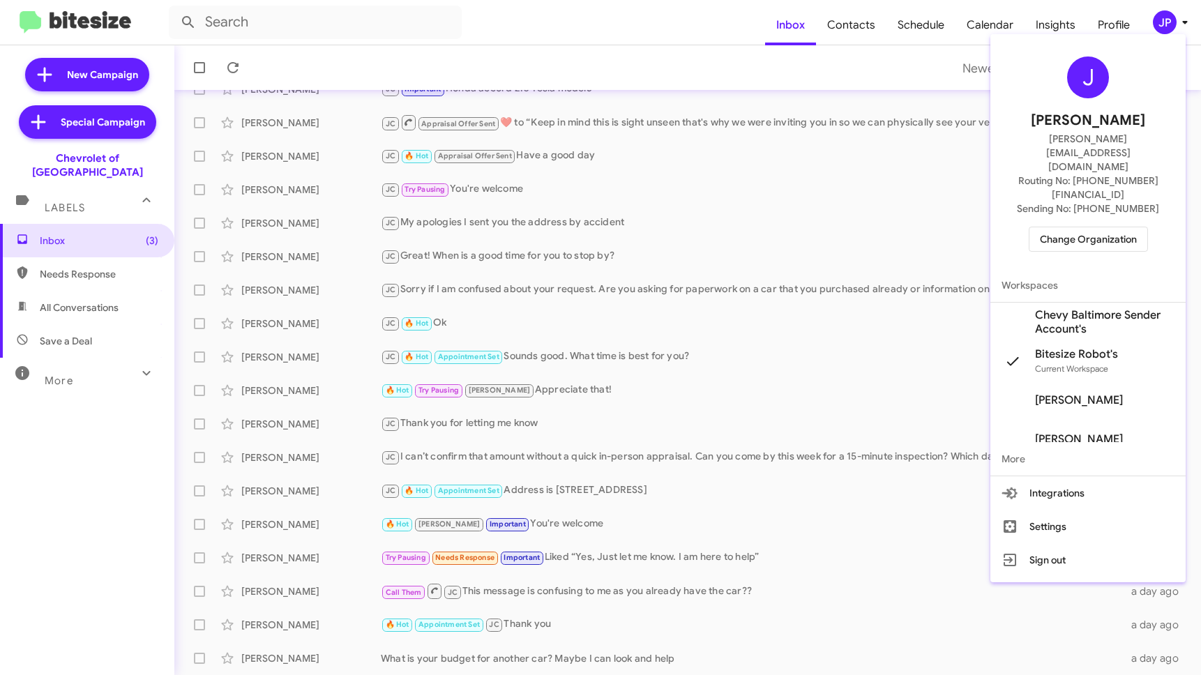
click at [1091, 211] on div "J Jamie Payton jamie@bitesize.co Routing No: +1 (410) 265-7777 Sending No: +1 (…" at bounding box center [1087, 154] width 195 height 229
click at [1089, 227] on span "Change Organization" at bounding box center [1088, 239] width 97 height 24
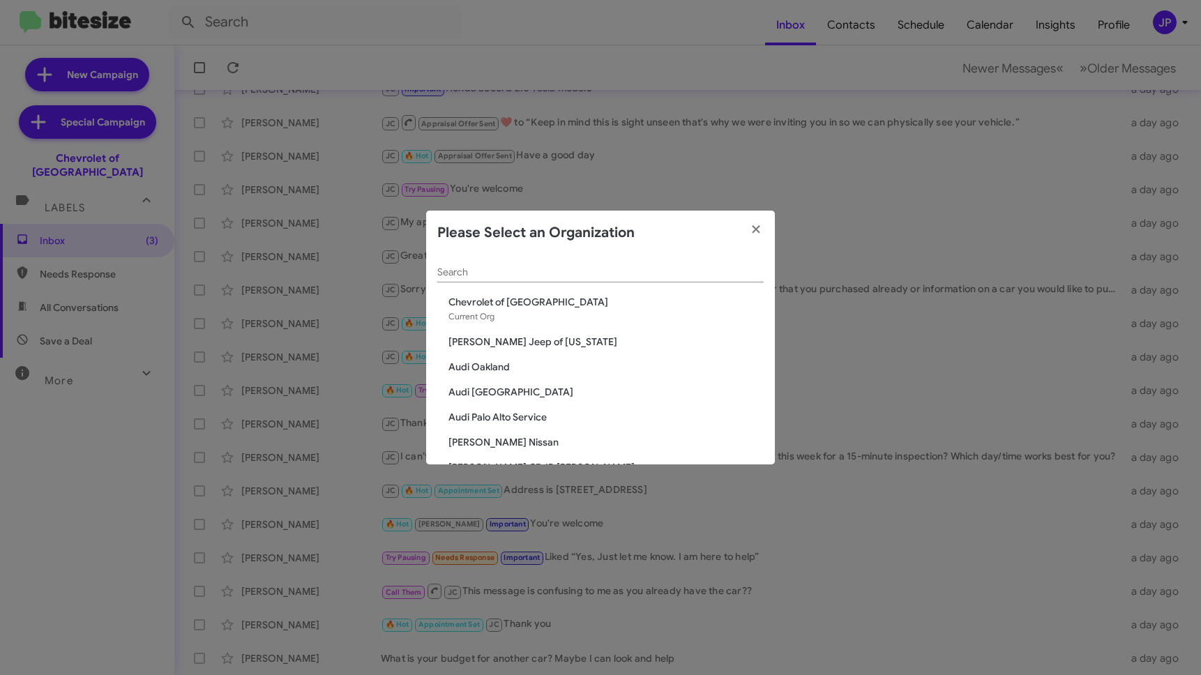
click at [596, 282] on div "Search" at bounding box center [600, 268] width 326 height 27
click at [598, 277] on input "Search" at bounding box center [600, 272] width 326 height 11
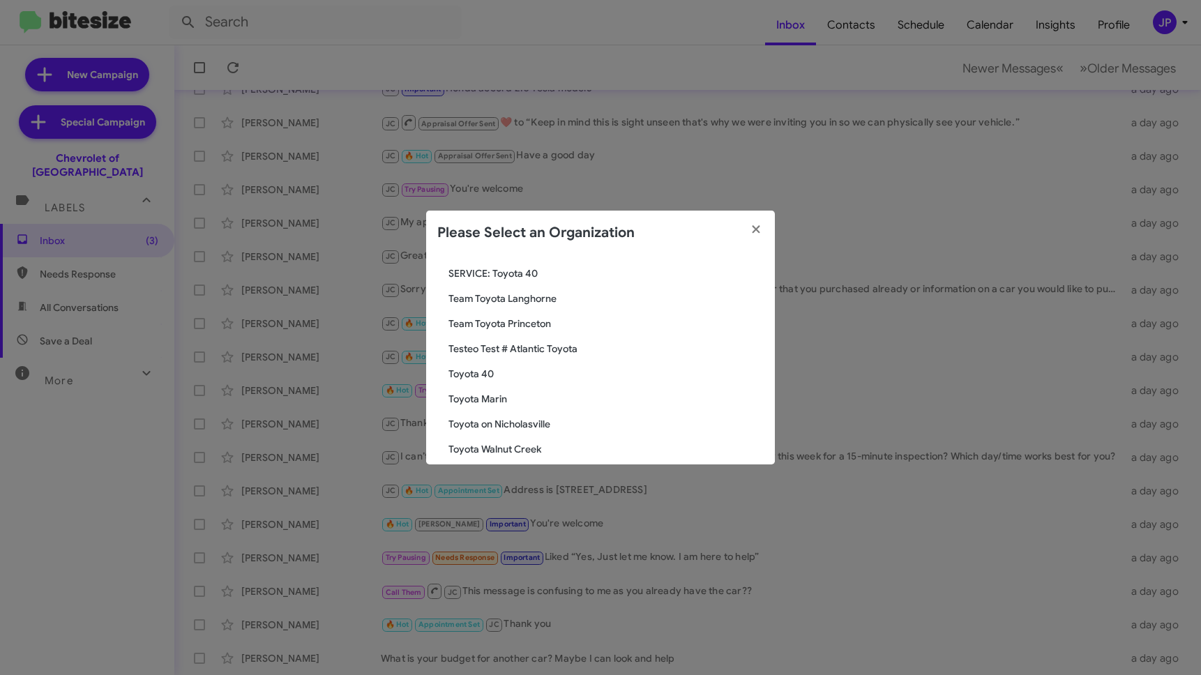
scroll to position [143, 0]
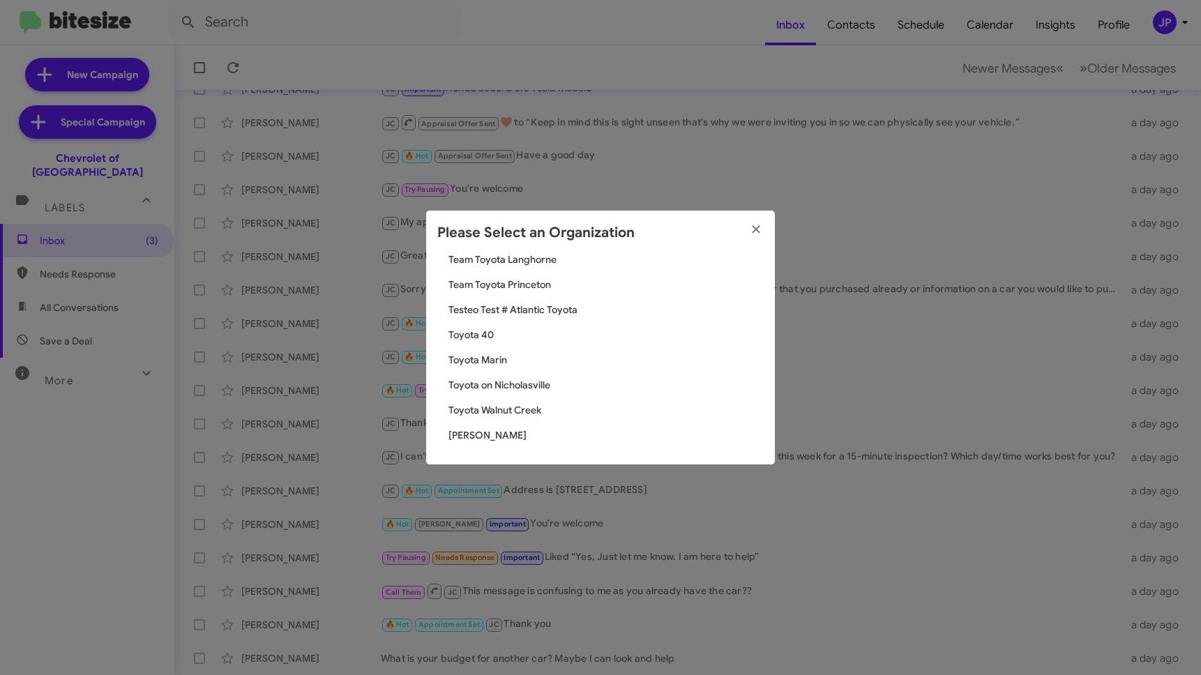
type input "toy"
click at [478, 335] on span "Toyota 40" at bounding box center [605, 335] width 315 height 14
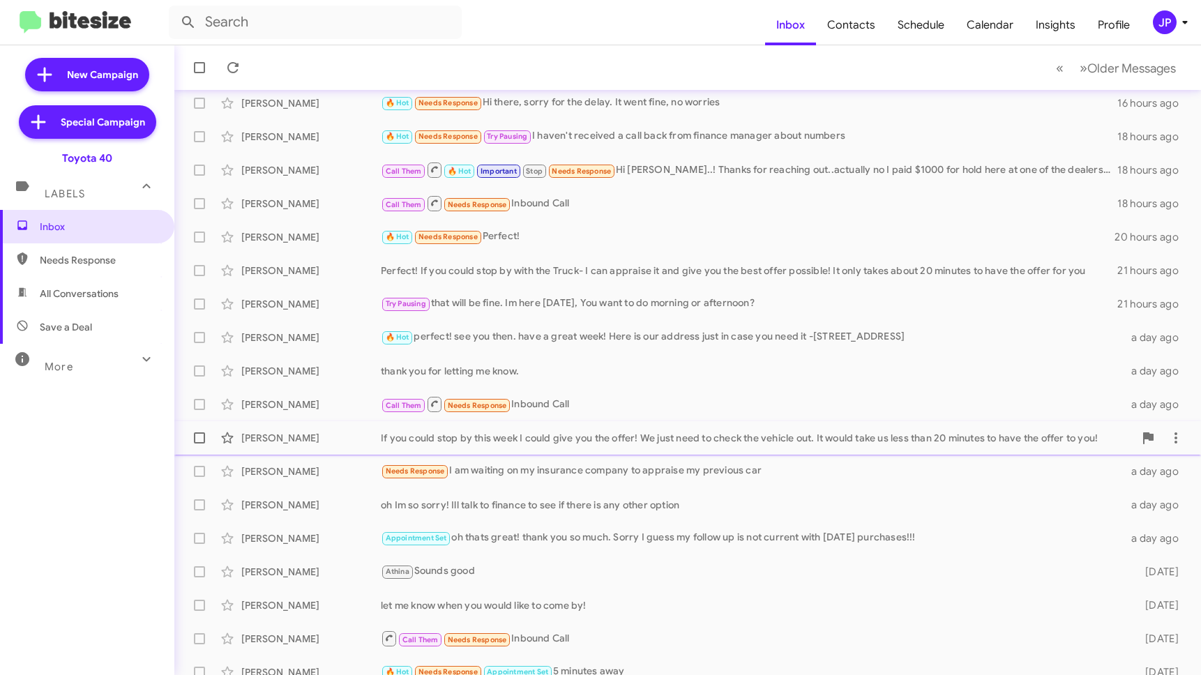
scroll to position [135, 0]
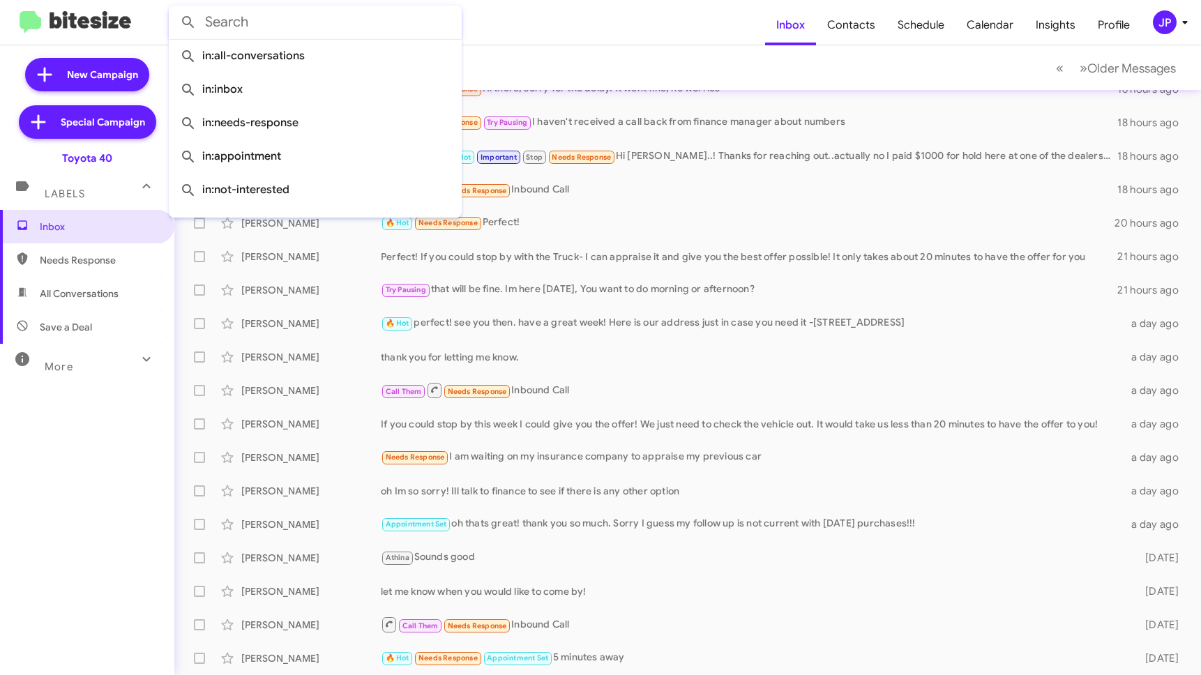
click at [262, 26] on input "text" at bounding box center [315, 22] width 293 height 33
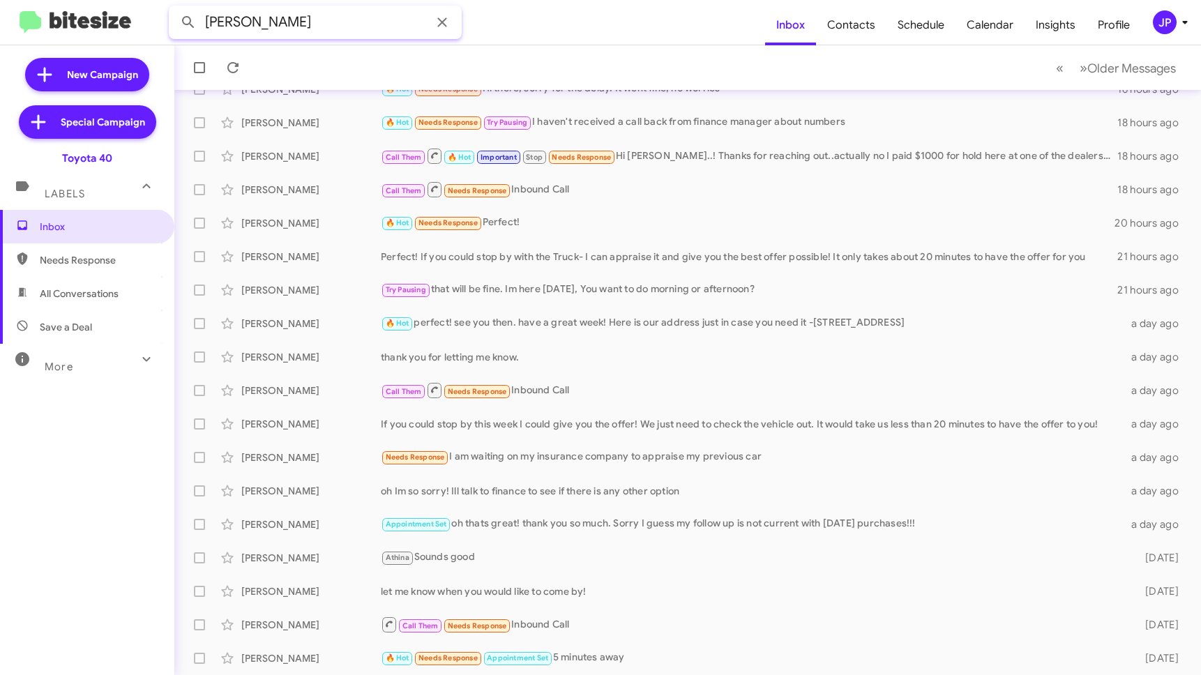
type input "[PERSON_NAME]"
click at [174, 8] on button at bounding box center [188, 22] width 28 height 28
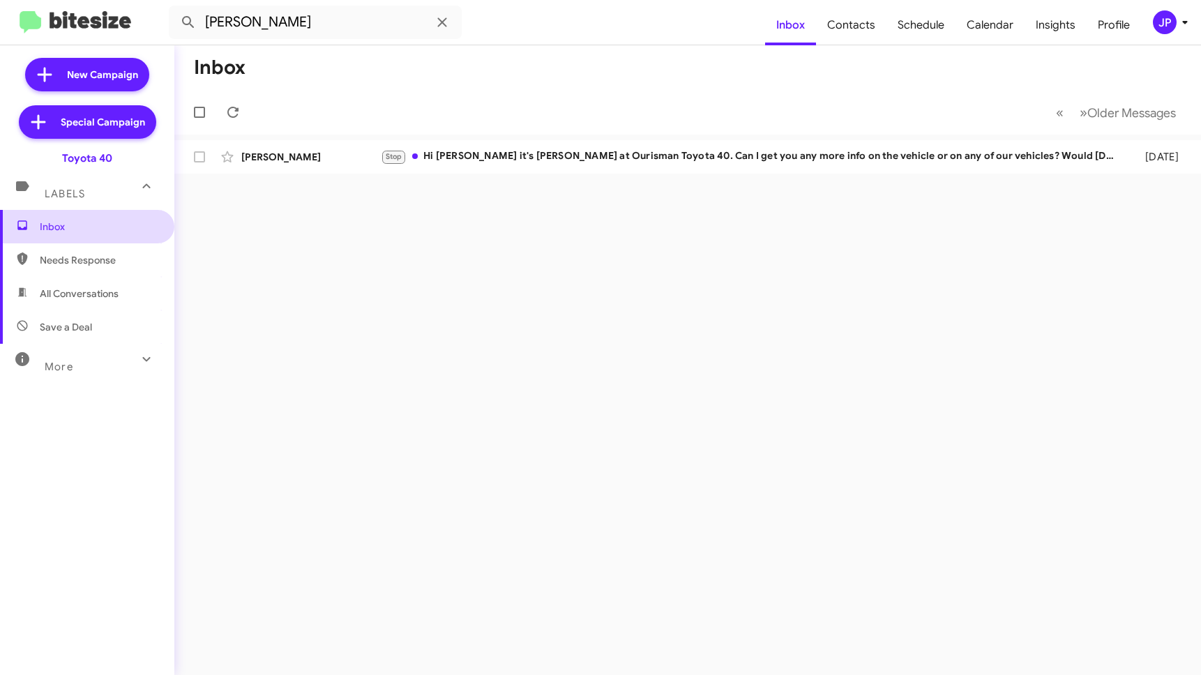
click at [89, 229] on span "Inbox" at bounding box center [99, 227] width 119 height 14
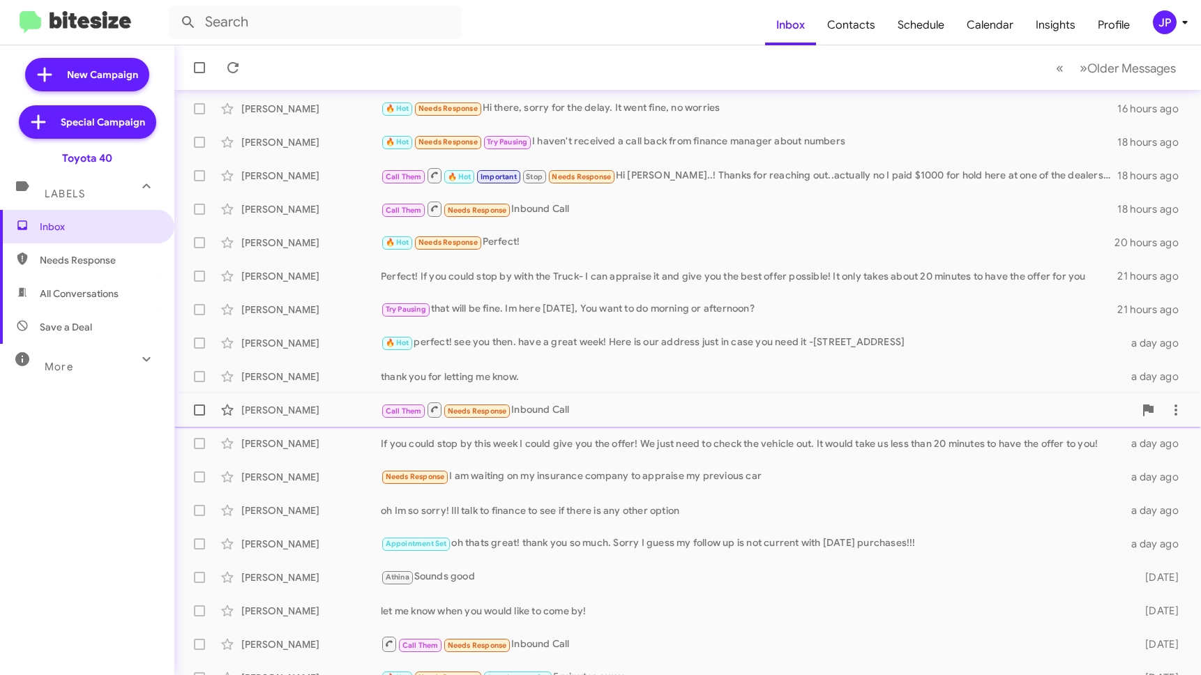
scroll to position [106, 0]
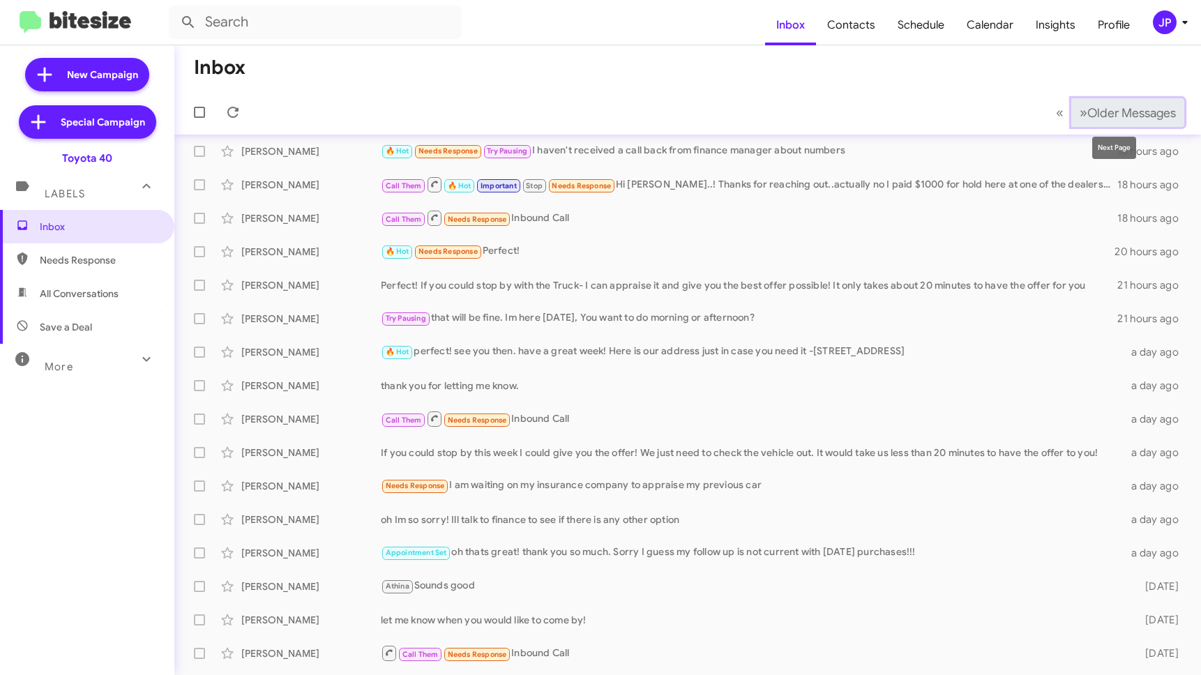
click at [1099, 123] on button "» Next Older Messages" at bounding box center [1127, 112] width 113 height 29
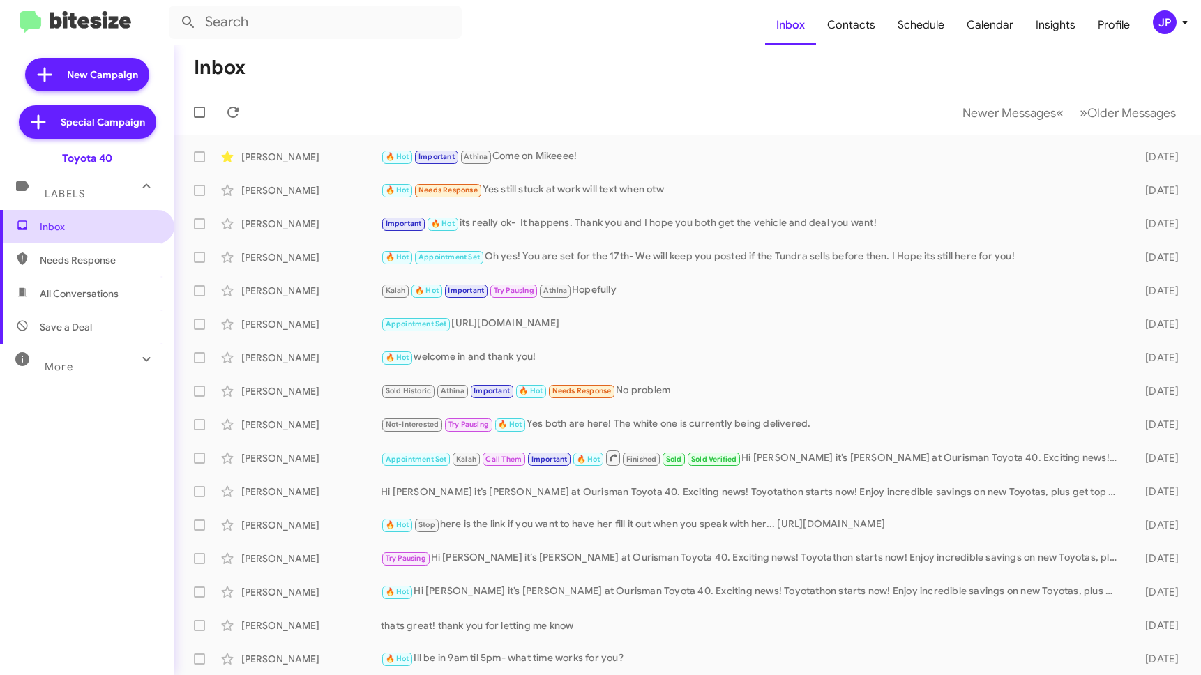
click at [139, 241] on span "Inbox" at bounding box center [87, 226] width 174 height 33
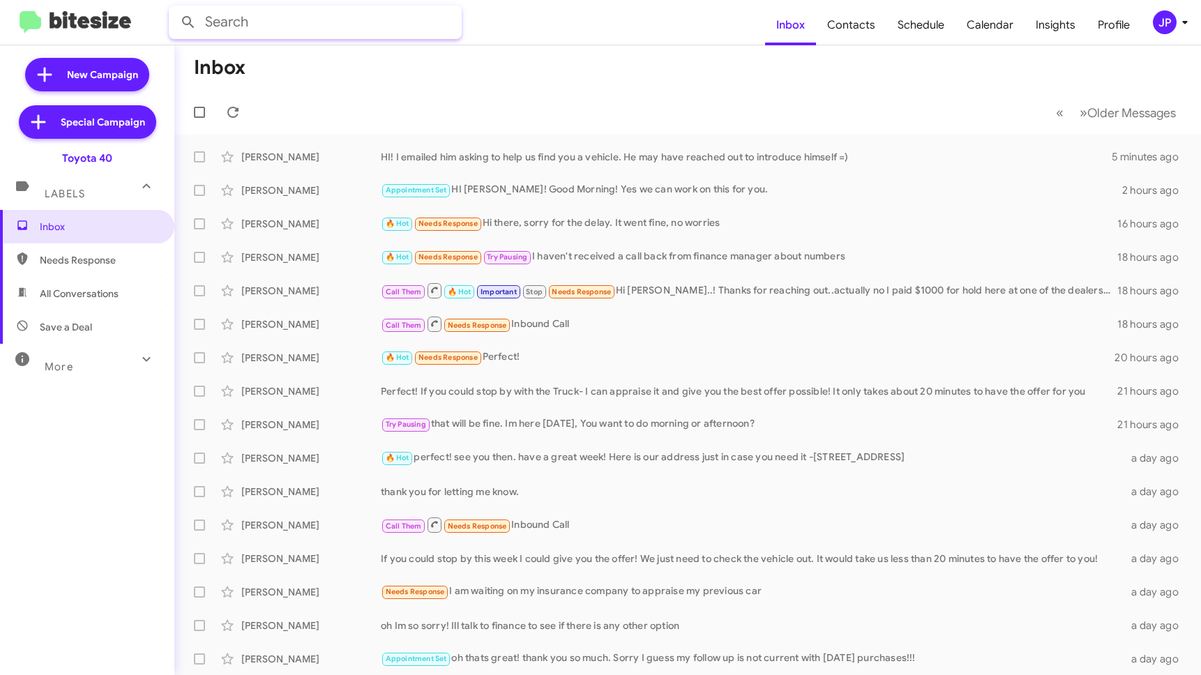
click at [390, 27] on input "text" at bounding box center [315, 22] width 293 height 33
type input "Logan Reed"
click at [174, 8] on button at bounding box center [188, 22] width 28 height 28
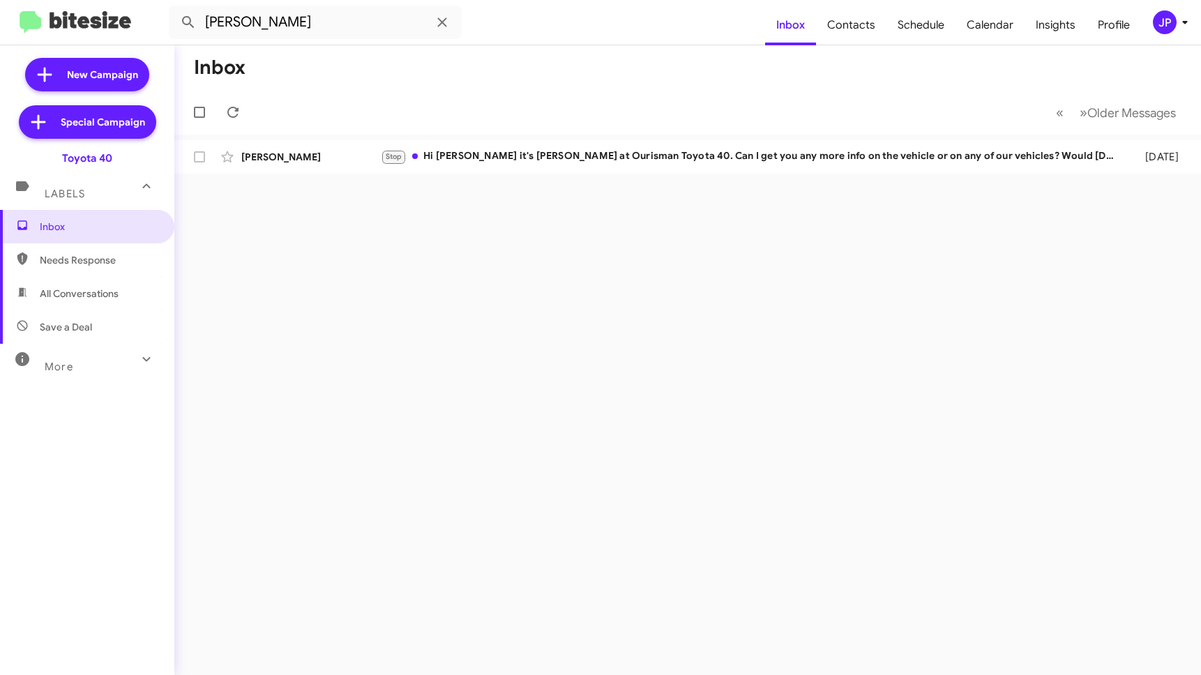
click at [1153, 33] on mat-toolbar "Logan Reed Inbox Contacts Schedule Calendar Insights Profile JP" at bounding box center [600, 22] width 1201 height 45
click at [1153, 33] on span "JP" at bounding box center [1173, 22] width 42 height 24
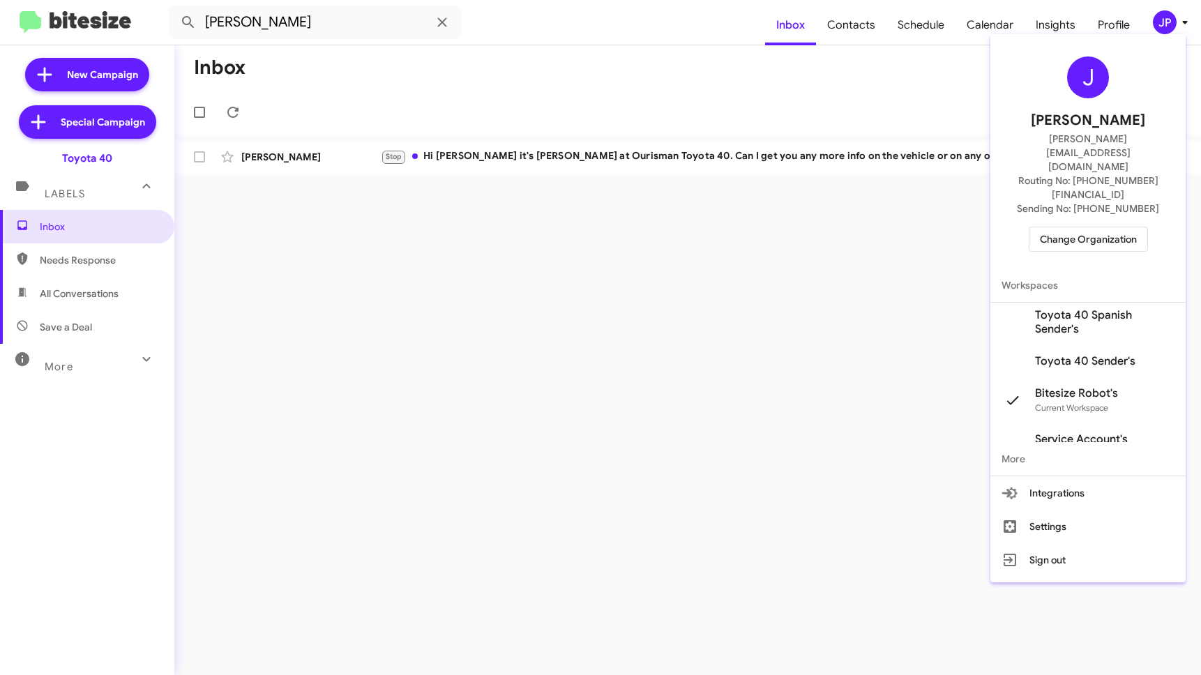
click at [1079, 227] on button "Change Organization" at bounding box center [1087, 239] width 119 height 25
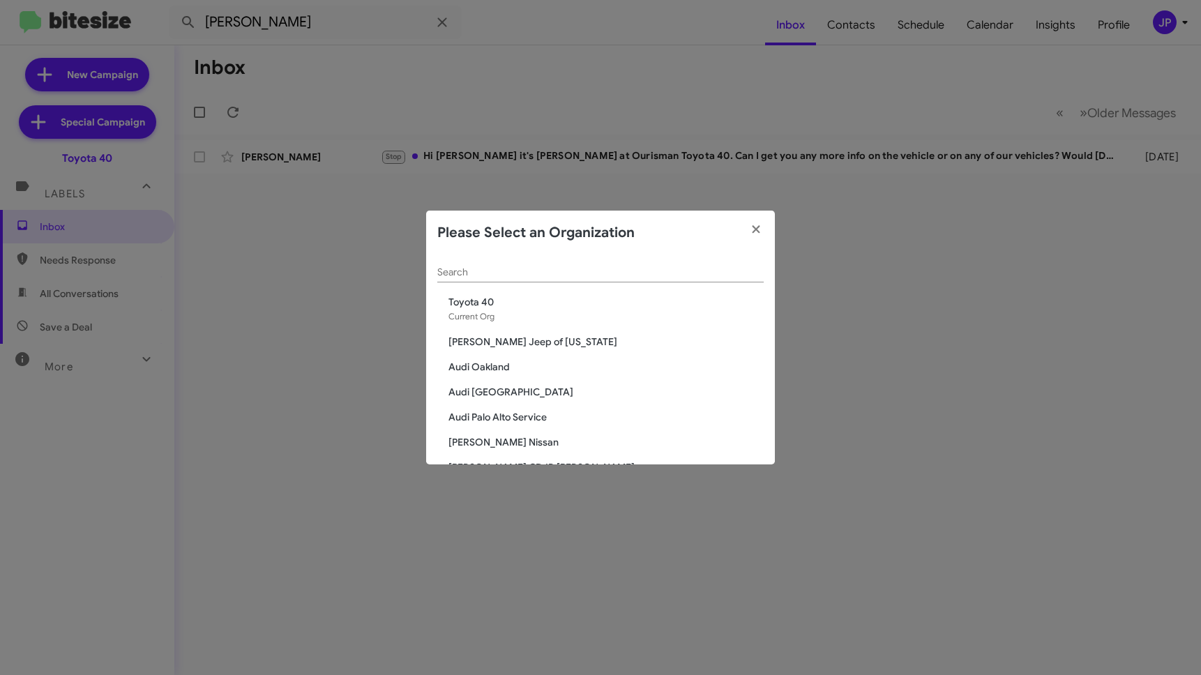
click at [451, 278] on input "Search" at bounding box center [600, 272] width 326 height 11
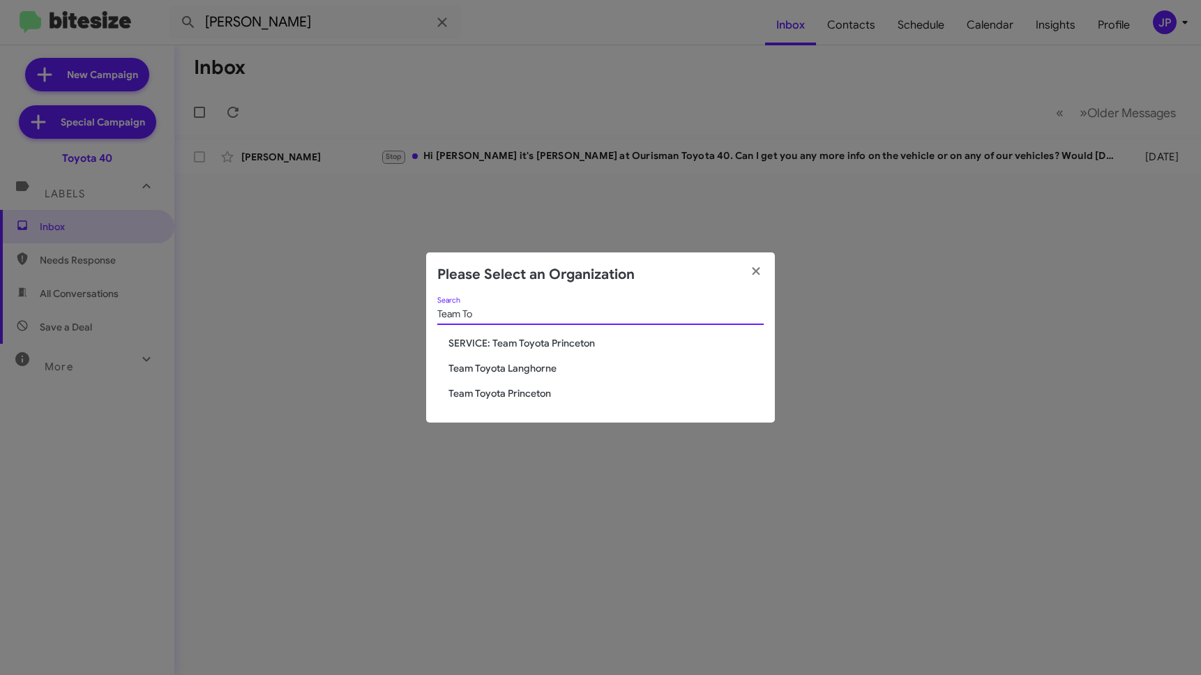
type input "Team To"
click at [476, 370] on span "Team Toyota Langhorne" at bounding box center [605, 368] width 315 height 14
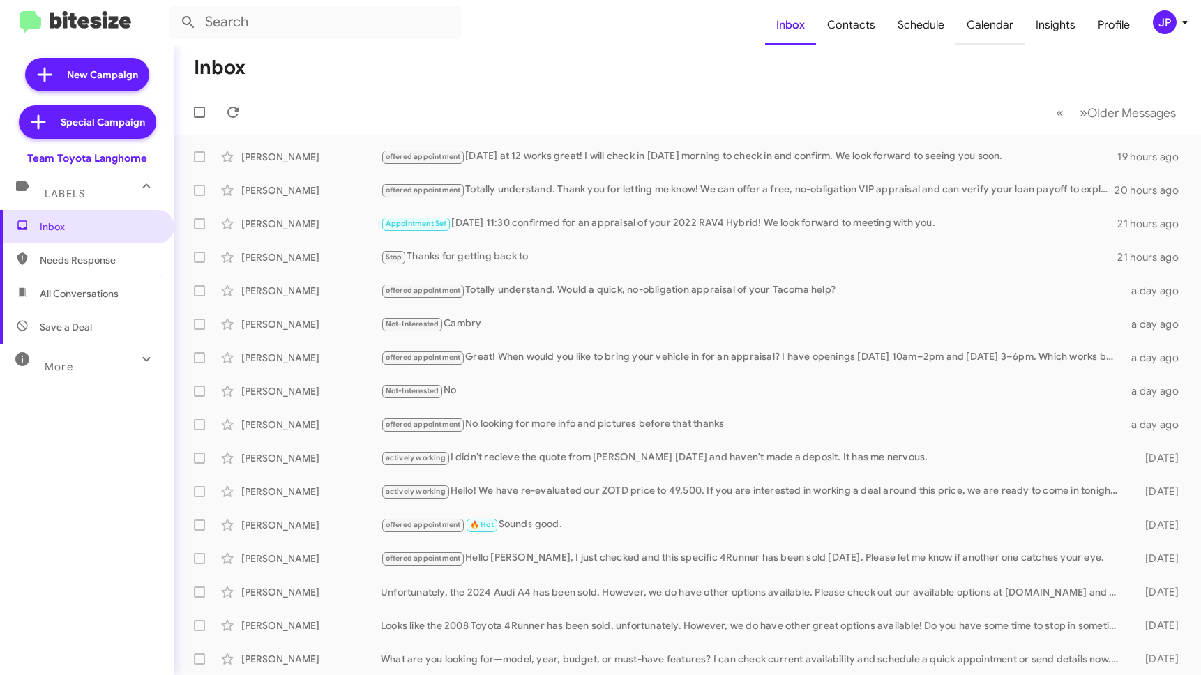
click at [985, 13] on span "Calendar" at bounding box center [989, 25] width 69 height 40
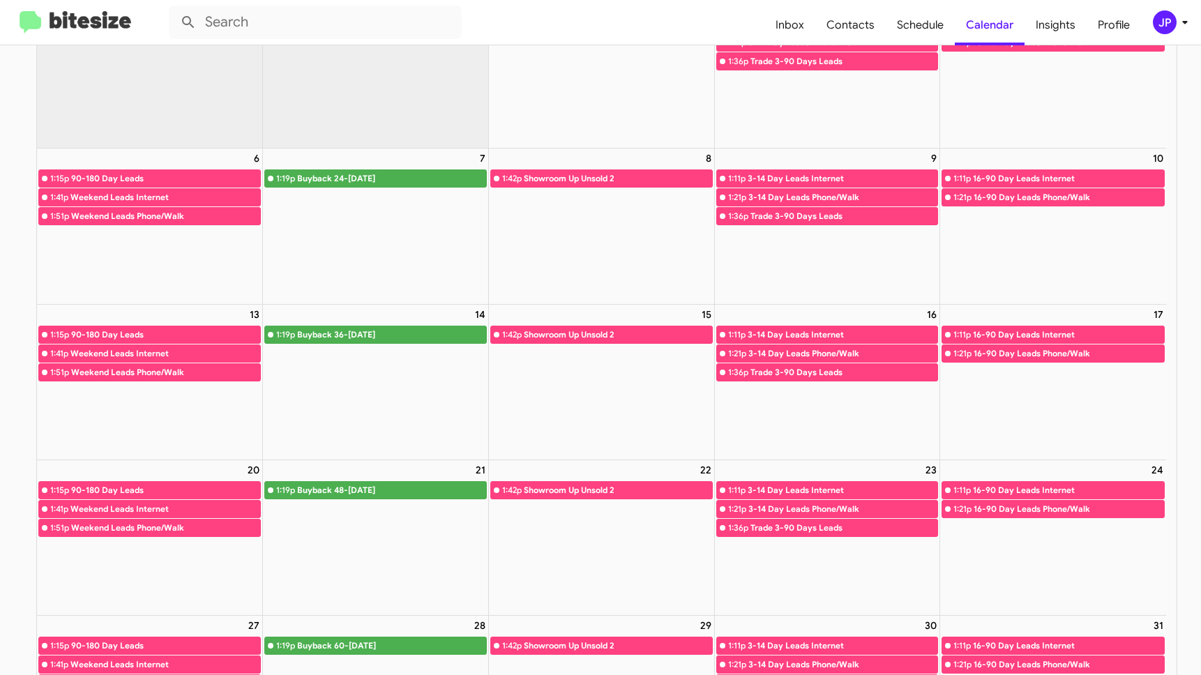
scroll to position [134, 0]
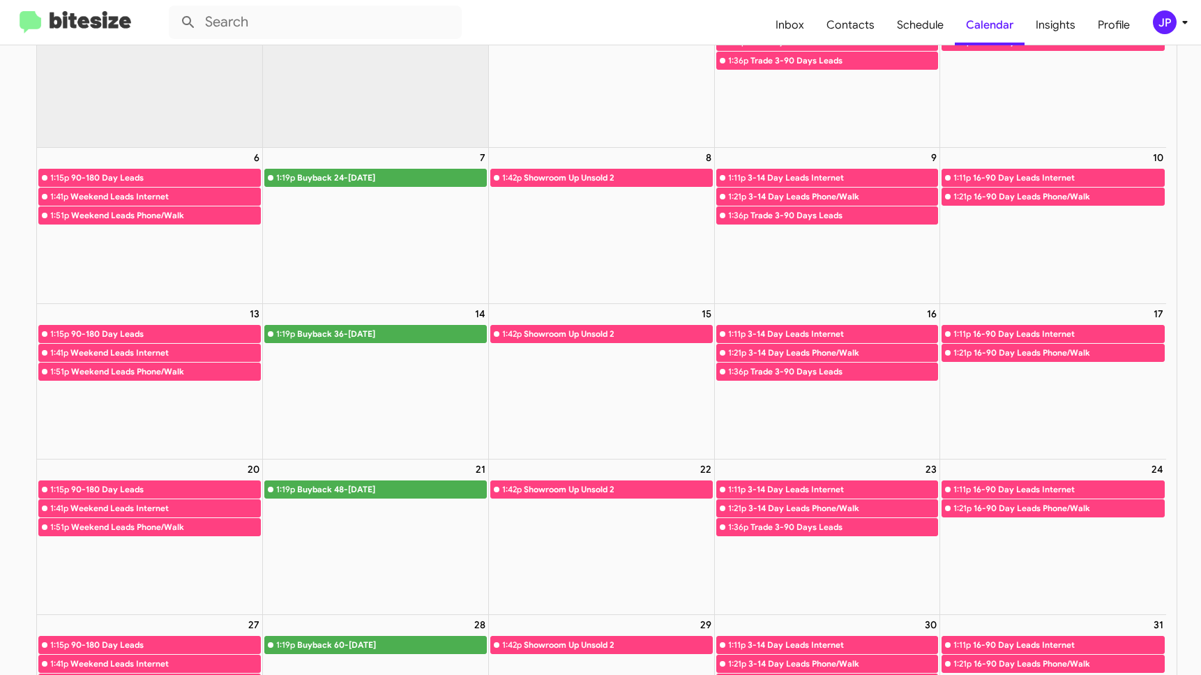
click at [1153, 28] on span "JP" at bounding box center [1173, 22] width 42 height 24
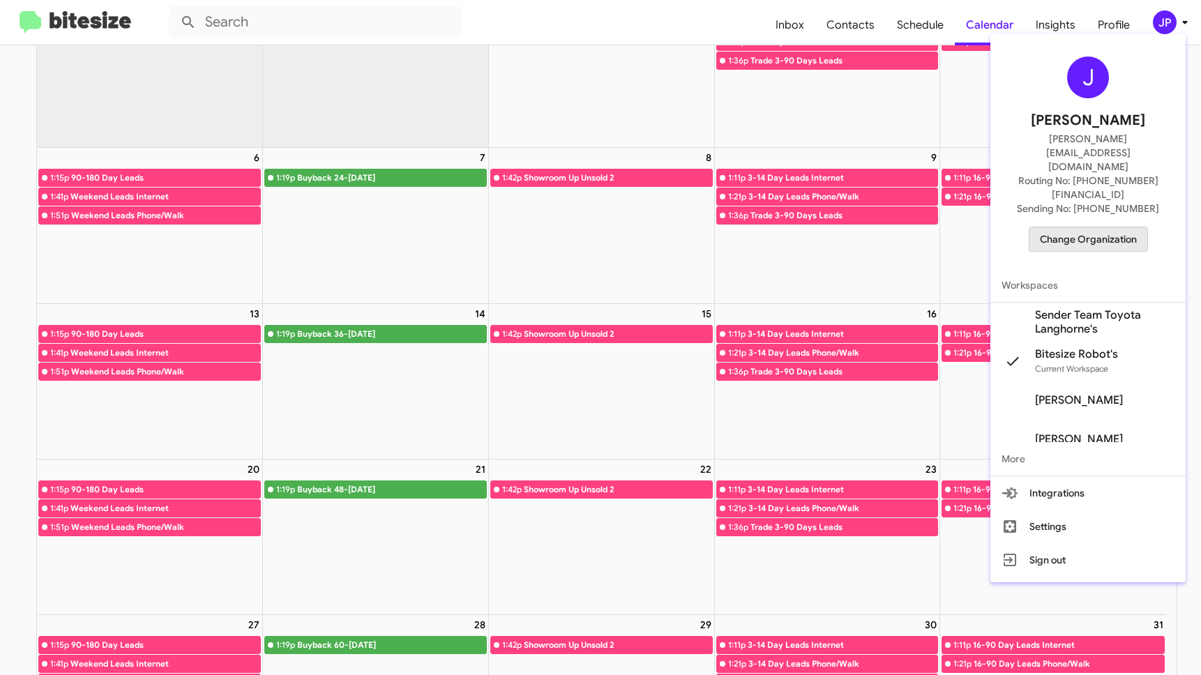
click at [1076, 227] on span "Change Organization" at bounding box center [1088, 239] width 97 height 24
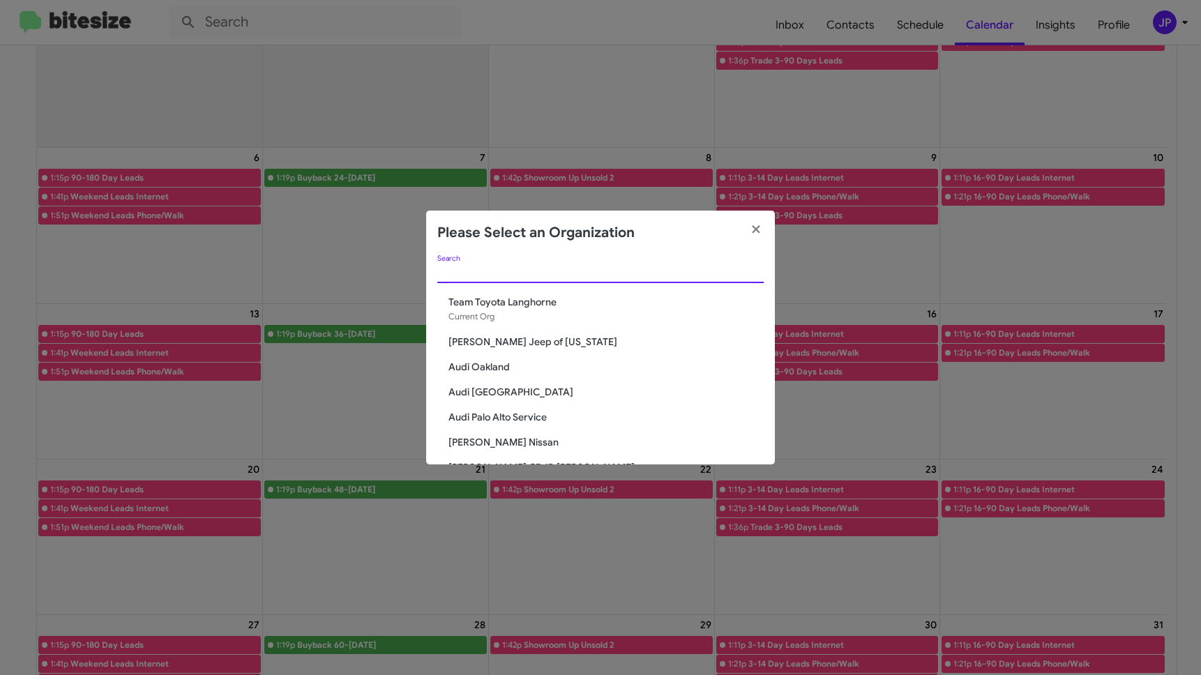
click at [676, 270] on input "Search" at bounding box center [600, 272] width 326 height 11
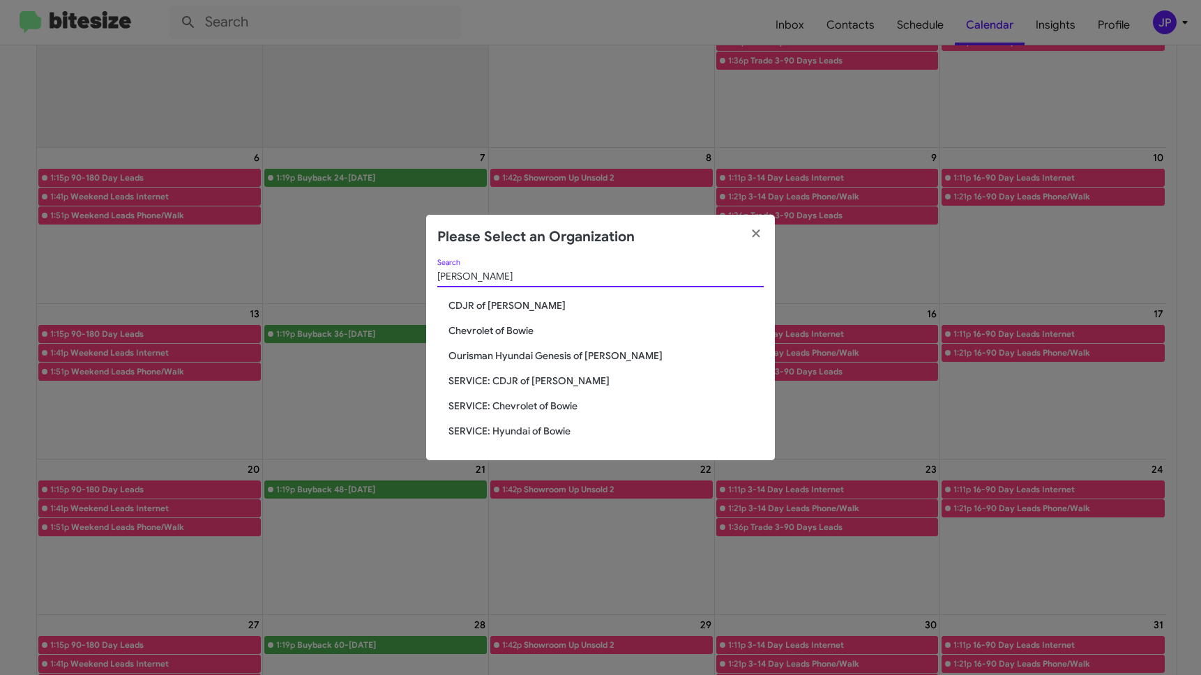
type input "Bowie"
click at [506, 329] on span "Chevrolet of Bowie" at bounding box center [605, 331] width 315 height 14
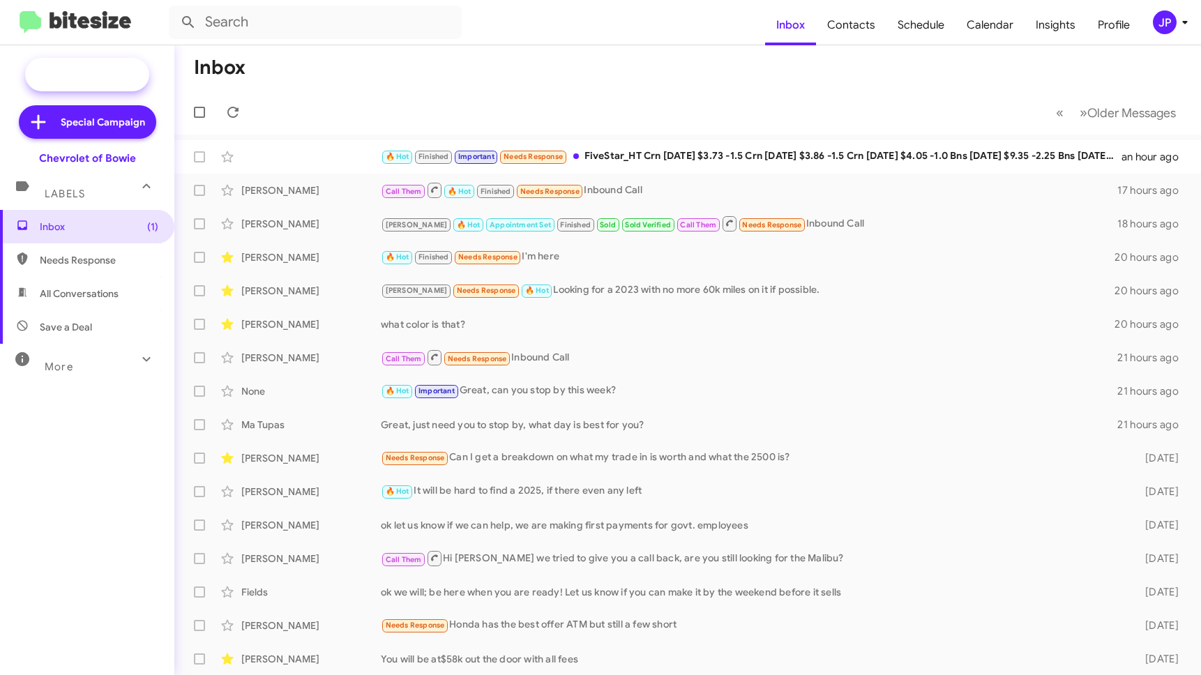
click at [121, 84] on span "New Campaign" at bounding box center [87, 74] width 124 height 33
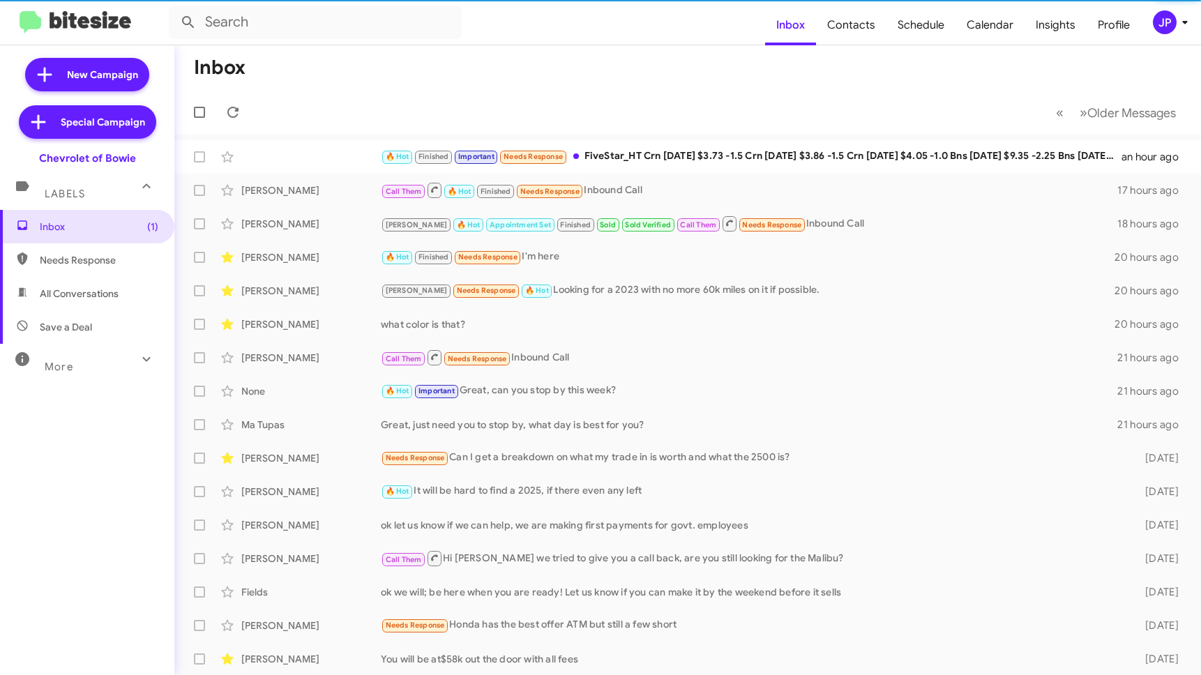
click at [107, 146] on div "Chevrolet of Bowie" at bounding box center [87, 156] width 174 height 20
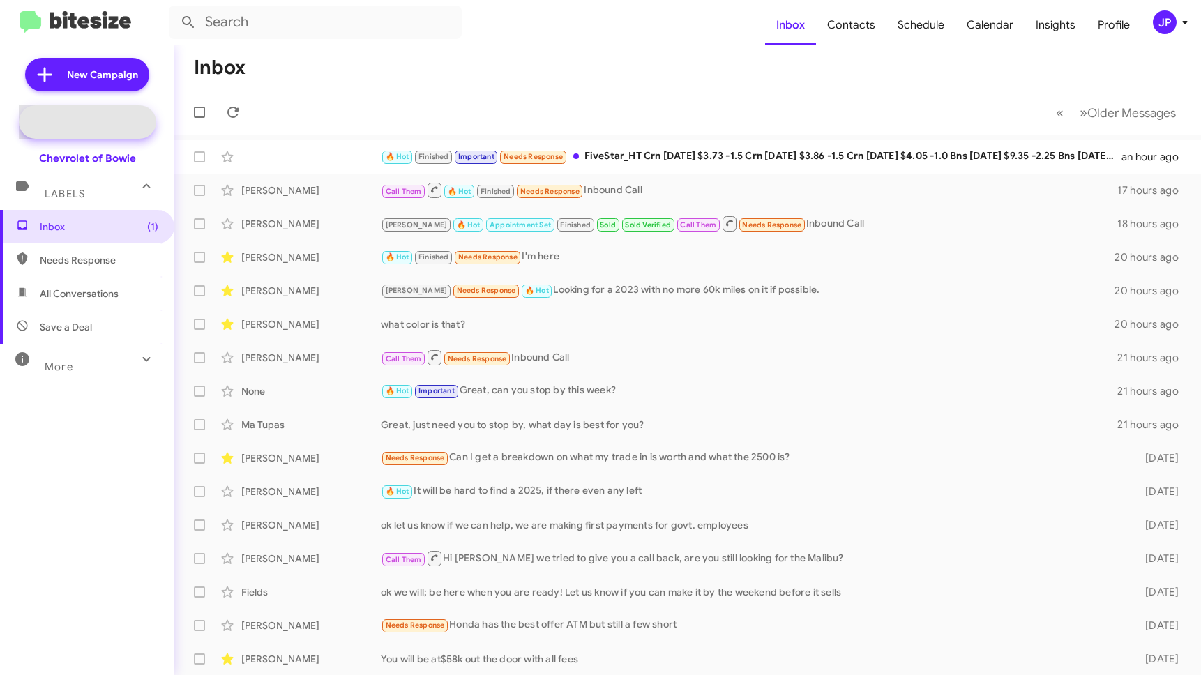
click at [108, 136] on span "Special Campaign" at bounding box center [87, 121] width 137 height 33
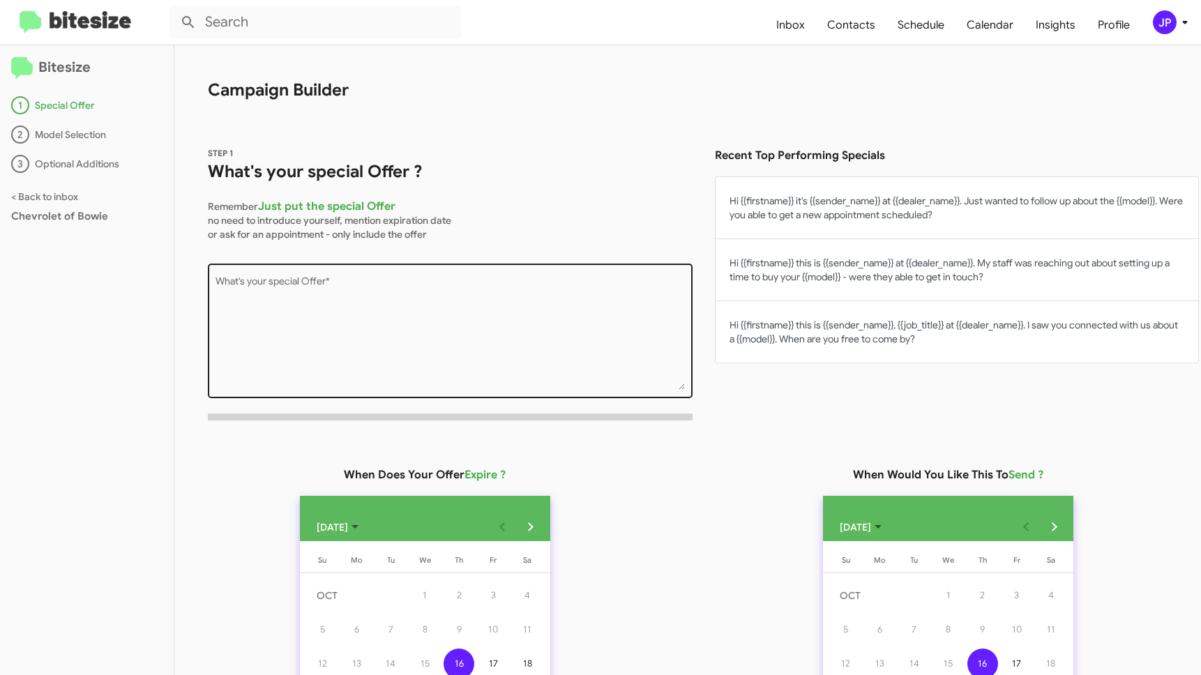
click at [349, 296] on textarea "What's your special Offer *" at bounding box center [450, 333] width 470 height 113
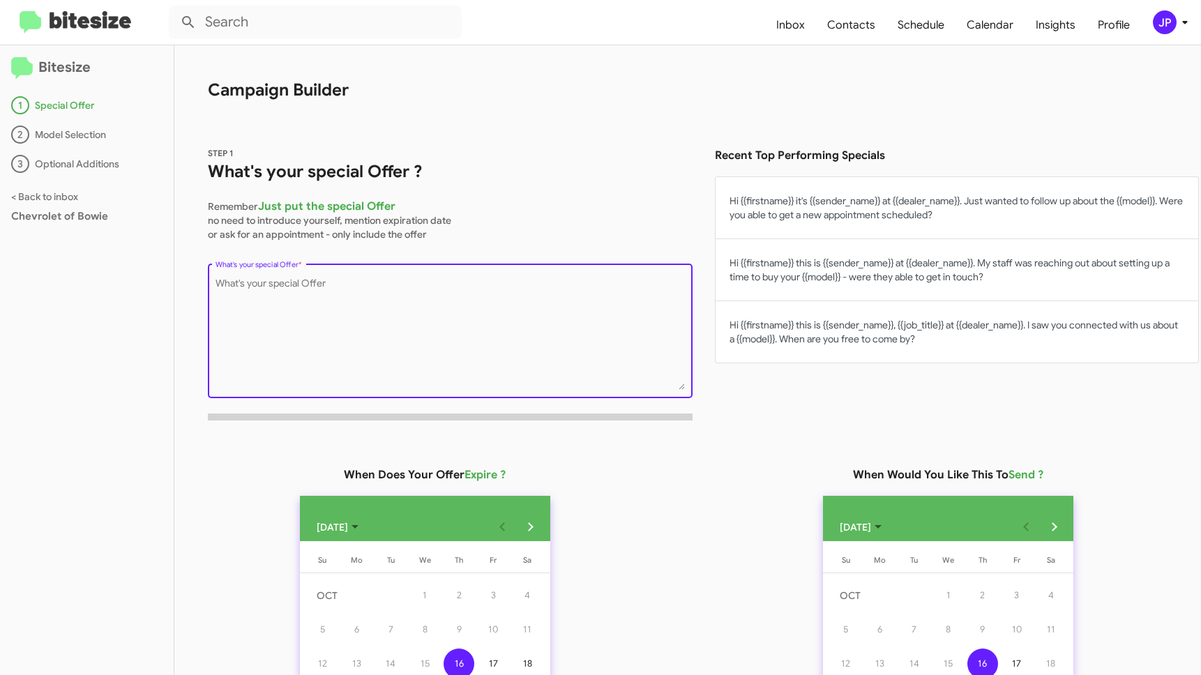
paste textarea "We have a bunch of Trax that just came in. can we do a campaign about them, get…"
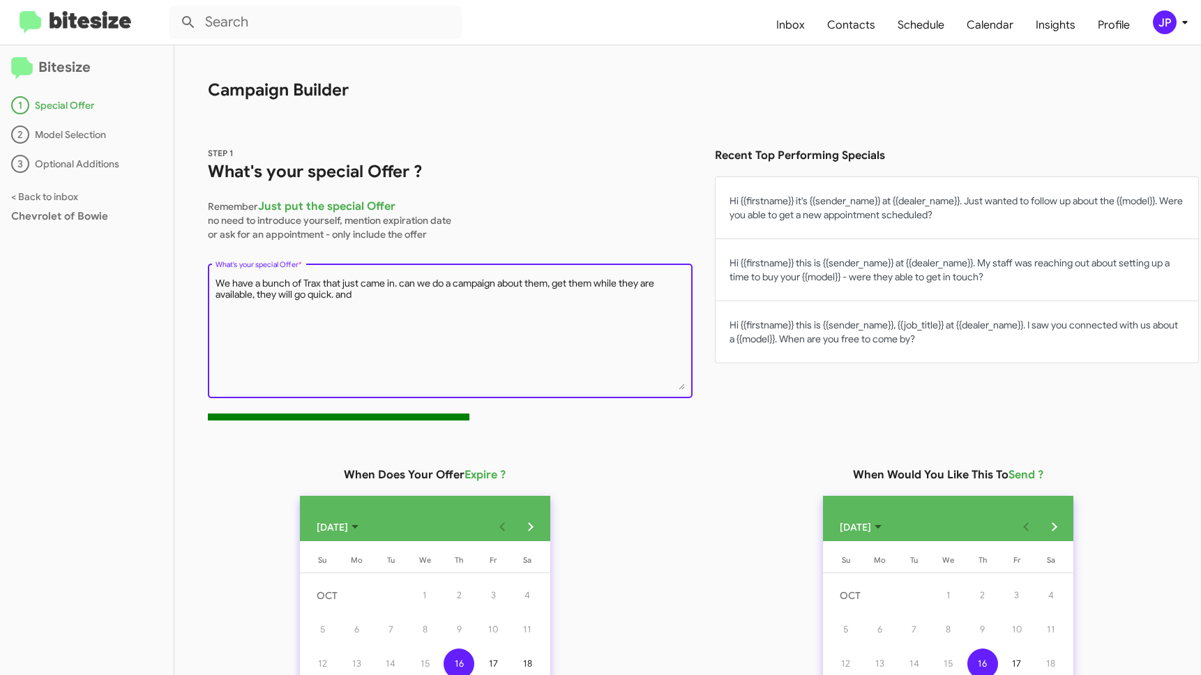
paste textarea "0 for 60 on EV models. 90 days no payments on [US_STATE], trailblazer, Equinox,…"
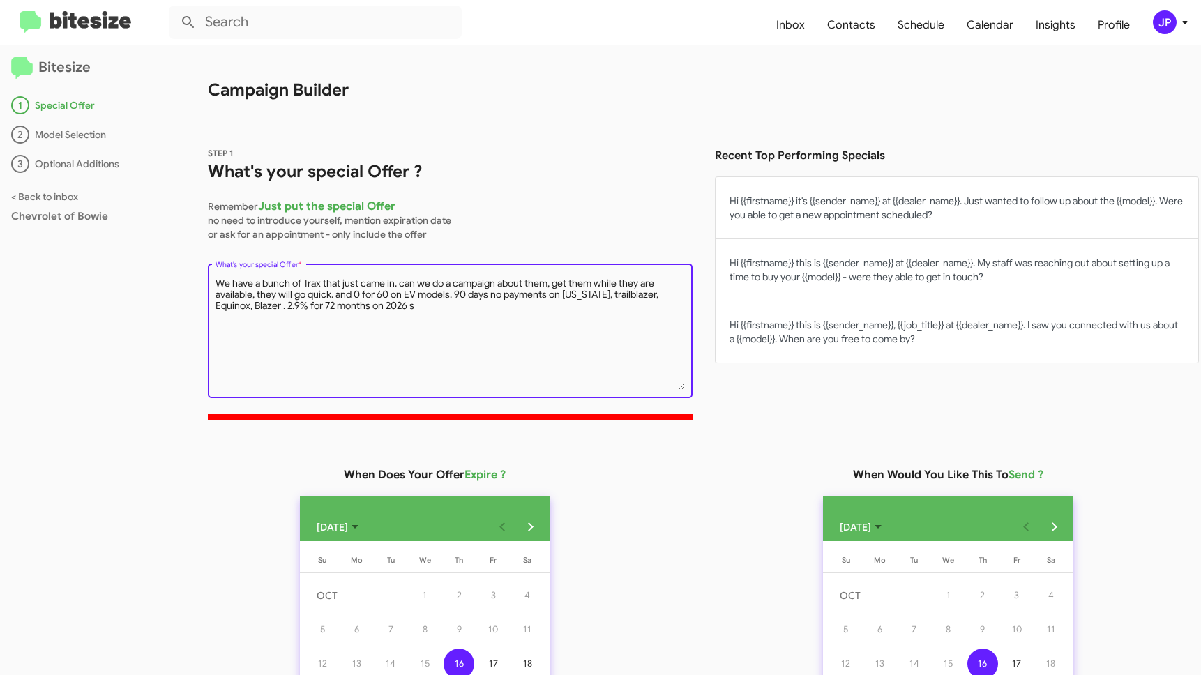
click at [364, 294] on textarea "We have a bunch of Trax that just came in. can we do a campaign about them, get…" at bounding box center [450, 333] width 470 height 113
drag, startPoint x: 559, startPoint y: 282, endPoint x: 402, endPoint y: 282, distance: 156.2
click at [402, 282] on textarea "We have a bunch of Trax that just came in. can we do a campaign about them, get…" at bounding box center [450, 333] width 470 height 113
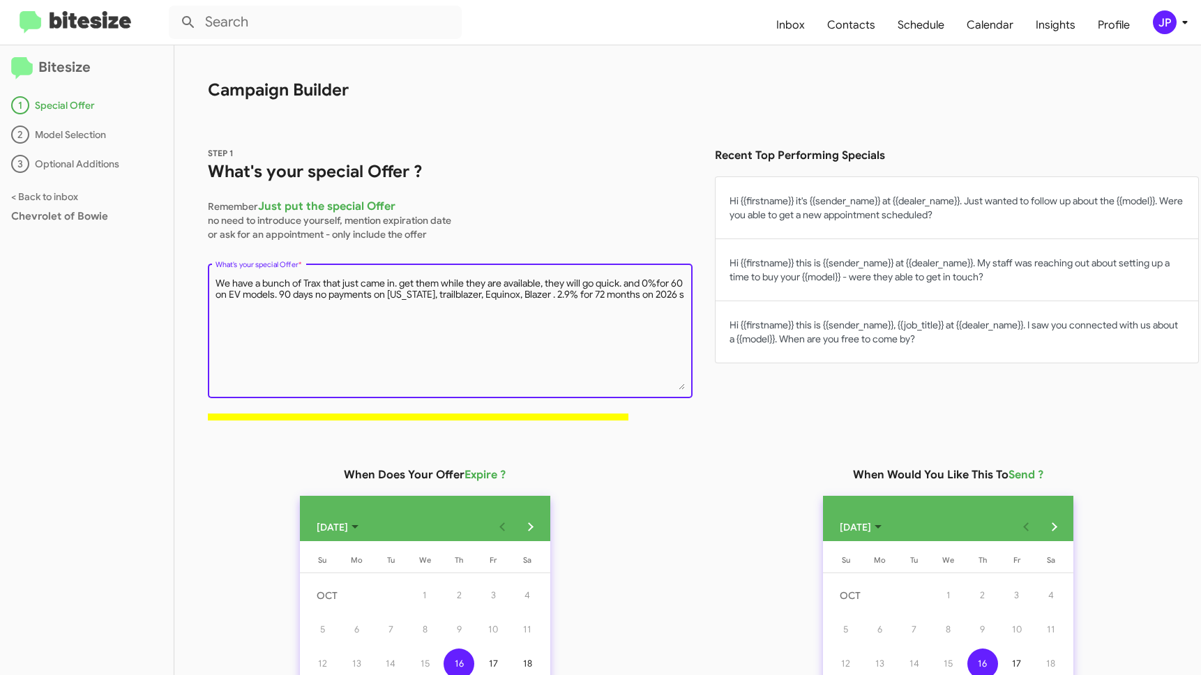
click at [388, 325] on textarea "We have a bunch of Trax that just came in. get them while they are available, t…" at bounding box center [450, 333] width 470 height 113
click at [257, 307] on textarea "We have a bunch of Trax that just came in. get them while they are available, t…" at bounding box center [450, 333] width 470 height 113
drag, startPoint x: 303, startPoint y: 342, endPoint x: 331, endPoint y: 374, distance: 42.1
click at [304, 343] on textarea "We have a bunch of Trax that just came in. get them while they are available, t…" at bounding box center [450, 333] width 470 height 113
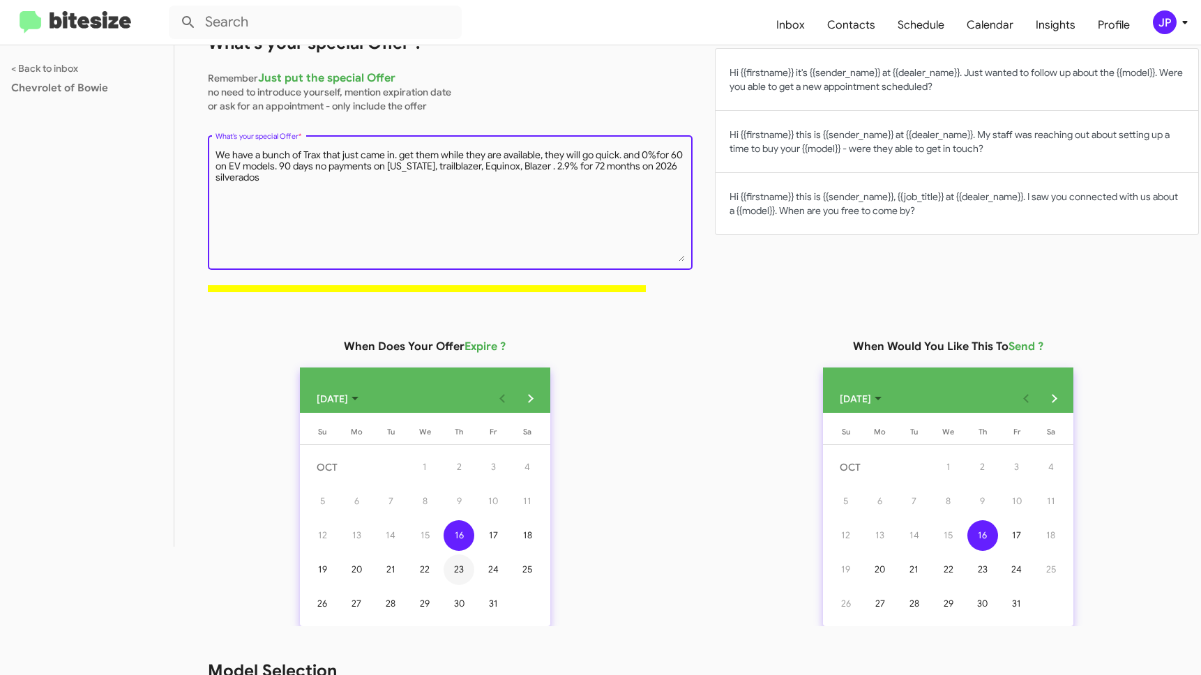
scroll to position [260, 0]
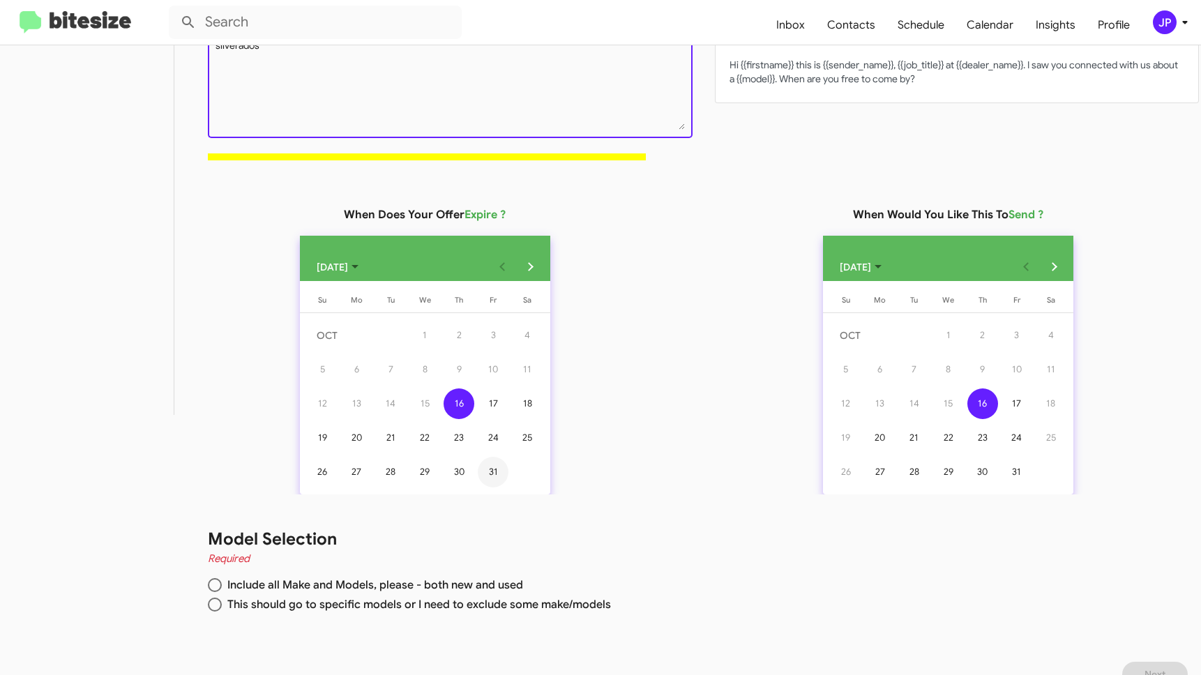
type textarea "We have a bunch of Trax that just came in. get them while they are available, t…"
click at [487, 467] on div "31" at bounding box center [493, 472] width 31 height 31
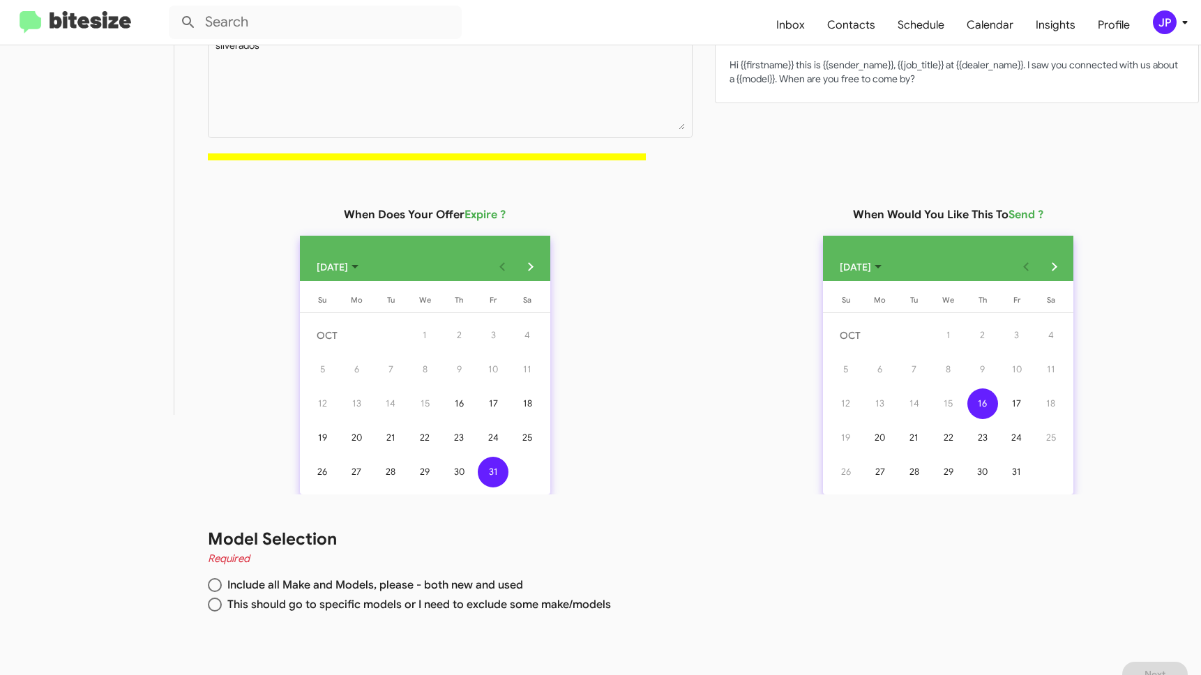
click at [290, 586] on span "Include all Make and Models, please - both new and used" at bounding box center [372, 585] width 301 height 14
click at [222, 586] on input "Include all Make and Models, please - both new and used" at bounding box center [215, 585] width 14 height 14
radio input "true"
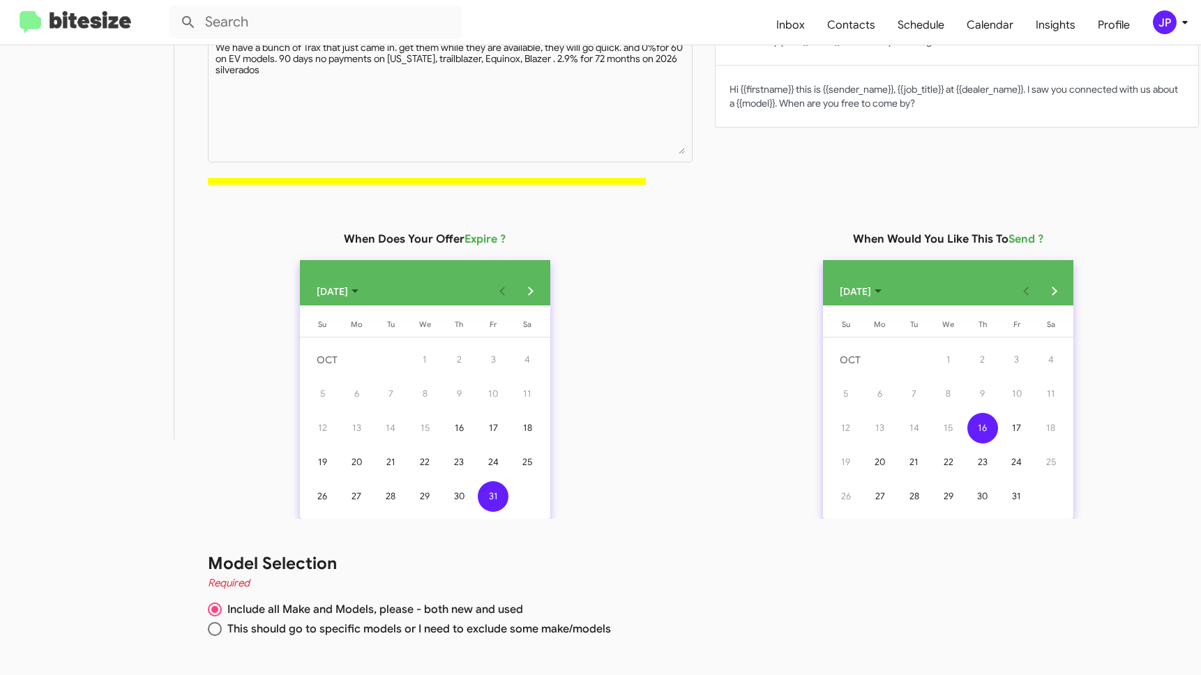
scroll to position [282, 0]
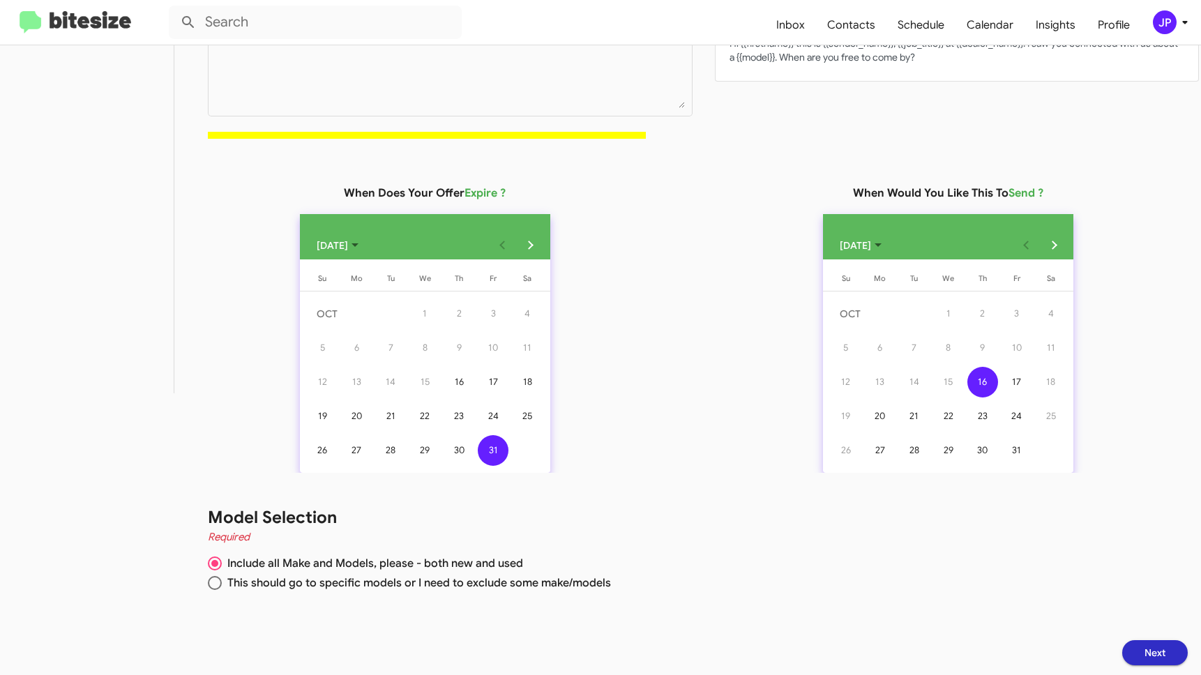
click at [1144, 653] on span "Next" at bounding box center [1154, 652] width 21 height 25
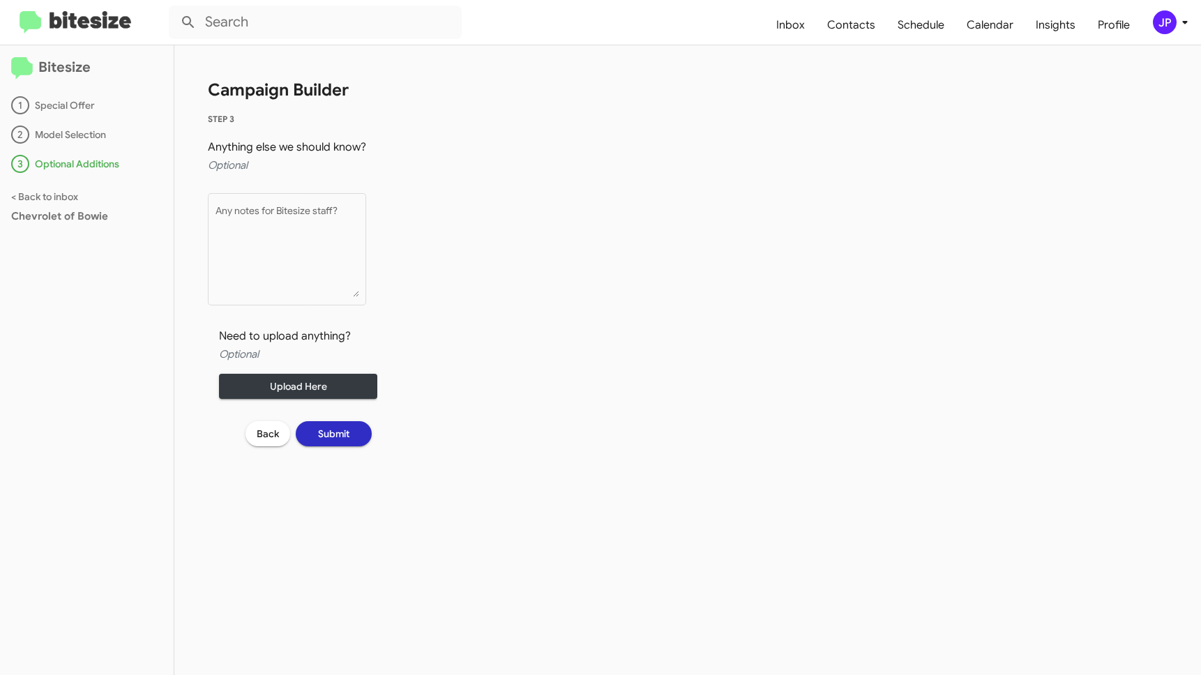
scroll to position [0, 0]
click at [317, 253] on textarea "Any notes for Bitesize staff?" at bounding box center [287, 251] width 144 height 91
type textarea "its [PERSON_NAME]"
click at [354, 430] on button "Submit" at bounding box center [334, 433] width 76 height 25
